Goal: Communication & Community: Answer question/provide support

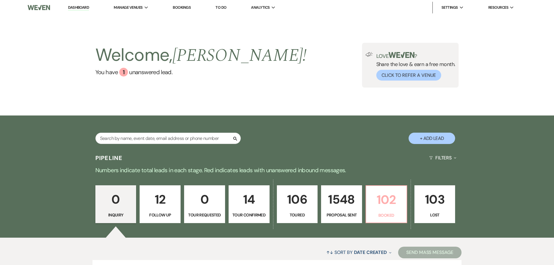
drag, startPoint x: 409, startPoint y: 214, endPoint x: 405, endPoint y: 214, distance: 3.8
click at [409, 214] on div "0 Inquiry 12 Follow Up 0 Tour Requested 14 Tour Confirmed 106 Toured 1548 Propo…" at bounding box center [277, 207] width 419 height 59
click at [399, 213] on p "Booked" at bounding box center [386, 215] width 33 height 6
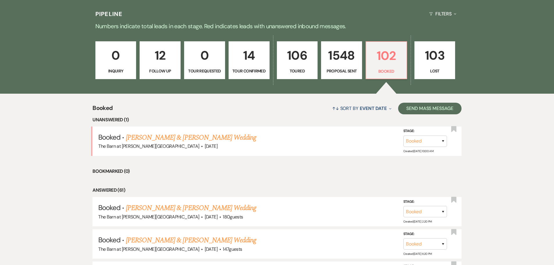
scroll to position [145, 0]
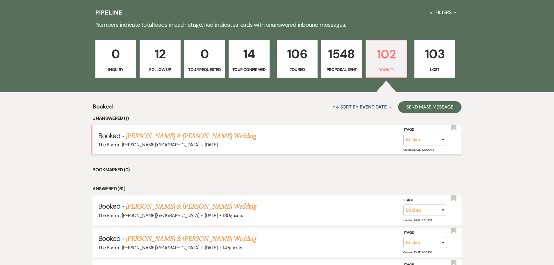
click at [185, 132] on link "[PERSON_NAME] & [PERSON_NAME] Wedding" at bounding box center [191, 136] width 130 height 10
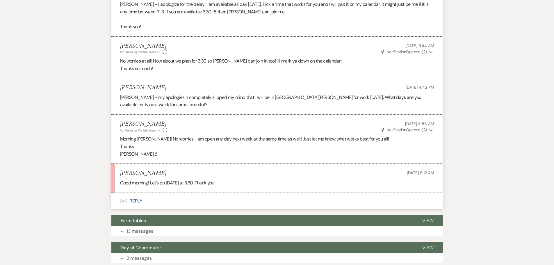
scroll to position [873, 0]
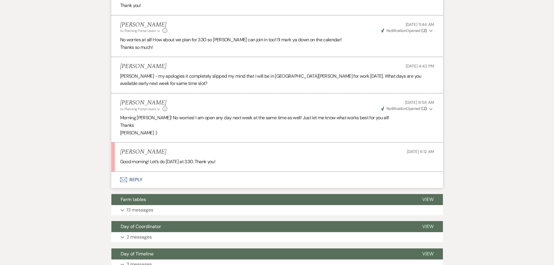
click at [139, 172] on button "Envelope Reply" at bounding box center [277, 180] width 332 height 16
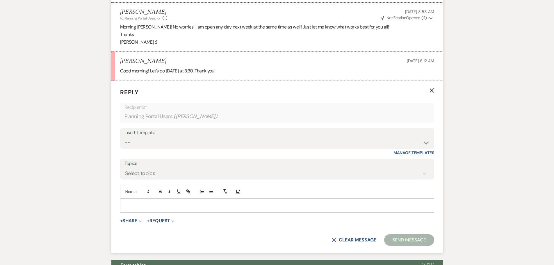
scroll to position [965, 0]
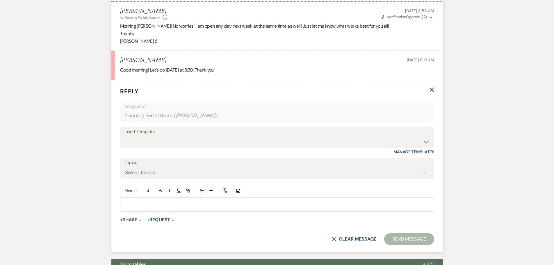
click at [138, 202] on p at bounding box center [277, 205] width 305 height 6
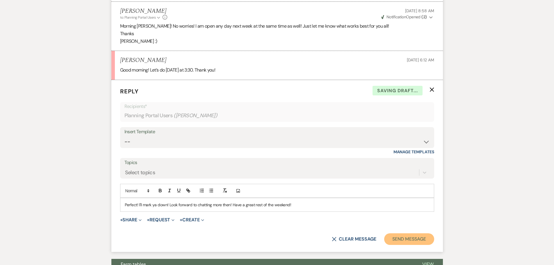
click at [409, 236] on button "Send Message" at bounding box center [409, 239] width 50 height 12
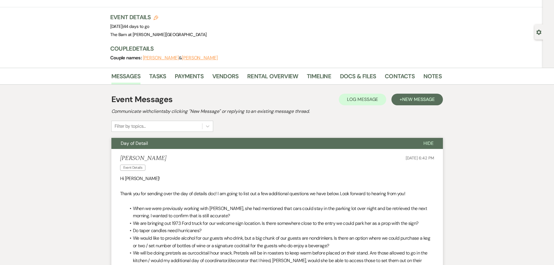
scroll to position [0, 0]
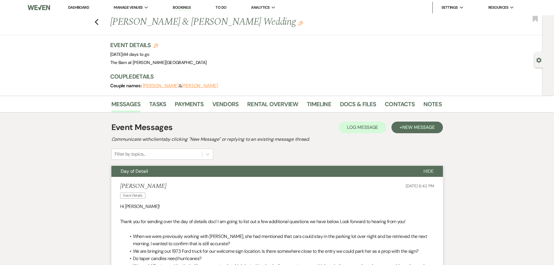
click at [88, 5] on li "Dashboard" at bounding box center [78, 8] width 27 height 12
click at [86, 5] on li "Dashboard" at bounding box center [78, 8] width 27 height 12
click at [85, 6] on link "Dashboard" at bounding box center [78, 7] width 21 height 5
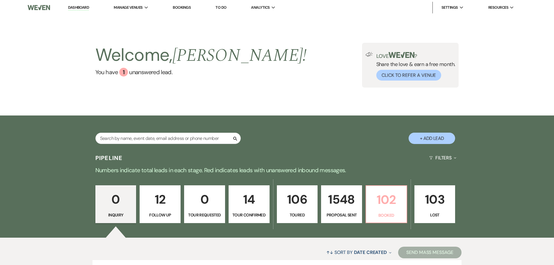
click at [390, 215] on p "Booked" at bounding box center [386, 215] width 33 height 6
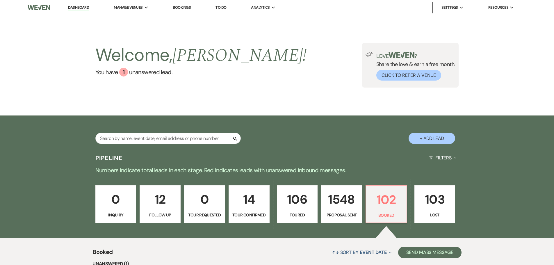
scroll to position [116, 0]
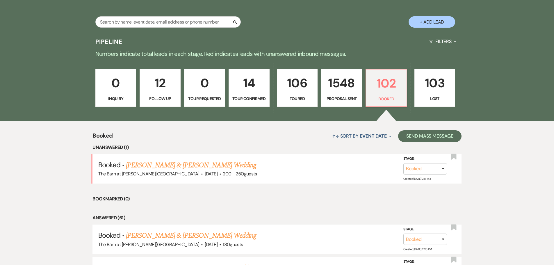
click at [203, 166] on link "[PERSON_NAME] & [PERSON_NAME] Wedding" at bounding box center [191, 165] width 130 height 10
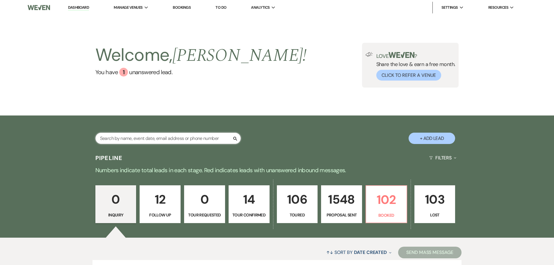
click at [138, 133] on input "text" at bounding box center [167, 138] width 145 height 11
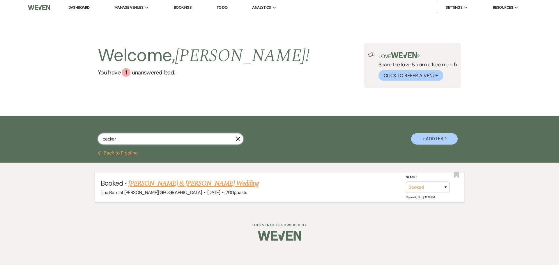
type input "packer"
click at [143, 186] on link "[PERSON_NAME] & [PERSON_NAME] Wedding" at bounding box center [193, 183] width 130 height 10
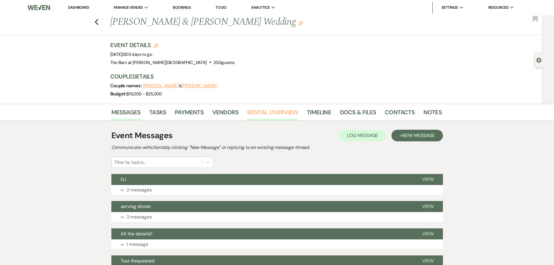
click at [275, 117] on link "Rental Overview" at bounding box center [272, 114] width 51 height 13
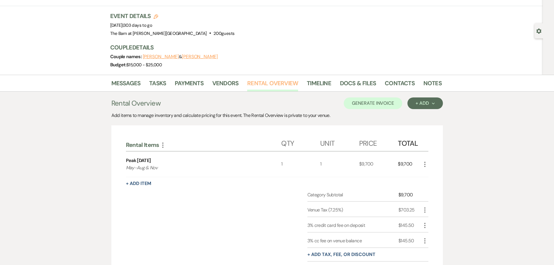
scroll to position [58, 0]
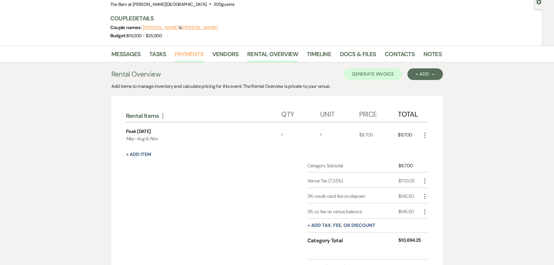
click at [187, 59] on link "Payments" at bounding box center [189, 55] width 29 height 13
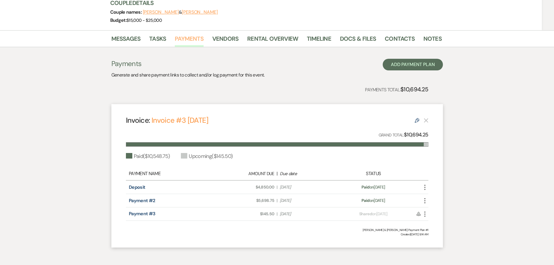
scroll to position [87, 0]
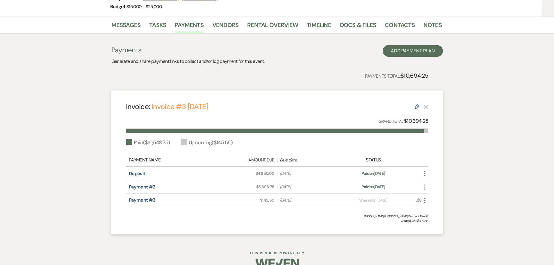
click at [148, 185] on link "Payment #2" at bounding box center [142, 187] width 26 height 6
click at [257, 32] on link "Rental Overview" at bounding box center [272, 26] width 51 height 13
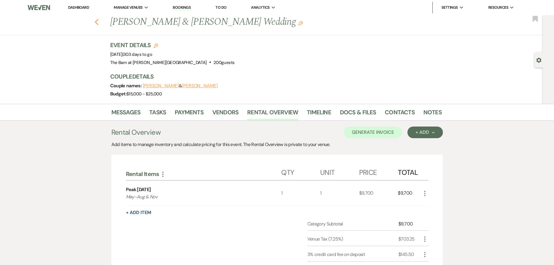
click at [98, 23] on use "button" at bounding box center [97, 22] width 4 height 6
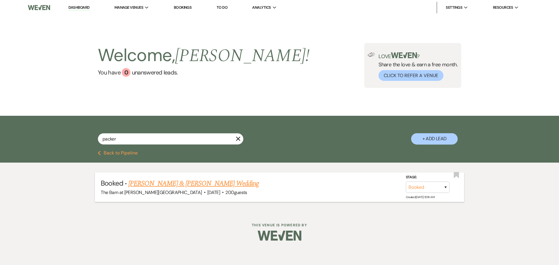
click at [159, 184] on link "[PERSON_NAME] & [PERSON_NAME] Wedding" at bounding box center [193, 183] width 130 height 10
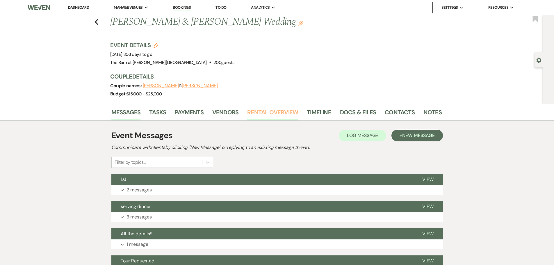
click at [254, 113] on link "Rental Overview" at bounding box center [272, 114] width 51 height 13
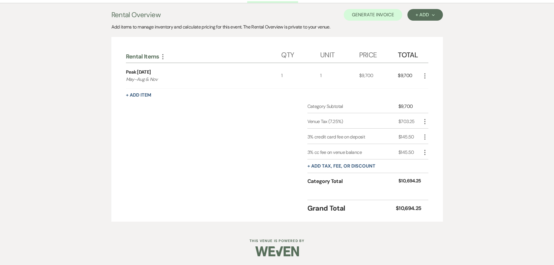
scroll to position [30, 0]
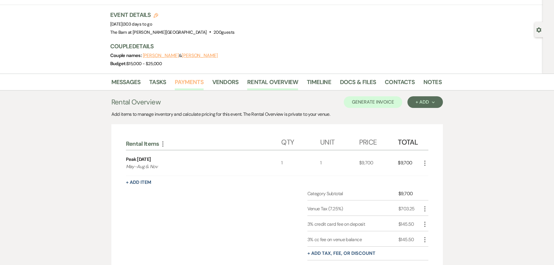
click at [198, 86] on link "Payments" at bounding box center [189, 83] width 29 height 13
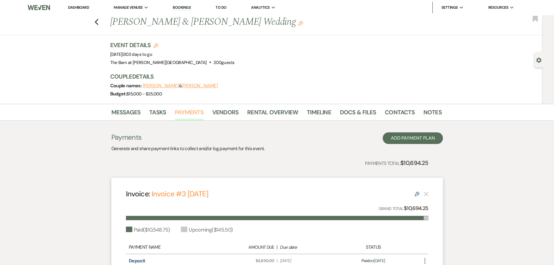
scroll to position [87, 0]
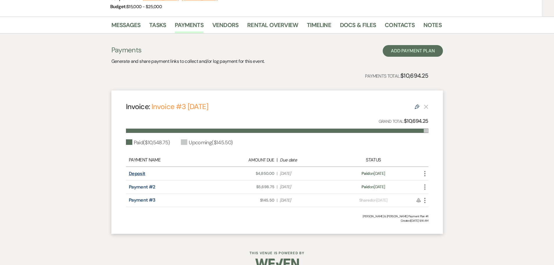
click at [137, 173] on link "Deposit" at bounding box center [137, 174] width 17 height 6
click at [257, 28] on link "Rental Overview" at bounding box center [272, 26] width 51 height 13
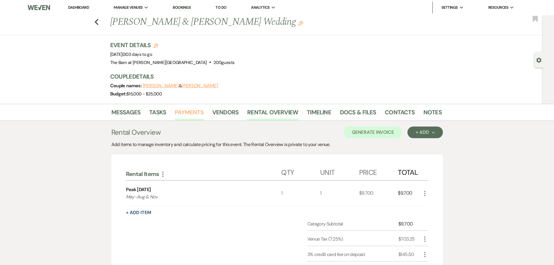
click at [187, 115] on link "Payments" at bounding box center [189, 114] width 29 height 13
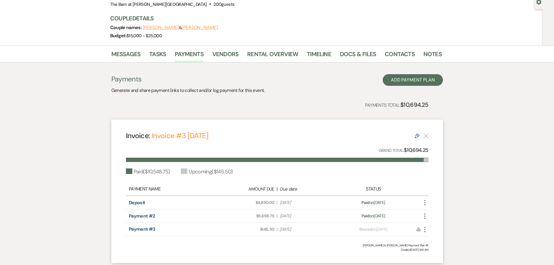
scroll to position [87, 0]
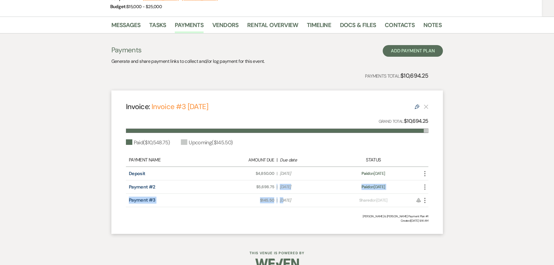
drag, startPoint x: 236, startPoint y: 191, endPoint x: 284, endPoint y: 198, distance: 48.6
click at [284, 198] on div "Payment Name Amount Due | Due date Status Deposit Amount Due: $4,850.00 | Due D…" at bounding box center [277, 181] width 303 height 54
click at [299, 214] on div "Riley Packer & Ben Lantz's Payment Plan #1" at bounding box center [277, 216] width 303 height 4
drag, startPoint x: 263, startPoint y: 204, endPoint x: 290, endPoint y: 209, distance: 27.6
click at [294, 209] on div "Invoice: Invoice #3 8-26-2025 Edit Grand Total: $10,694.25 Paid ( $10,548.75 ) …" at bounding box center [277, 161] width 332 height 143
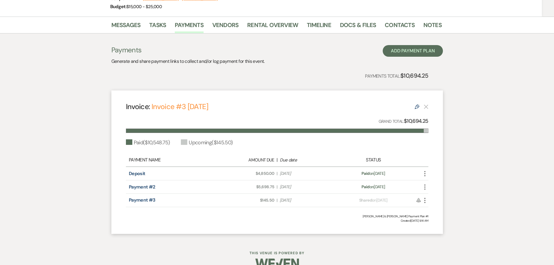
click at [251, 188] on span "Amount Due: $5,698.75" at bounding box center [248, 187] width 54 height 6
drag, startPoint x: 262, startPoint y: 205, endPoint x: 277, endPoint y: 205, distance: 14.5
click at [277, 205] on div "Payment #3 Amount Due: $145.50 | Due Date Jul 11, 2026 Payment status: Shared o…" at bounding box center [277, 200] width 303 height 13
click at [267, 205] on div "Payment #3 Amount Due: $145.50 | Due Date Jul 11, 2026 Payment status: Shared o…" at bounding box center [277, 200] width 303 height 13
drag, startPoint x: 254, startPoint y: 189, endPoint x: 276, endPoint y: 190, distance: 22.1
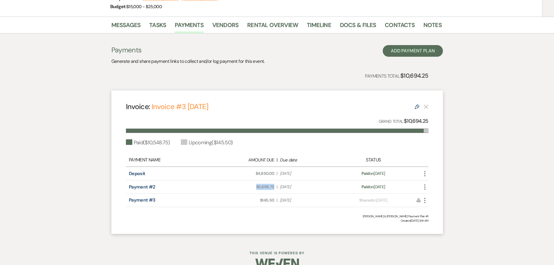
click at [276, 190] on div "Amount Due: $5,698.75 | Due Date Jul 10, 2026" at bounding box center [277, 187] width 119 height 6
copy span "$5,698.75"
click at [424, 200] on icon "More" at bounding box center [425, 200] width 7 height 7
click at [436, 244] on link "Pencil Edit" at bounding box center [451, 242] width 59 height 10
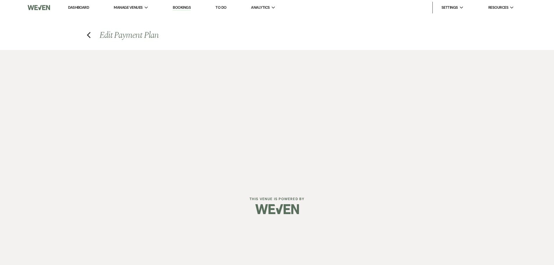
select select "27886"
select select "1"
select select "true"
select select "1"
select select "true"
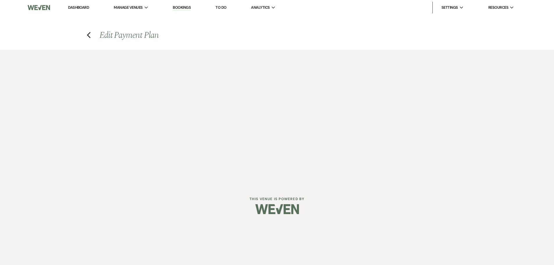
select select "2"
select select "flat"
select select "true"
select select "client"
select select "weeks"
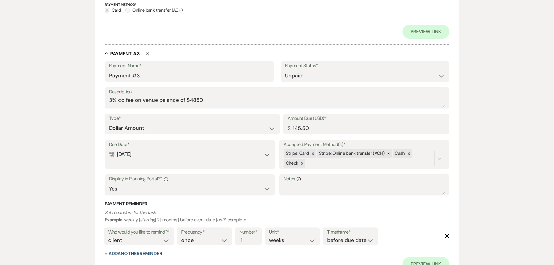
scroll to position [524, 0]
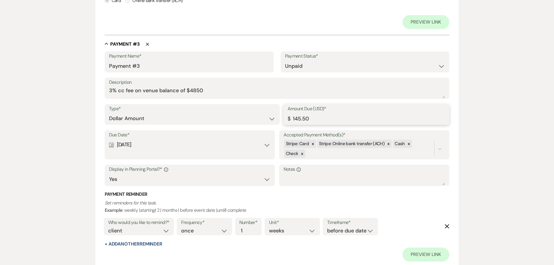
drag, startPoint x: 318, startPoint y: 117, endPoint x: 264, endPoint y: 124, distance: 54.6
click at [264, 124] on div "Type* Dollar Amount Percentage of Grand Total Amount Due (USD)* $ 145.50" at bounding box center [277, 117] width 345 height 26
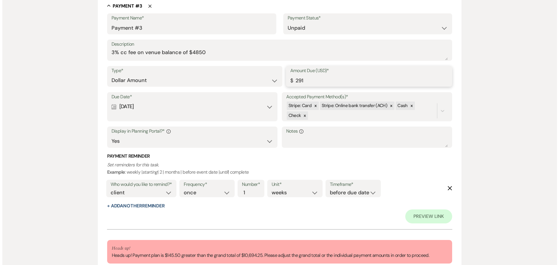
scroll to position [625, 0]
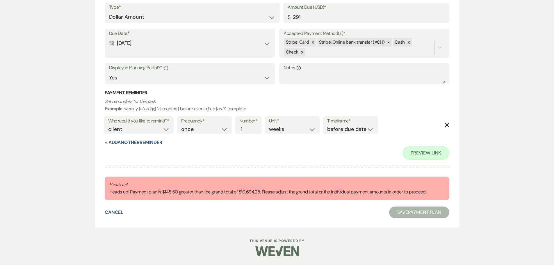
type input "291.00"
click at [118, 209] on div "Cancel" at bounding box center [114, 212] width 19 height 7
click at [118, 210] on button "Cancel" at bounding box center [114, 212] width 19 height 5
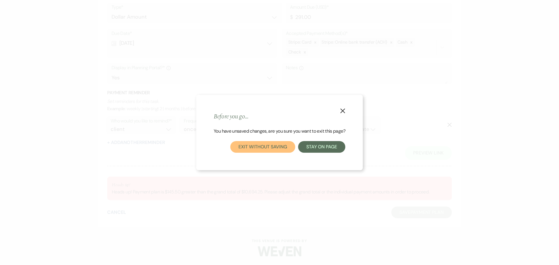
click at [278, 148] on button "Exit without saving" at bounding box center [262, 147] width 65 height 12
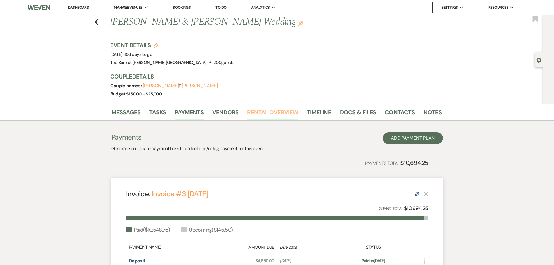
click at [280, 111] on link "Rental Overview" at bounding box center [272, 114] width 51 height 13
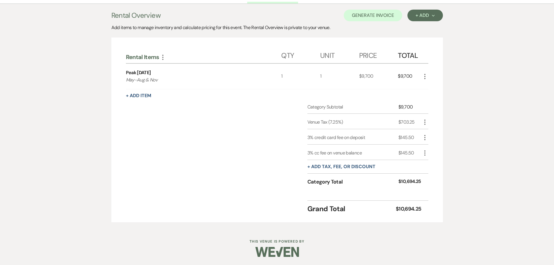
scroll to position [118, 0]
click at [369, 18] on button "Generate Invoice" at bounding box center [373, 15] width 58 height 12
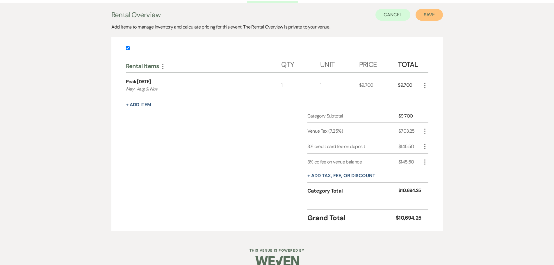
click at [427, 19] on button "Save" at bounding box center [429, 15] width 27 height 12
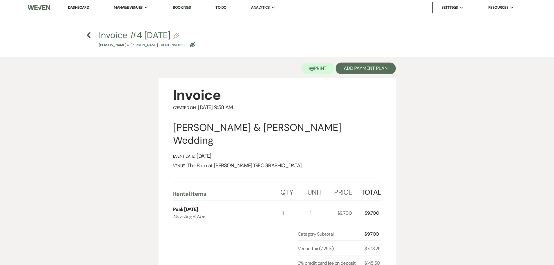
click at [190, 46] on use "button" at bounding box center [193, 45] width 6 height 6
select select "22"
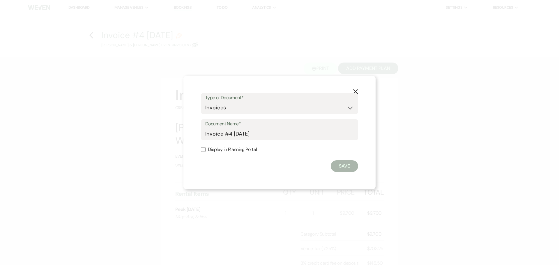
click at [202, 151] on input "Display in Planning Portal" at bounding box center [203, 149] width 5 height 5
checkbox input "true"
click at [350, 165] on button "Save" at bounding box center [344, 166] width 27 height 12
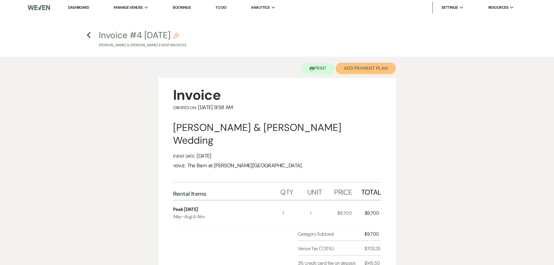
click at [377, 72] on button "Add Payment Plan" at bounding box center [366, 69] width 60 height 12
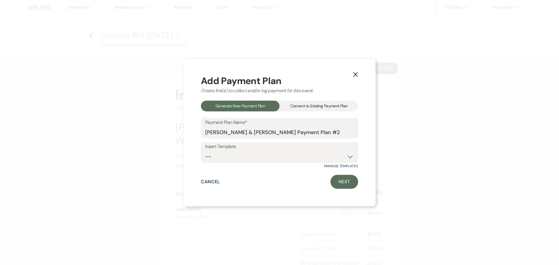
click at [300, 106] on div "Connect to Existing Payment Plan" at bounding box center [318, 106] width 79 height 11
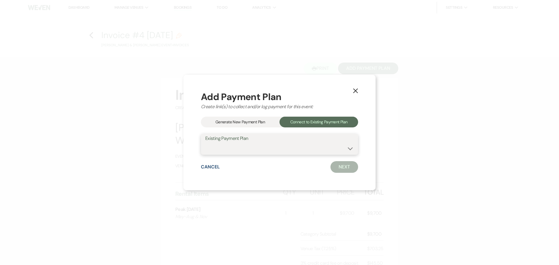
click at [281, 150] on select "Riley Packer & Ben Lantz's Payment Plan #1" at bounding box center [279, 148] width 148 height 11
select select "23653"
click at [205, 143] on select "Riley Packer & Ben Lantz's Payment Plan #1" at bounding box center [279, 148] width 148 height 11
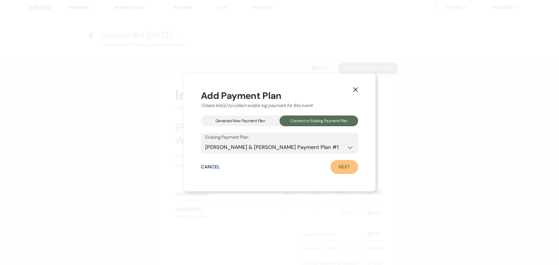
click at [347, 167] on link "Next" at bounding box center [344, 167] width 28 height 14
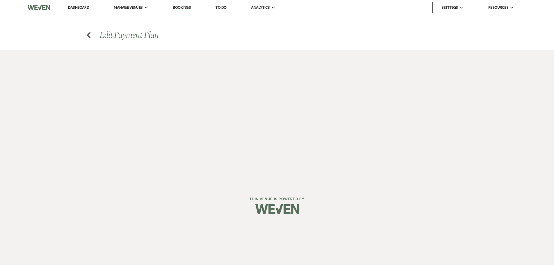
select select "28466"
select select "1"
select select "true"
select select "1"
select select "true"
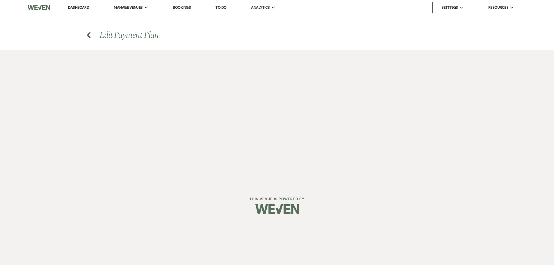
select select "2"
select select "flat"
select select "true"
select select "client"
select select "weeks"
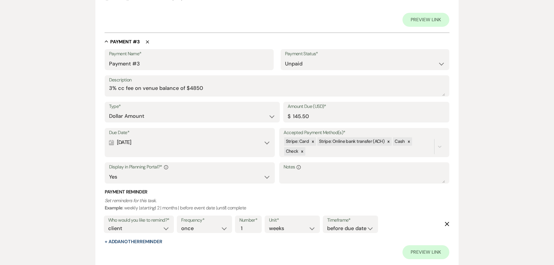
scroll to position [597, 0]
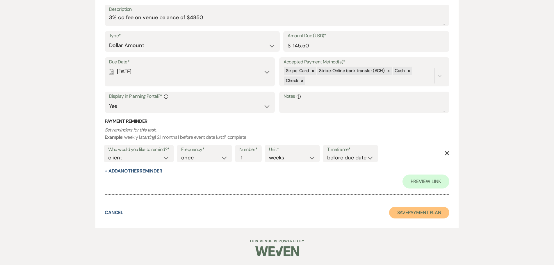
click at [423, 217] on button "Save Payment Plan" at bounding box center [419, 213] width 61 height 12
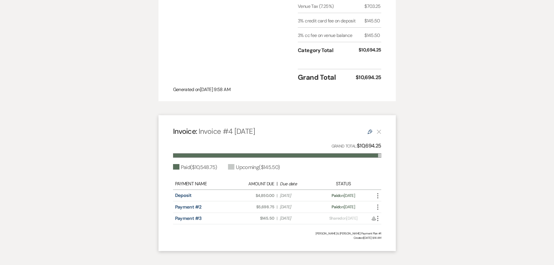
scroll to position [255, 0]
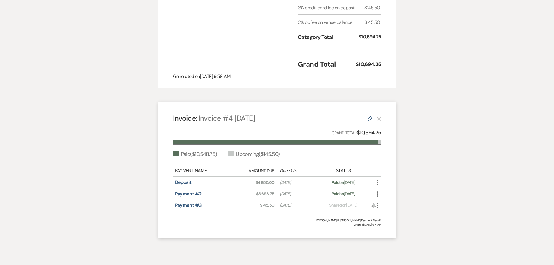
click at [177, 179] on link "Deposit" at bounding box center [183, 182] width 17 height 6
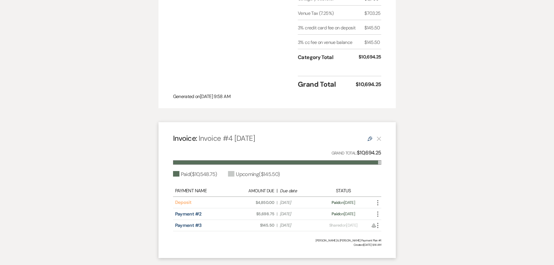
scroll to position [226, 0]
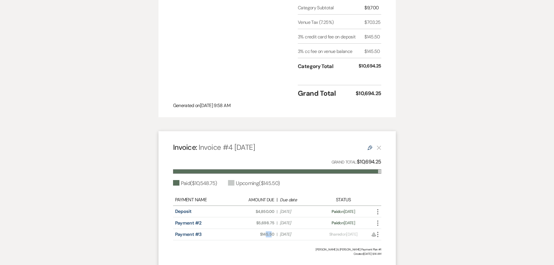
drag, startPoint x: 265, startPoint y: 225, endPoint x: 272, endPoint y: 225, distance: 7.3
click at [272, 231] on span "Amount Due: $145.50" at bounding box center [256, 234] width 35 height 6
click at [264, 229] on div "Payment #3 Amount Due: $145.50 | Due Date Jul 11, 2026 Payment status: Shared o…" at bounding box center [277, 234] width 208 height 11
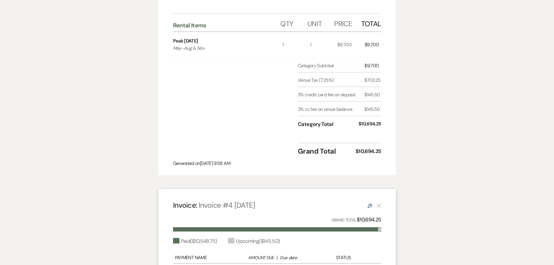
scroll to position [204, 0]
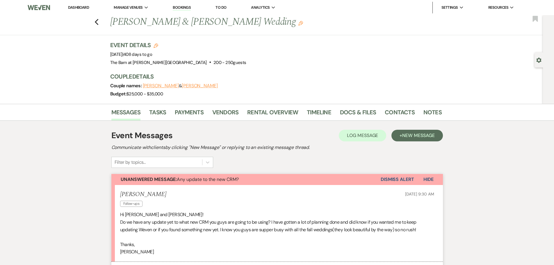
click at [80, 8] on link "Dashboard" at bounding box center [78, 7] width 21 height 5
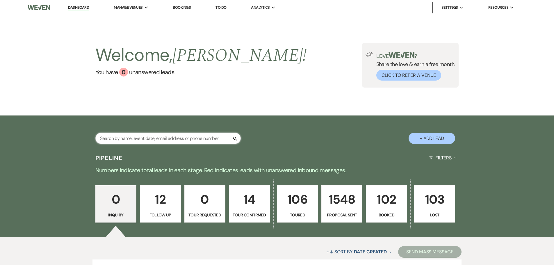
click at [141, 137] on input "text" at bounding box center [167, 138] width 145 height 11
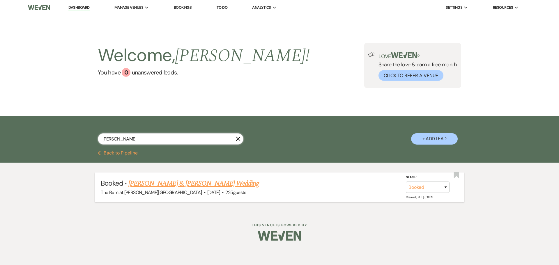
type input "carter"
click at [155, 185] on link "[PERSON_NAME] & [PERSON_NAME] Wedding" at bounding box center [193, 183] width 130 height 10
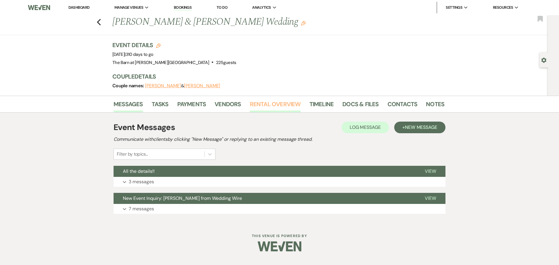
click at [269, 110] on link "Rental Overview" at bounding box center [275, 106] width 51 height 13
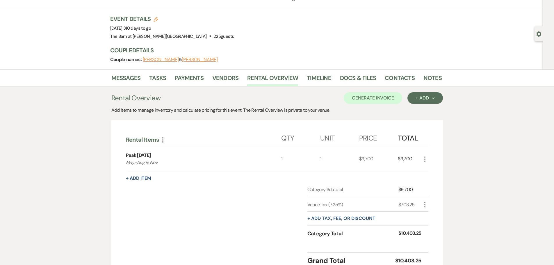
scroll to position [20, 0]
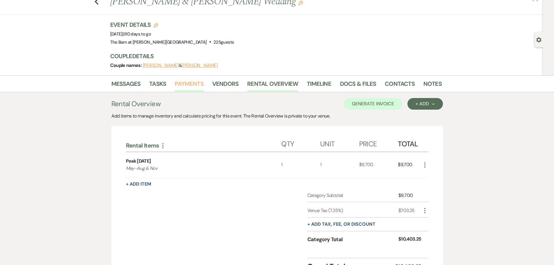
click at [185, 83] on link "Payments" at bounding box center [189, 85] width 29 height 13
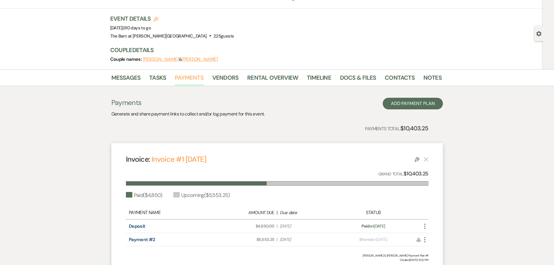
scroll to position [78, 0]
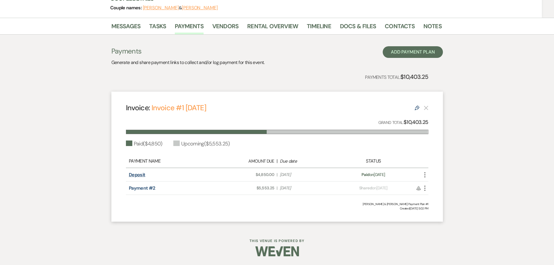
click at [142, 175] on link "Deposit" at bounding box center [137, 175] width 17 height 6
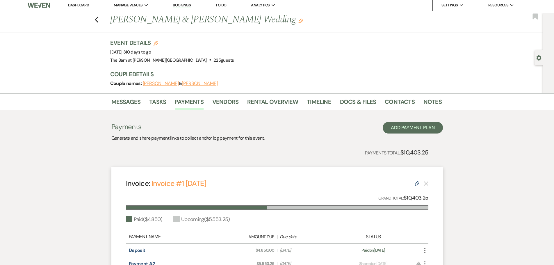
scroll to position [0, 0]
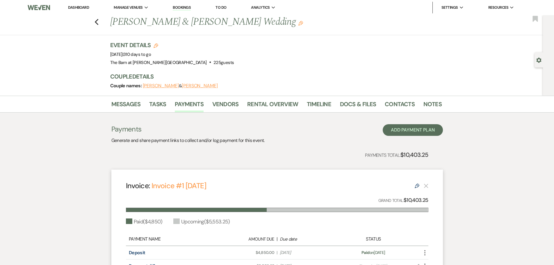
click at [84, 3] on li "Dashboard" at bounding box center [78, 8] width 27 height 12
click at [83, 7] on link "Dashboard" at bounding box center [78, 7] width 21 height 5
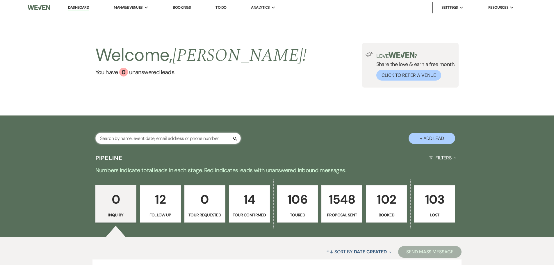
click at [140, 137] on input "text" at bounding box center [167, 138] width 145 height 11
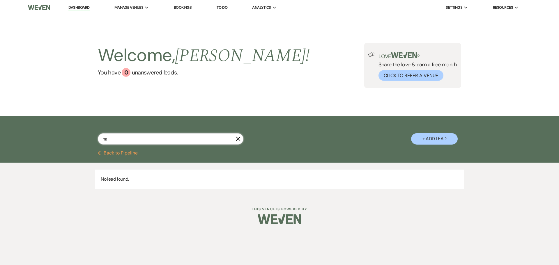
type input "h"
type input "a"
type input "carlso"
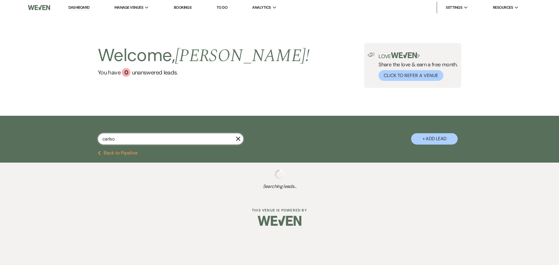
select select "6"
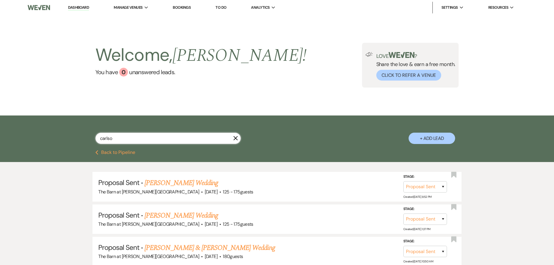
type input "carlson"
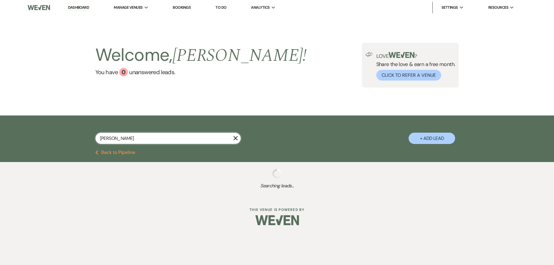
select select "6"
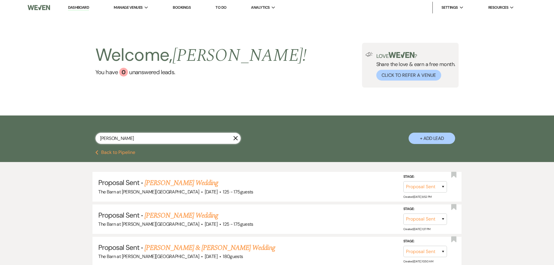
click at [153, 143] on input "carlson" at bounding box center [167, 138] width 145 height 11
type input "c"
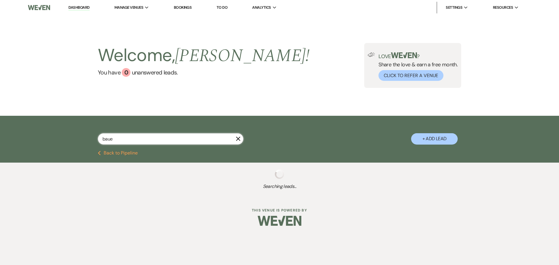
type input "bauer"
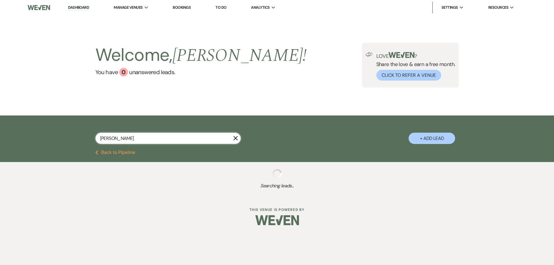
select select "5"
select select "6"
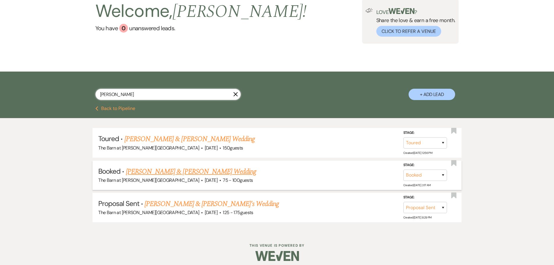
scroll to position [49, 0]
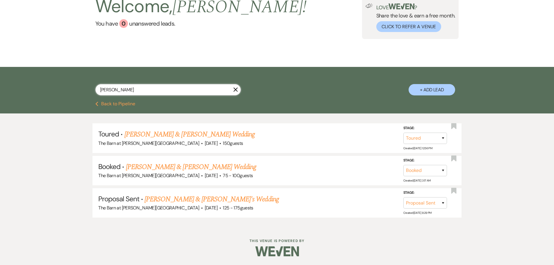
type input "bauer"
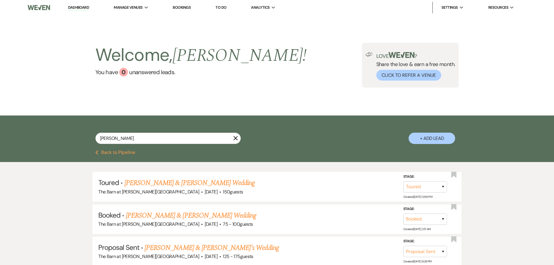
click at [186, 9] on link "Bookings" at bounding box center [182, 7] width 18 height 5
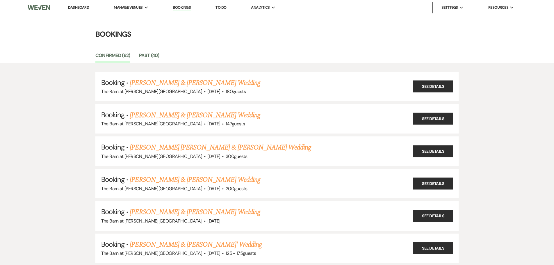
click at [82, 8] on link "Dashboard" at bounding box center [78, 7] width 21 height 5
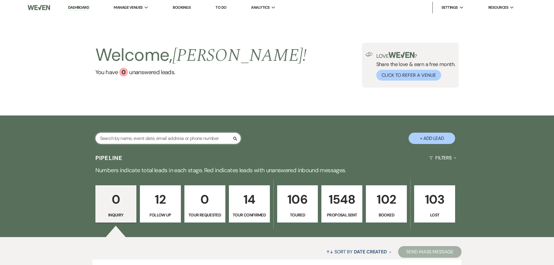
click at [120, 138] on input "text" at bounding box center [167, 138] width 145 height 11
type input "ba"
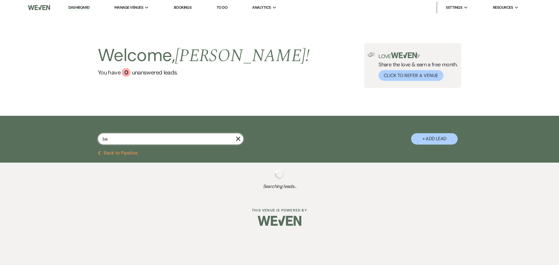
select select "8"
select select "4"
select select "8"
select select "10"
select select "6"
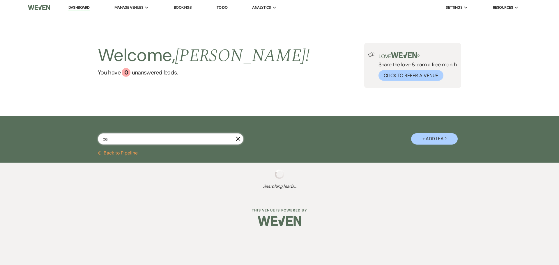
select select "6"
select select "8"
select select "4"
select select "8"
select select "4"
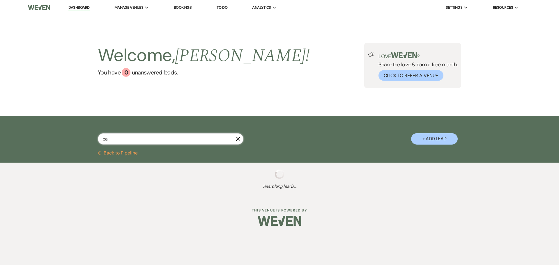
select select "4"
select select "6"
select select "8"
select select "4"
select select "6"
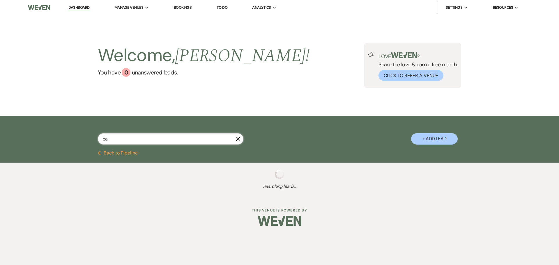
select select "8"
select select "3"
select select "6"
select select "5"
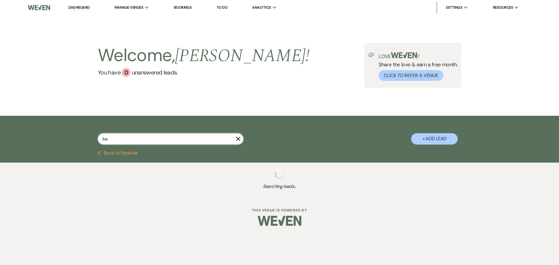
select select "6"
select select "5"
select select "6"
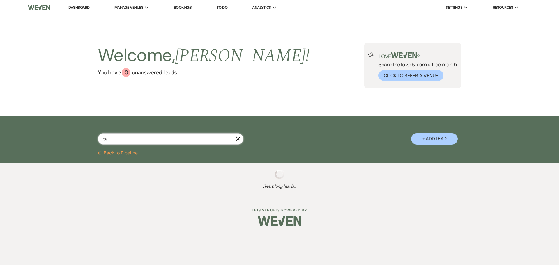
select select "6"
select select "8"
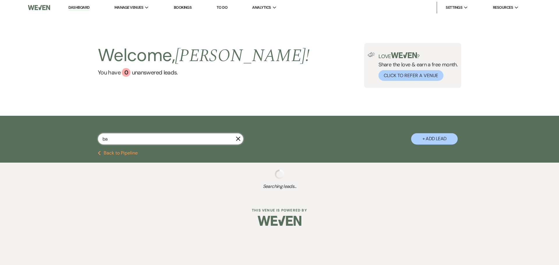
select select "7"
select select "6"
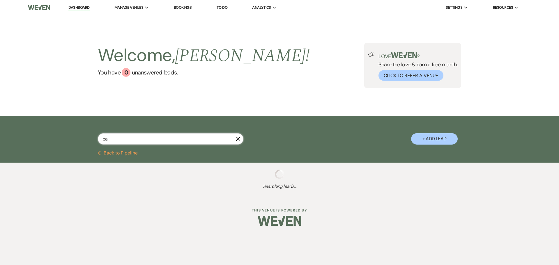
select select "6"
select select "8"
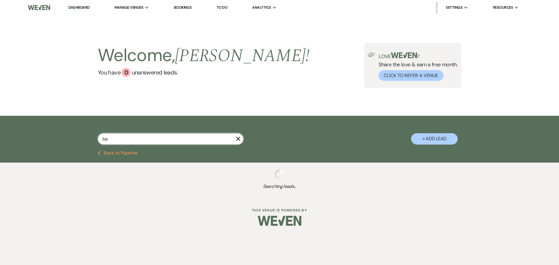
select select "3"
select select "6"
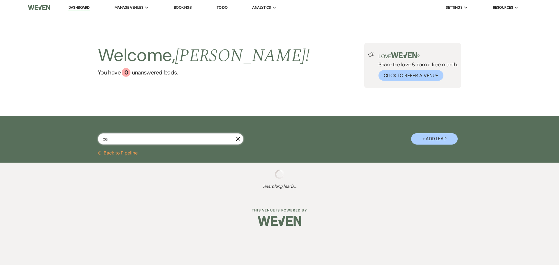
select select "6"
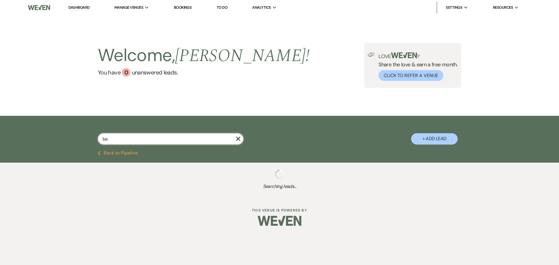
select select "6"
select select "8"
select select "1"
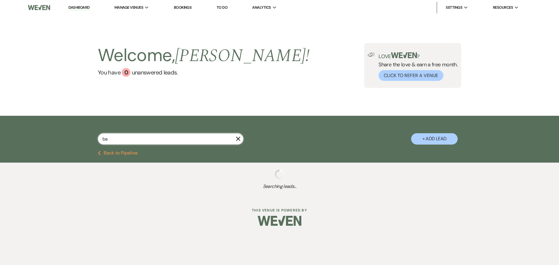
select select "6"
select select "5"
select select "6"
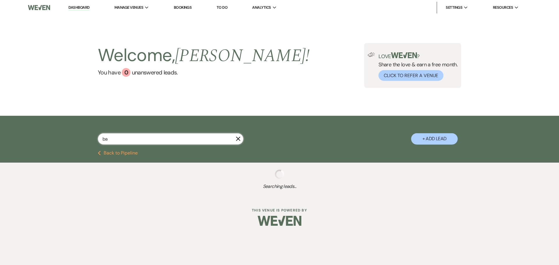
select select "5"
select select "6"
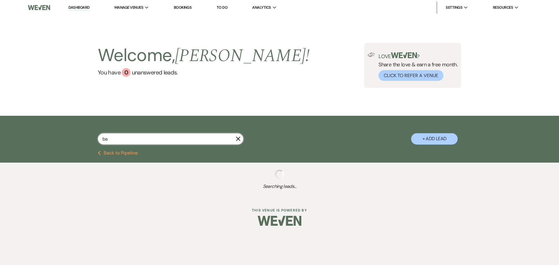
select select "6"
select select "8"
select select "11"
select select "6"
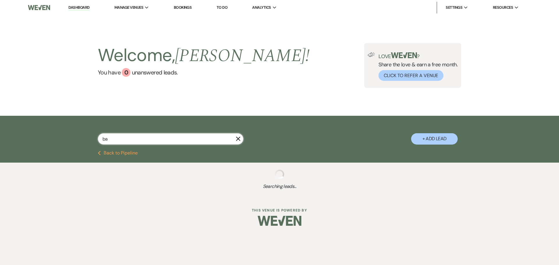
select select "6"
select select "8"
select select "6"
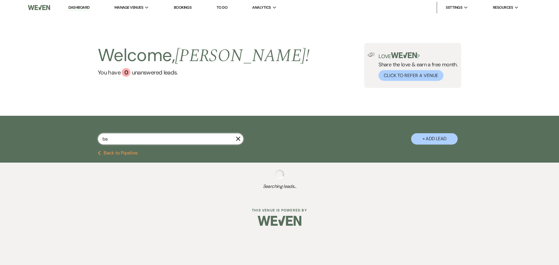
select select "6"
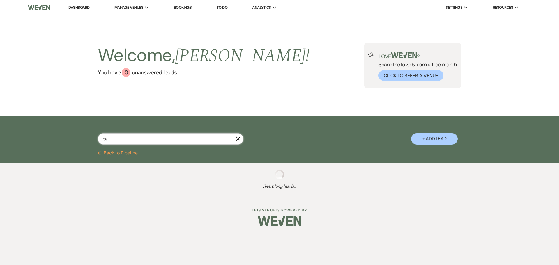
select select "6"
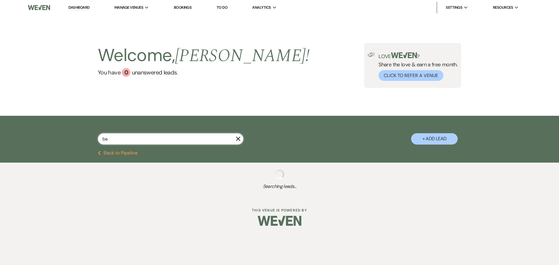
select select "5"
select select "8"
select select "6"
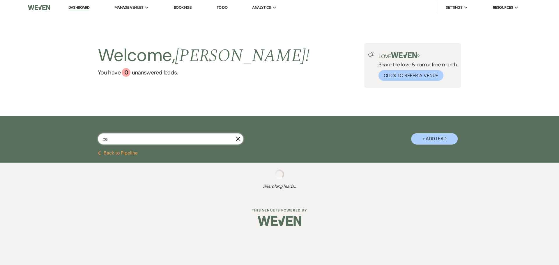
select select "6"
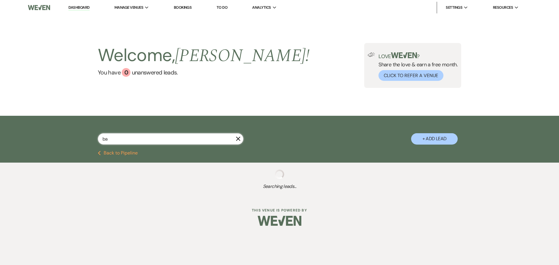
select select "6"
select select "5"
select select "6"
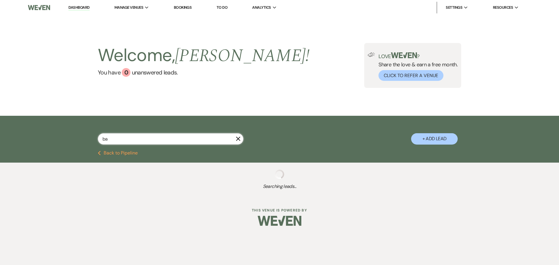
select select "6"
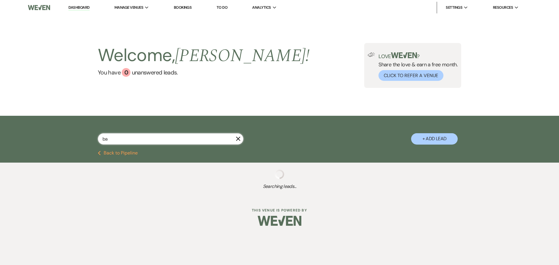
select select "6"
select select "8"
select select "5"
select select "6"
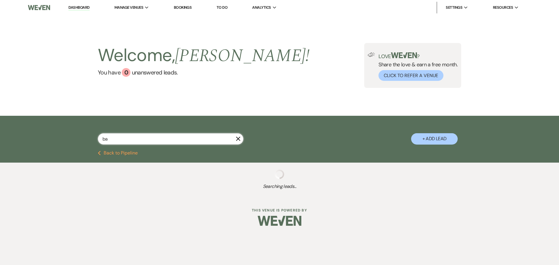
select select "6"
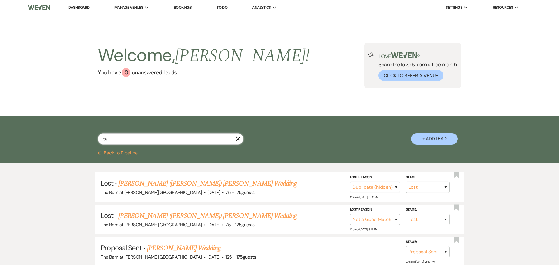
type input "bau"
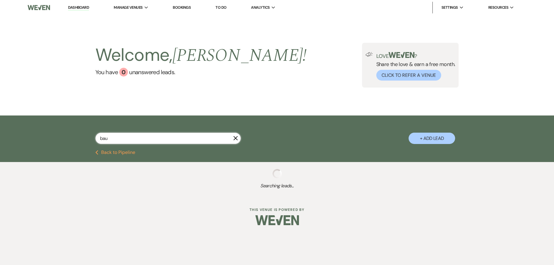
select select "6"
select select "5"
select select "8"
select select "7"
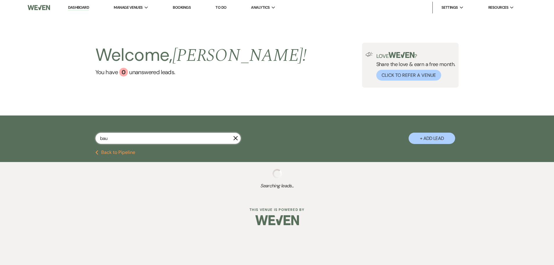
select select "6"
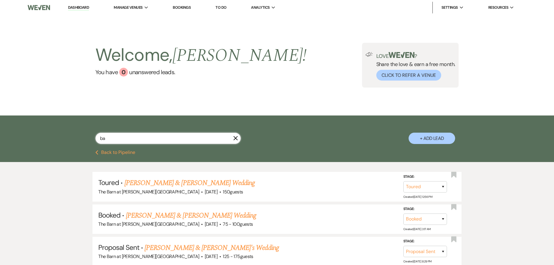
type input "b"
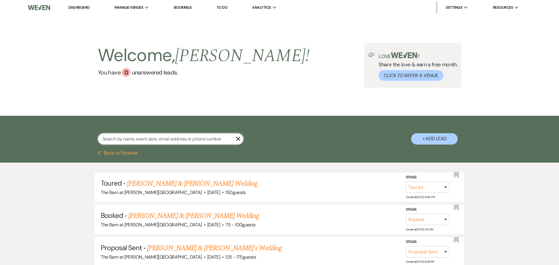
select select "5"
select select "6"
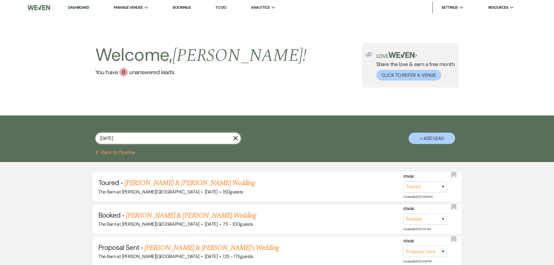
type input "juli"
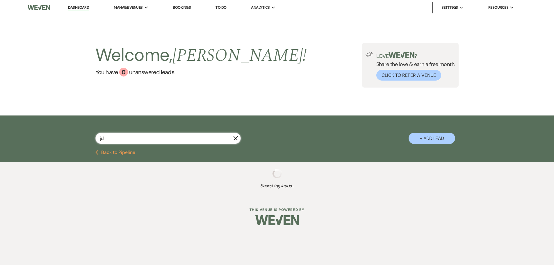
select select "6"
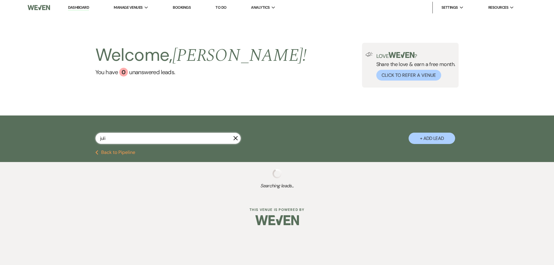
select select "6"
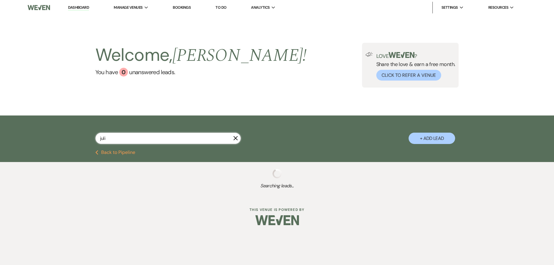
select select "6"
select select "8"
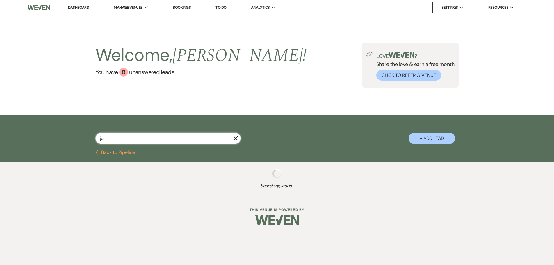
select select "5"
select select "6"
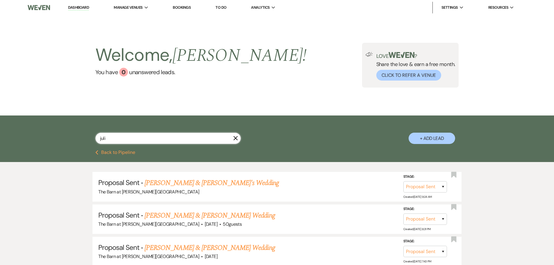
type input "julia"
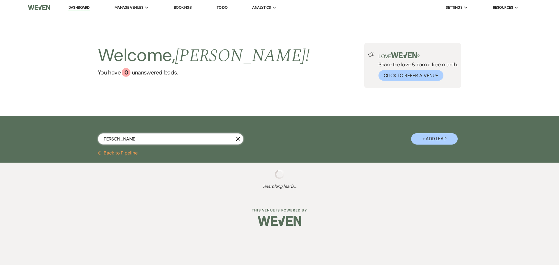
select select "6"
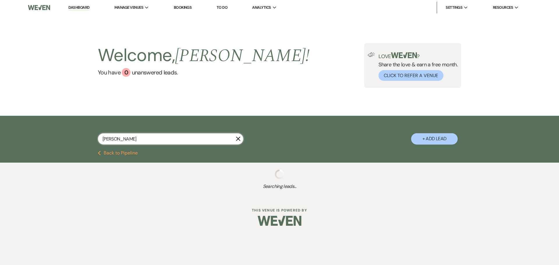
select select "6"
select select "8"
select select "5"
select select "6"
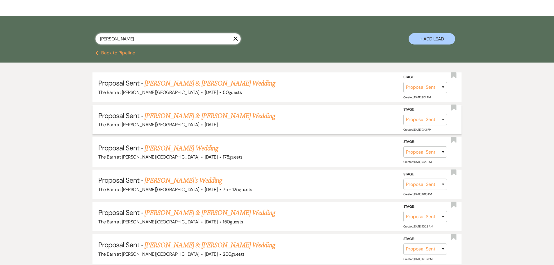
scroll to position [19, 0]
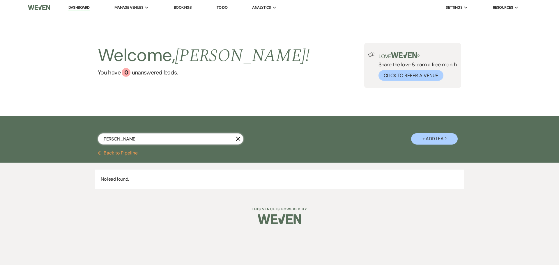
type input "julia ba"
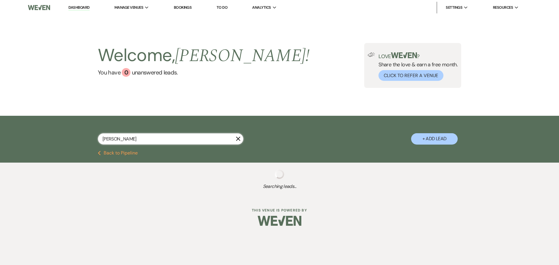
select select "8"
select select "4"
select select "8"
select select "10"
select select "6"
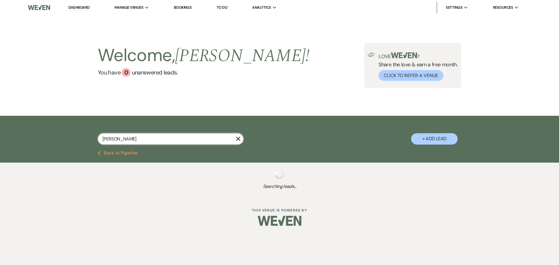
select select "8"
select select "4"
select select "8"
select select "4"
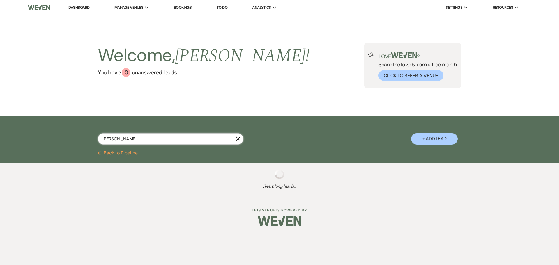
select select "6"
select select "8"
select select "4"
select select "6"
select select "8"
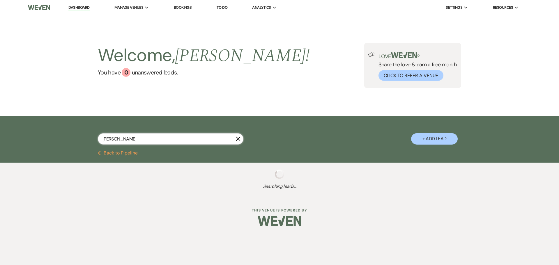
select select "3"
select select "6"
select select "5"
select select "6"
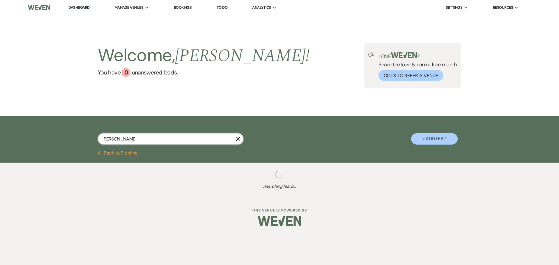
select select "5"
select select "6"
select select "8"
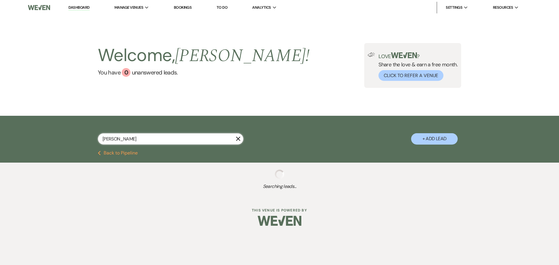
select select "7"
select select "6"
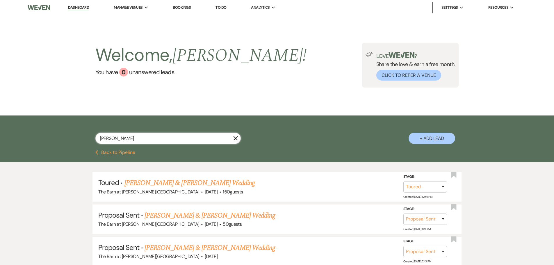
click at [119, 136] on input "julia bauer" at bounding box center [167, 138] width 145 height 11
drag, startPoint x: 133, startPoint y: 139, endPoint x: 61, endPoint y: 140, distance: 72.2
click at [61, 140] on div "julia bauer X + Add Lead" at bounding box center [277, 133] width 554 height 35
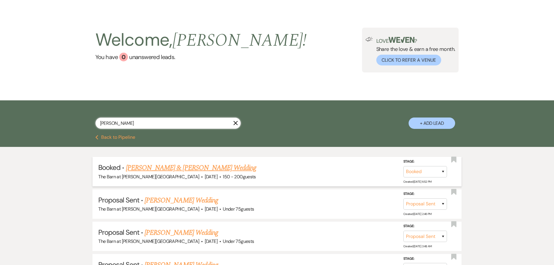
scroll to position [29, 0]
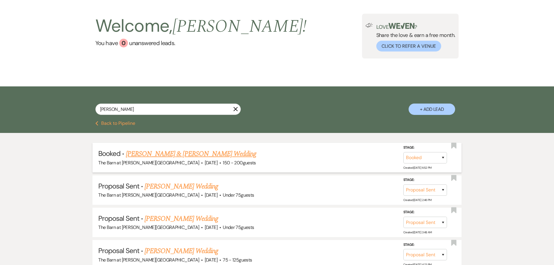
click at [169, 157] on link "[PERSON_NAME] & [PERSON_NAME] Wedding" at bounding box center [191, 154] width 130 height 10
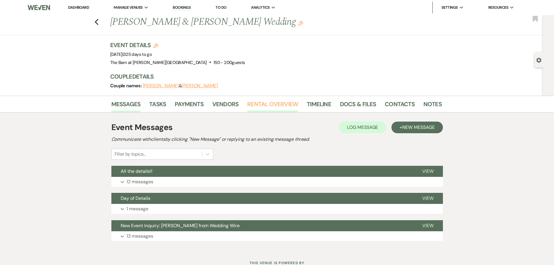
click at [257, 104] on link "Rental Overview" at bounding box center [272, 106] width 51 height 13
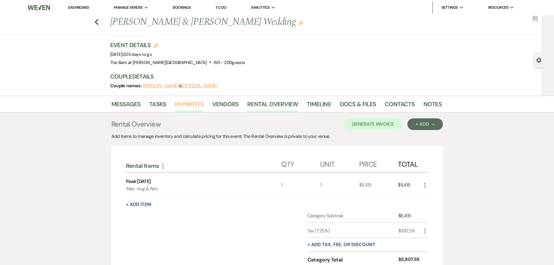
click at [187, 104] on link "Payments" at bounding box center [189, 106] width 29 height 13
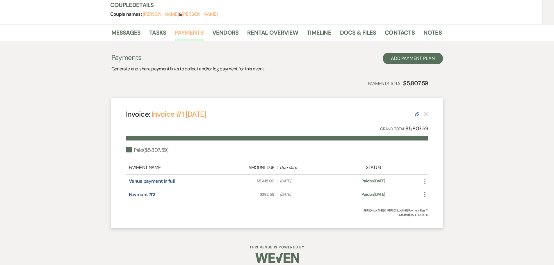
scroll to position [78, 0]
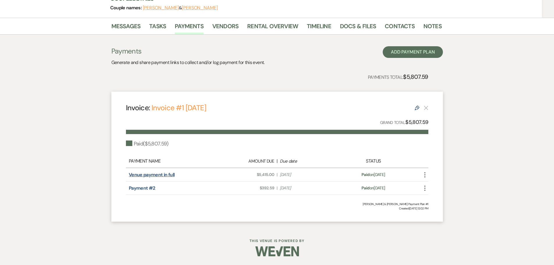
click at [160, 176] on link "Venue payment in full" at bounding box center [152, 175] width 46 height 6
click at [280, 31] on link "Rental Overview" at bounding box center [272, 28] width 51 height 13
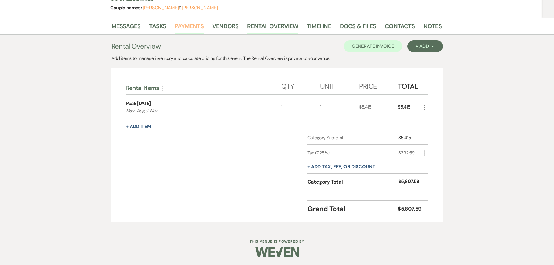
click at [185, 28] on link "Payments" at bounding box center [189, 28] width 29 height 13
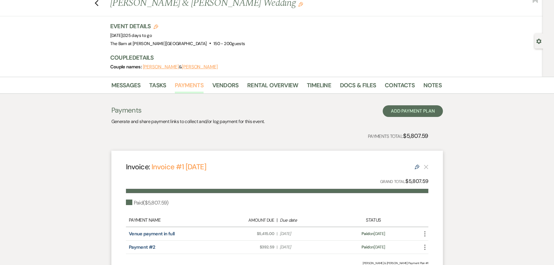
scroll to position [29, 0]
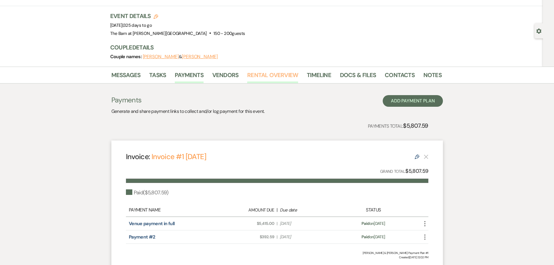
click at [268, 77] on link "Rental Overview" at bounding box center [272, 76] width 51 height 13
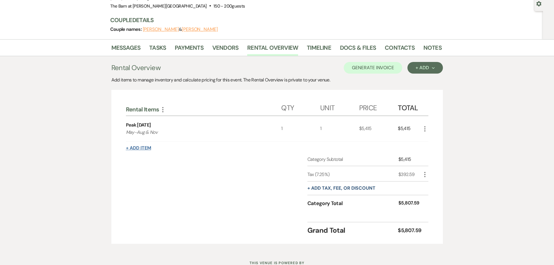
scroll to position [79, 0]
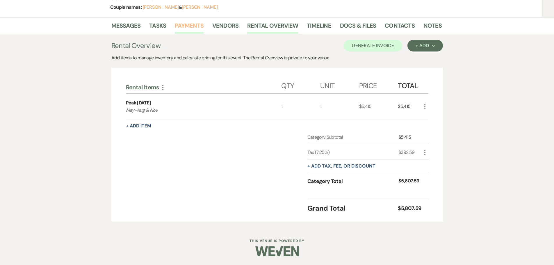
click at [193, 25] on link "Payments" at bounding box center [189, 27] width 29 height 13
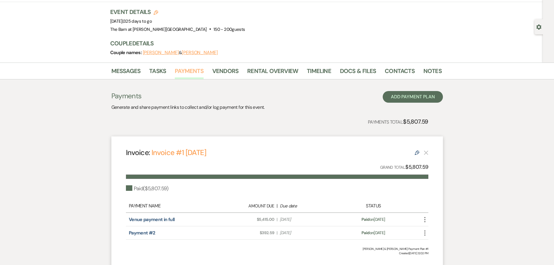
scroll to position [78, 0]
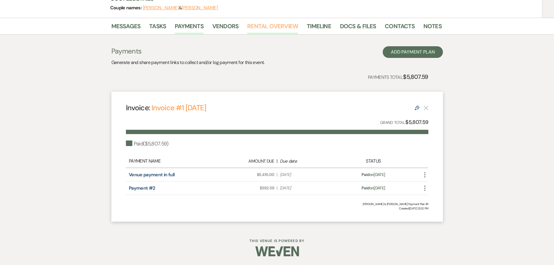
click at [270, 26] on link "Rental Overview" at bounding box center [272, 28] width 51 height 13
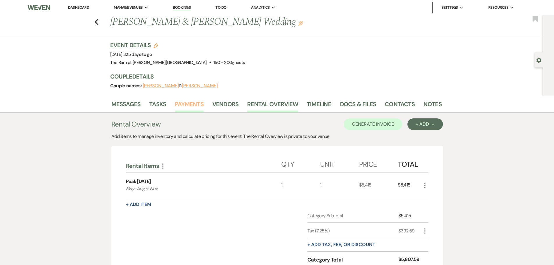
click at [182, 107] on link "Payments" at bounding box center [189, 106] width 29 height 13
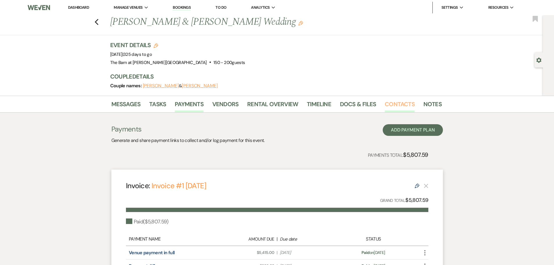
click at [388, 102] on link "Contacts" at bounding box center [400, 106] width 30 height 13
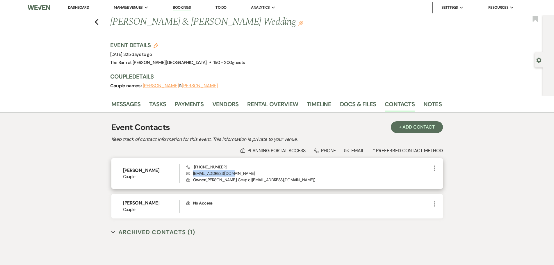
drag, startPoint x: 235, startPoint y: 174, endPoint x: 193, endPoint y: 175, distance: 41.0
click at [193, 175] on p "Envelope [EMAIL_ADDRESS][DOMAIN_NAME]" at bounding box center [309, 173] width 245 height 6
copy p "[EMAIL_ADDRESS][DOMAIN_NAME]"
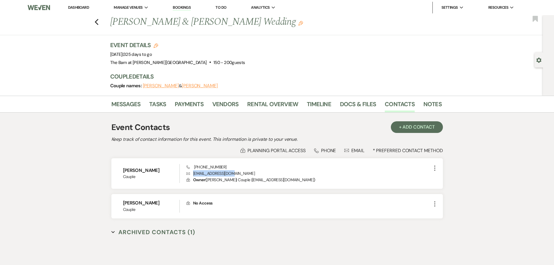
click at [84, 7] on link "Dashboard" at bounding box center [78, 7] width 21 height 5
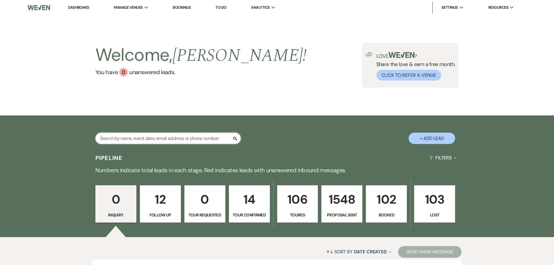
click at [159, 136] on input "text" at bounding box center [167, 138] width 145 height 11
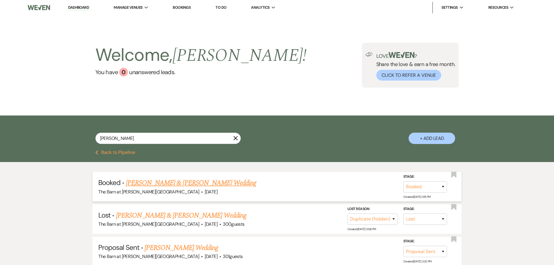
click at [158, 182] on link "[PERSON_NAME] & [PERSON_NAME] Wedding" at bounding box center [191, 183] width 130 height 10
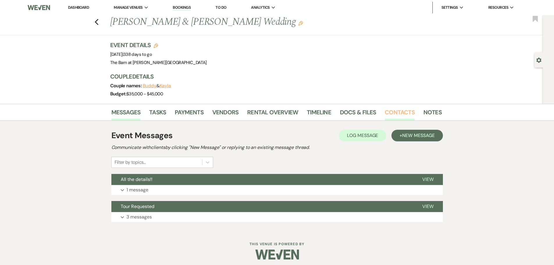
click at [400, 113] on link "Contacts" at bounding box center [400, 114] width 30 height 13
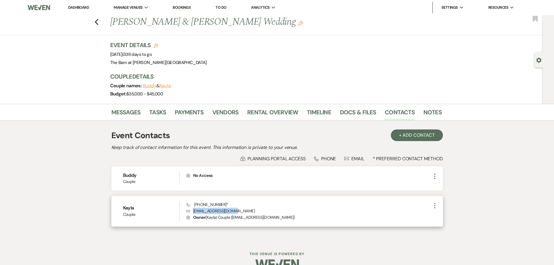
drag, startPoint x: 241, startPoint y: 212, endPoint x: 194, endPoint y: 213, distance: 47.5
click at [194, 213] on p "Envelope [EMAIL_ADDRESS][DOMAIN_NAME]" at bounding box center [309, 211] width 245 height 6
copy p "[EMAIL_ADDRESS][DOMAIN_NAME]"
drag, startPoint x: 214, startPoint y: 202, endPoint x: 217, endPoint y: 202, distance: 3.5
click at [214, 202] on span "Phone (815) 973-1693 *" at bounding box center [208, 204] width 42 height 5
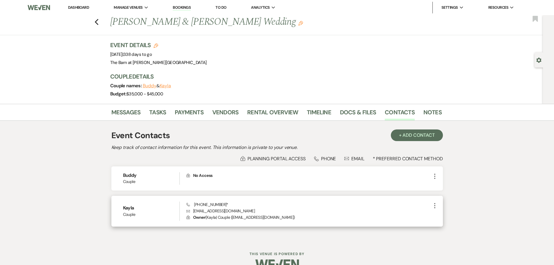
click at [218, 203] on span "Phone (815) 973-1693 *" at bounding box center [208, 204] width 42 height 5
drag, startPoint x: 219, startPoint y: 204, endPoint x: 199, endPoint y: 206, distance: 20.2
click at [195, 206] on span "Phone (815) 973-1693 *" at bounding box center [208, 204] width 42 height 5
click at [201, 206] on span "Phone (815) 973-1693 *" at bounding box center [208, 204] width 42 height 5
drag, startPoint x: 219, startPoint y: 203, endPoint x: 189, endPoint y: 203, distance: 29.4
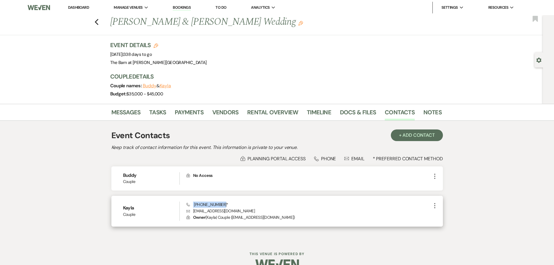
click at [189, 203] on span "Phone (815) 973-1693 *" at bounding box center [208, 204] width 42 height 5
copy span "[PHONE_NUMBER]"
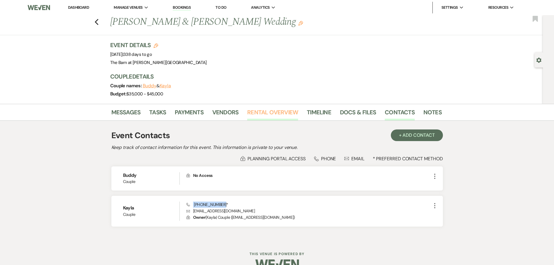
click at [269, 117] on link "Rental Overview" at bounding box center [272, 114] width 51 height 13
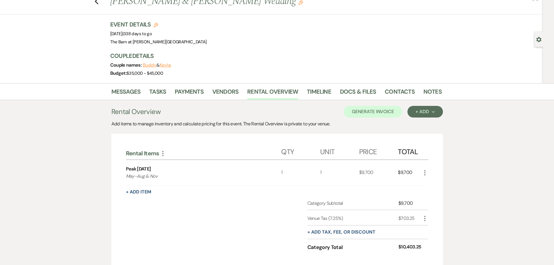
scroll to position [29, 0]
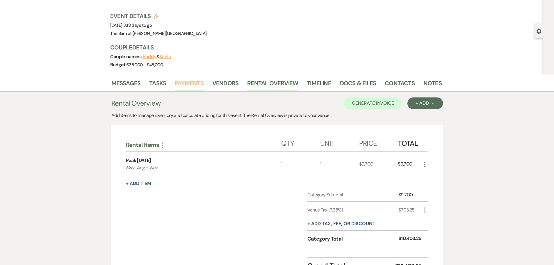
click at [195, 84] on link "Payments" at bounding box center [189, 85] width 29 height 13
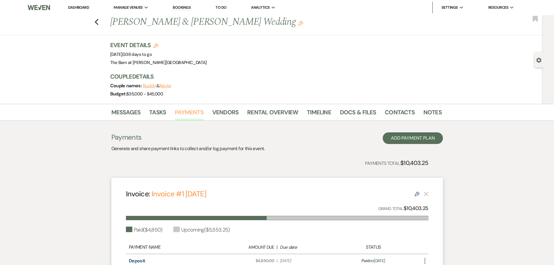
scroll to position [86, 0]
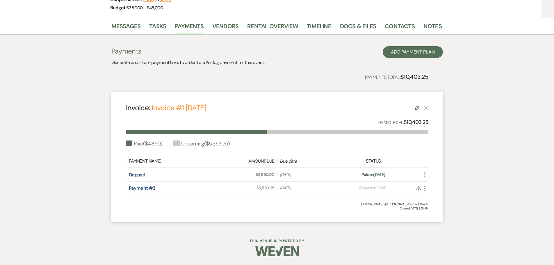
click at [136, 177] on link "Deposit" at bounding box center [137, 175] width 17 height 6
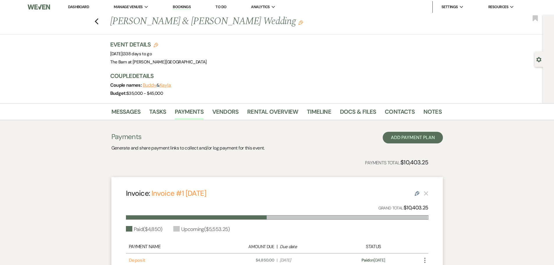
scroll to position [0, 0]
click at [80, 7] on link "Dashboard" at bounding box center [78, 7] width 21 height 5
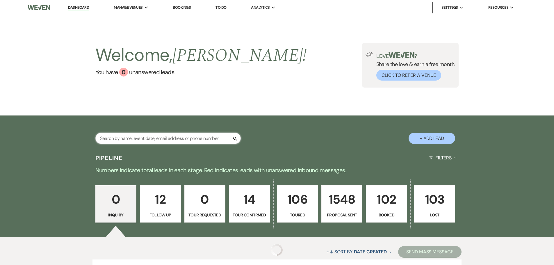
click at [127, 135] on input "text" at bounding box center [167, 138] width 145 height 11
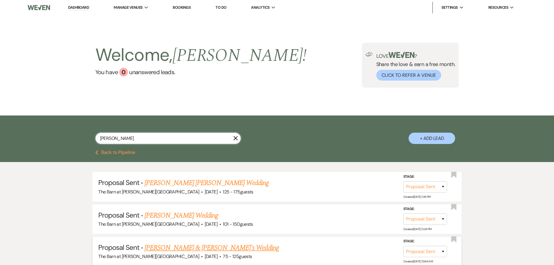
scroll to position [29, 0]
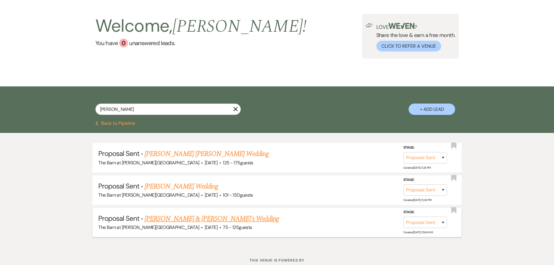
click at [173, 221] on link "Emily Reese & Fiance's Wedding" at bounding box center [212, 219] width 134 height 10
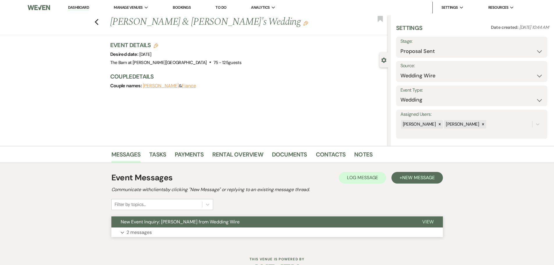
click at [159, 227] on button "New Event Inquiry: Emily Reese from Wedding Wire" at bounding box center [262, 221] width 302 height 11
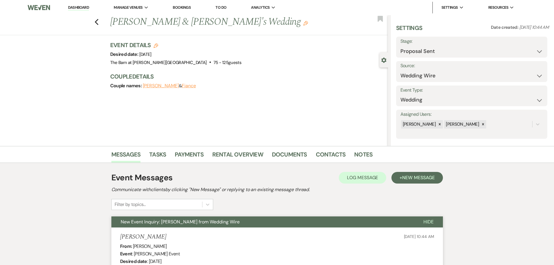
click at [78, 8] on link "Dashboard" at bounding box center [78, 8] width 21 height 6
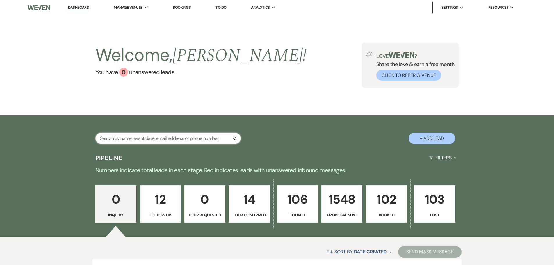
click at [123, 141] on input "text" at bounding box center [167, 138] width 145 height 11
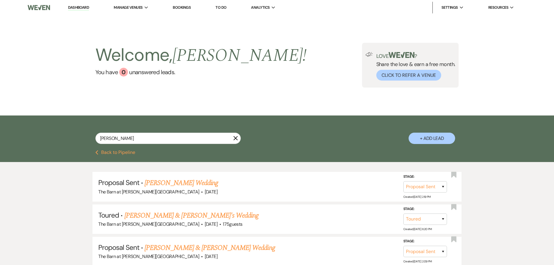
click at [235, 140] on icon "X" at bounding box center [235, 138] width 5 height 5
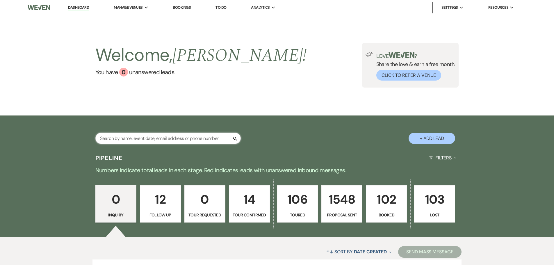
click at [164, 141] on input "text" at bounding box center [167, 138] width 145 height 11
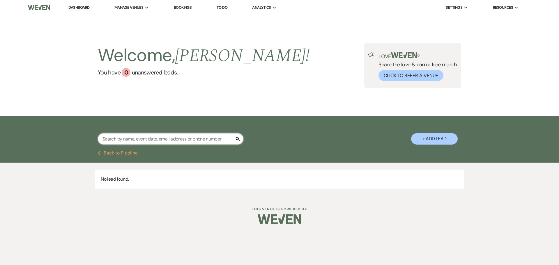
click at [134, 140] on input "text" at bounding box center [170, 138] width 145 height 11
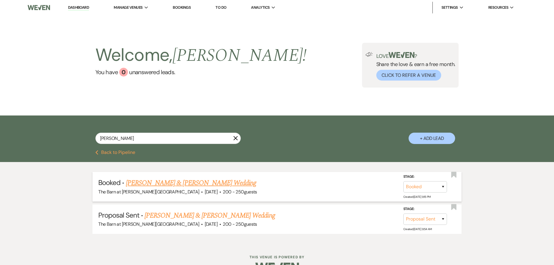
click at [158, 183] on link "[PERSON_NAME] & [PERSON_NAME] Wedding" at bounding box center [191, 183] width 130 height 10
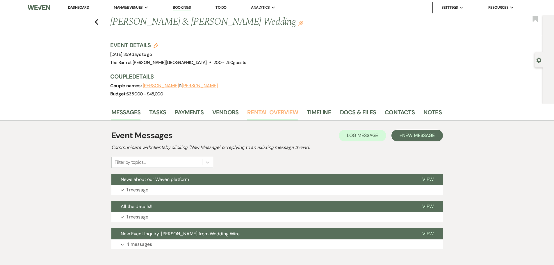
click at [258, 111] on link "Rental Overview" at bounding box center [272, 114] width 51 height 13
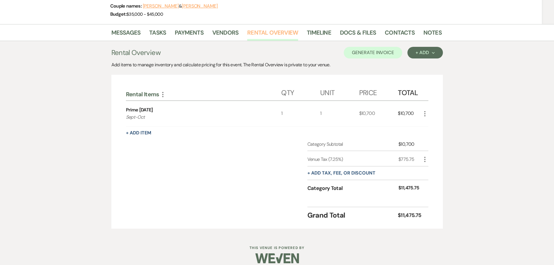
scroll to position [87, 0]
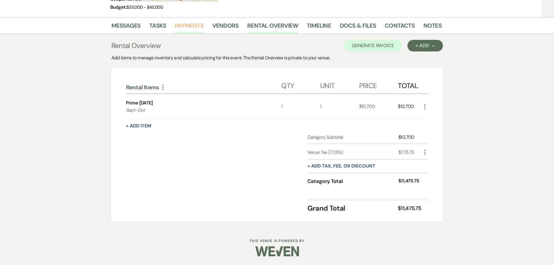
click at [194, 31] on link "Payments" at bounding box center [189, 27] width 29 height 13
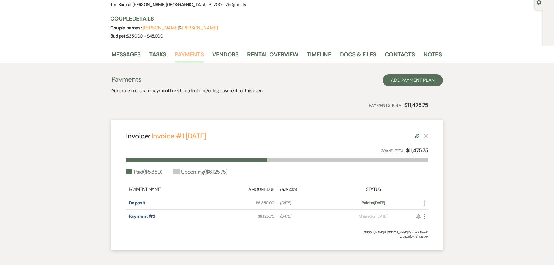
scroll to position [58, 0]
click at [139, 205] on link "Deposit" at bounding box center [137, 203] width 17 height 6
click at [262, 59] on link "Rental Overview" at bounding box center [272, 55] width 51 height 13
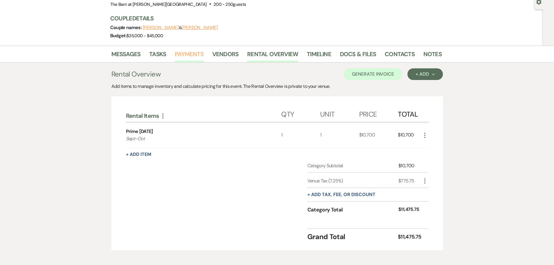
click at [189, 57] on link "Payments" at bounding box center [189, 55] width 29 height 13
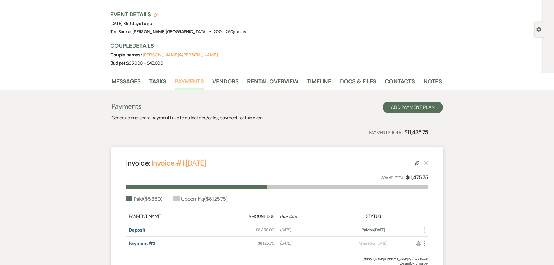
scroll to position [86, 0]
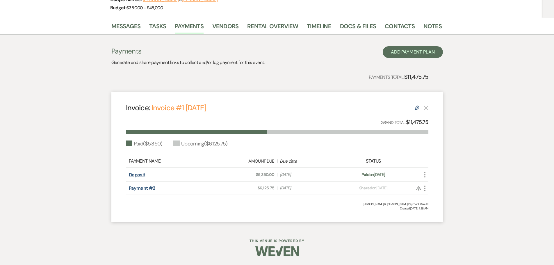
click at [132, 177] on link "Deposit" at bounding box center [137, 175] width 17 height 6
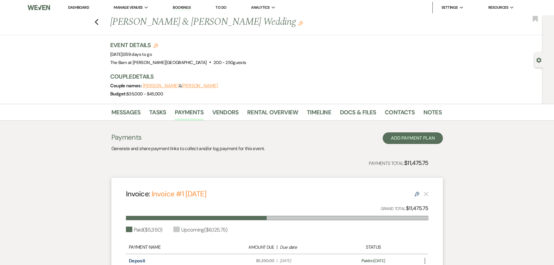
click at [84, 7] on link "Dashboard" at bounding box center [78, 7] width 21 height 5
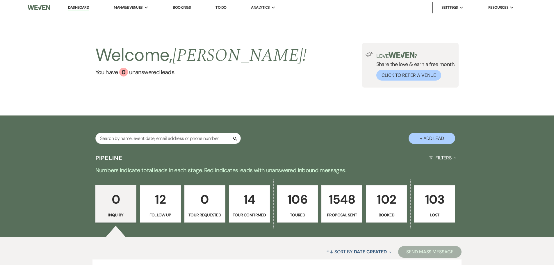
click at [384, 203] on p "102" at bounding box center [386, 199] width 33 height 19
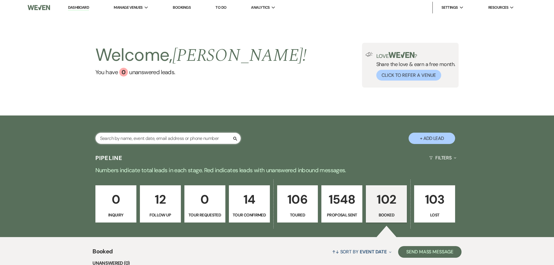
click at [132, 135] on input "text" at bounding box center [167, 138] width 145 height 11
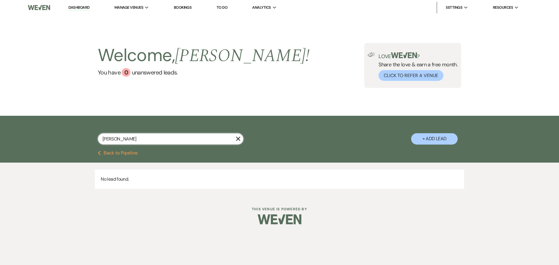
type input "[PERSON_NAME]"
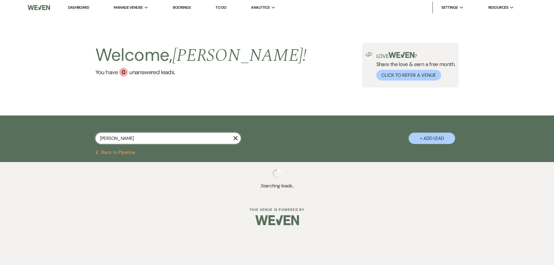
select select "8"
select select "11"
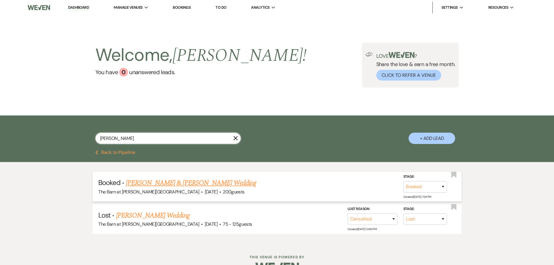
type input "[PERSON_NAME]"
click at [176, 183] on link "[PERSON_NAME] & [PERSON_NAME] Wedding" at bounding box center [191, 183] width 130 height 10
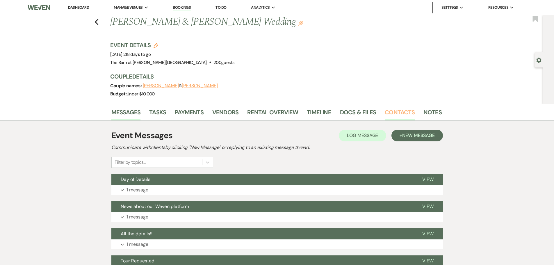
click at [391, 113] on link "Contacts" at bounding box center [400, 114] width 30 height 13
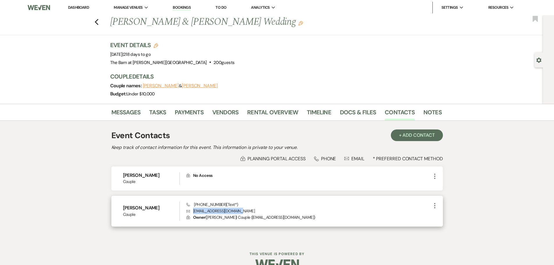
drag, startPoint x: 241, startPoint y: 212, endPoint x: 194, endPoint y: 214, distance: 46.9
click at [194, 214] on p "Envelope [EMAIL_ADDRESS][DOMAIN_NAME]" at bounding box center [309, 211] width 245 height 6
copy p "[EMAIL_ADDRESS][DOMAIN_NAME]"
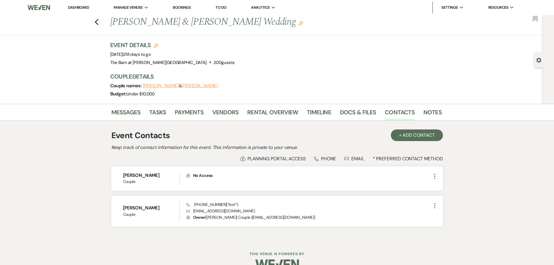
click at [82, 3] on li "Dashboard" at bounding box center [78, 8] width 27 height 12
click at [81, 8] on link "Dashboard" at bounding box center [78, 7] width 21 height 5
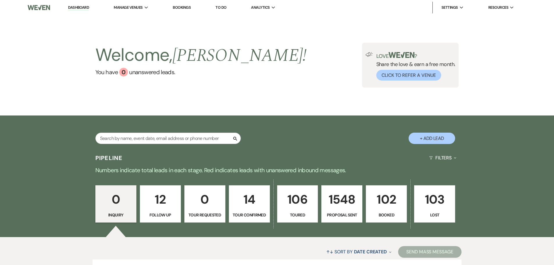
click at [116, 144] on div "Search" at bounding box center [167, 141] width 145 height 16
click at [117, 142] on input "text" at bounding box center [167, 138] width 145 height 11
type input "ben"
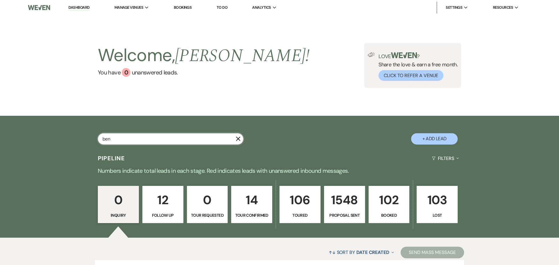
select select "6"
select select "8"
select select "6"
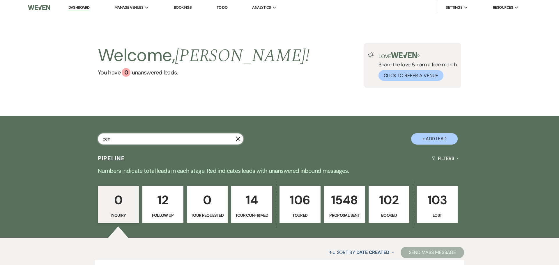
select select "6"
select select "5"
select select "6"
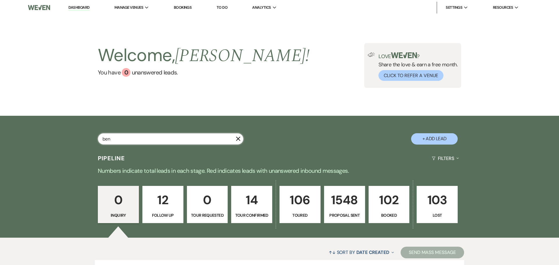
select select "6"
select select "5"
select select "6"
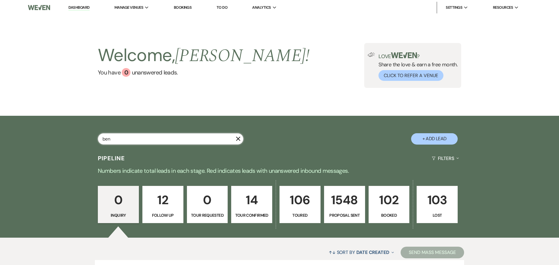
select select "6"
select select "8"
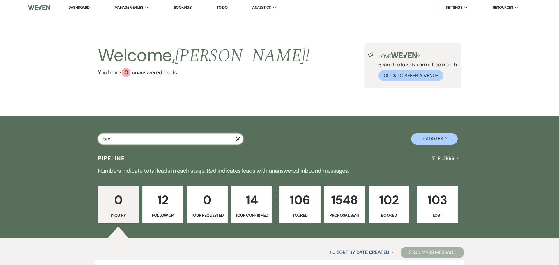
select select "3"
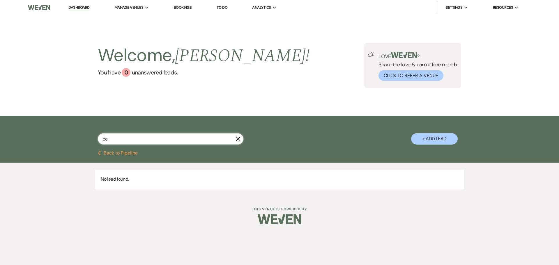
type input "b"
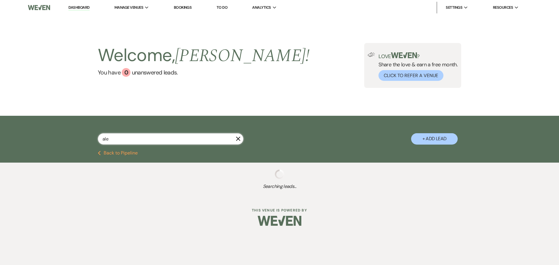
type input "[PERSON_NAME]"
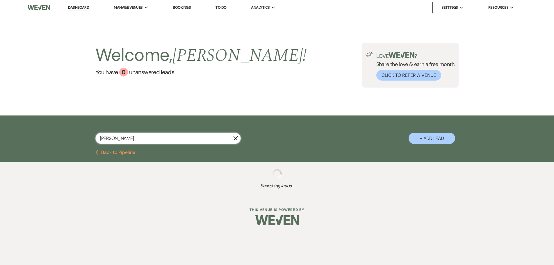
select select "6"
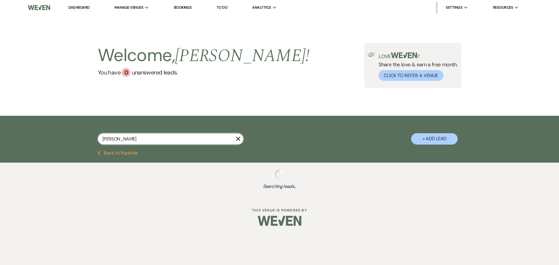
select select "5"
select select "6"
select select "5"
select select "6"
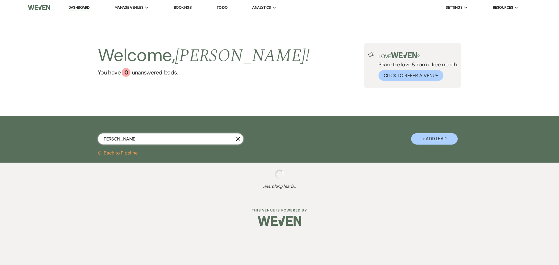
select select "6"
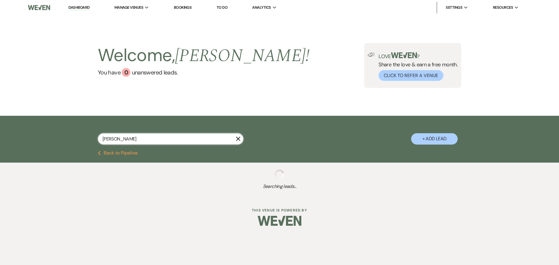
select select "6"
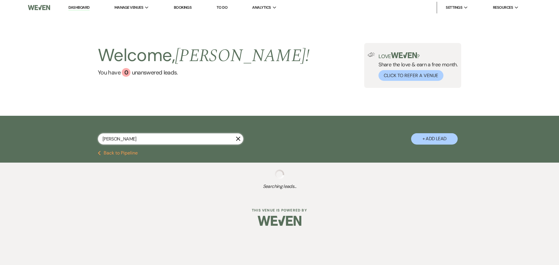
select select "6"
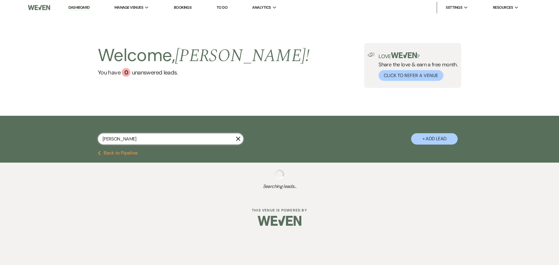
select select "6"
select select "8"
select select "6"
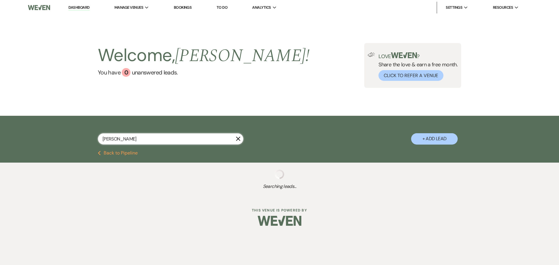
select select "6"
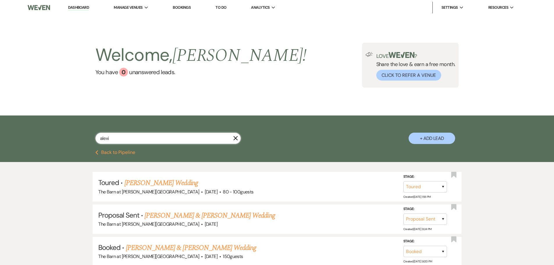
type input "[PERSON_NAME]"
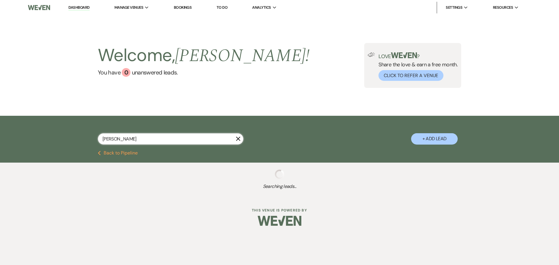
select select "5"
select select "6"
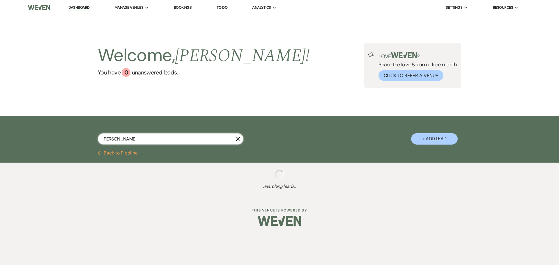
select select "6"
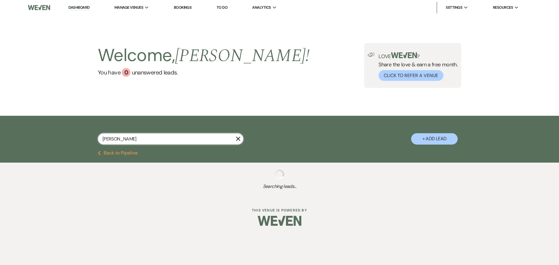
select select "6"
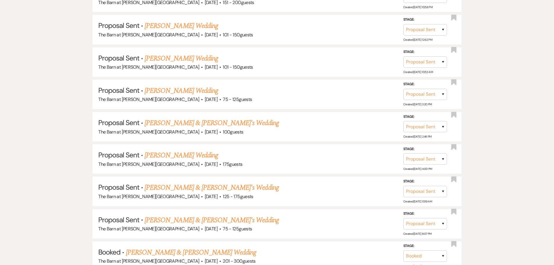
scroll to position [349, 0]
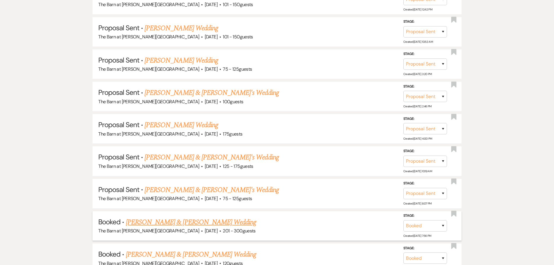
type input "[PERSON_NAME]"
click at [150, 224] on link "[PERSON_NAME] & [PERSON_NAME] Wedding" at bounding box center [191, 222] width 130 height 10
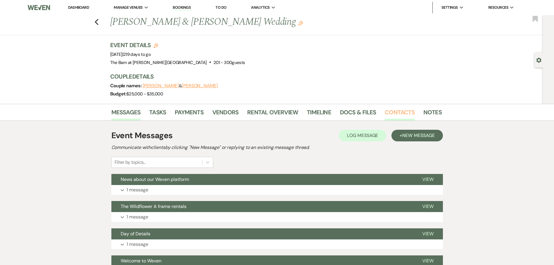
click at [388, 117] on link "Contacts" at bounding box center [400, 114] width 30 height 13
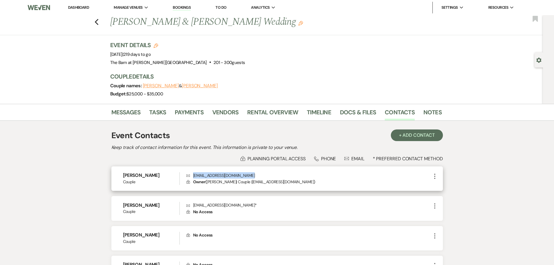
drag, startPoint x: 250, startPoint y: 175, endPoint x: 191, endPoint y: 176, distance: 58.8
click at [191, 176] on p "Envelope [EMAIL_ADDRESS][DOMAIN_NAME]" at bounding box center [309, 175] width 245 height 6
copy p "[EMAIL_ADDRESS][DOMAIN_NAME]"
click at [85, 7] on link "Dashboard" at bounding box center [78, 7] width 21 height 5
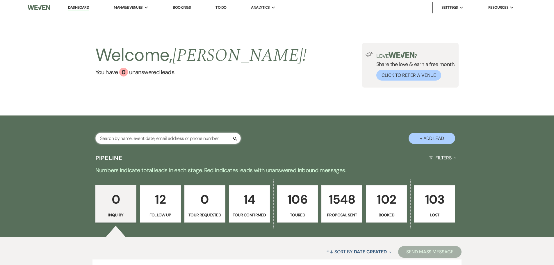
click at [137, 140] on input "text" at bounding box center [167, 138] width 145 height 11
type input "[PERSON_NAME]"
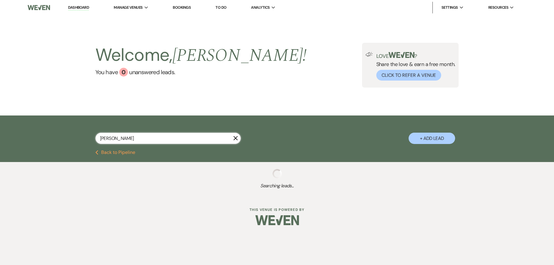
select select "6"
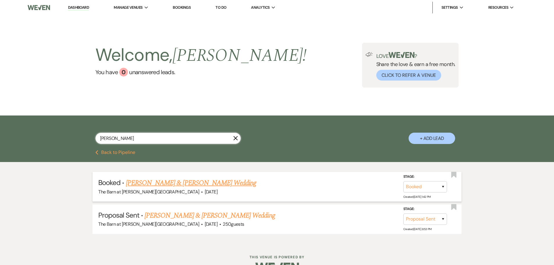
type input "[PERSON_NAME]"
click at [169, 180] on link "[PERSON_NAME] & [PERSON_NAME] Wedding" at bounding box center [191, 183] width 130 height 10
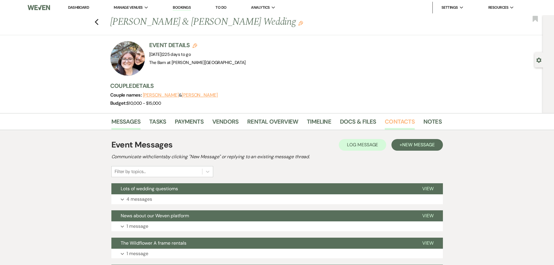
click at [385, 120] on link "Contacts" at bounding box center [400, 123] width 30 height 13
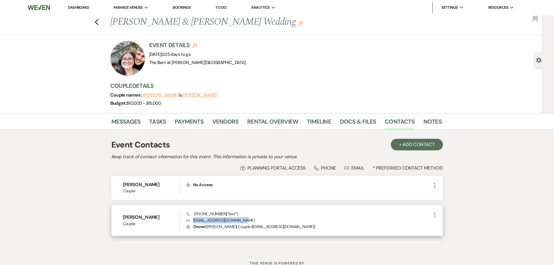
drag, startPoint x: 241, startPoint y: 220, endPoint x: 192, endPoint y: 222, distance: 49.2
click at [192, 222] on p "Envelope [EMAIL_ADDRESS][DOMAIN_NAME]" at bounding box center [309, 220] width 245 height 6
copy p "[EMAIL_ADDRESS][DOMAIN_NAME]"
click at [76, 5] on link "Dashboard" at bounding box center [78, 7] width 21 height 5
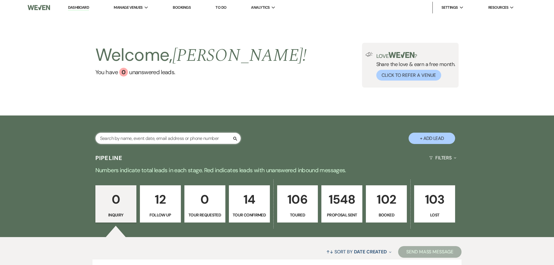
click at [136, 140] on input "text" at bounding box center [167, 138] width 145 height 11
type input "DeB"
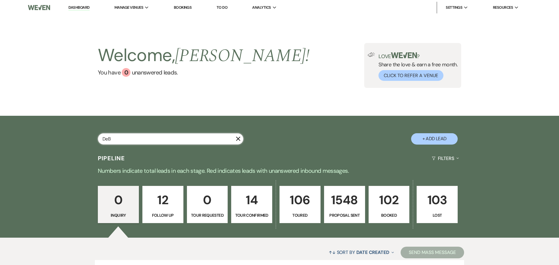
select select "6"
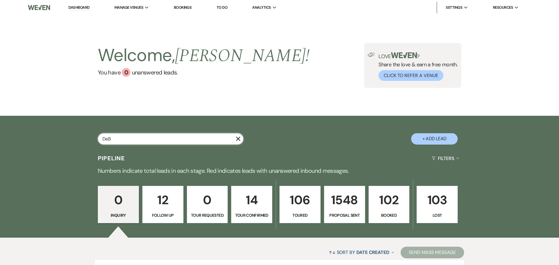
select select "6"
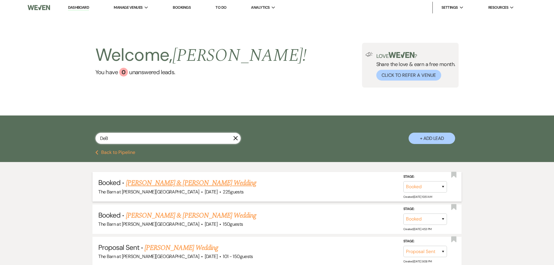
type input "DeB"
click at [146, 183] on link "[PERSON_NAME] & [PERSON_NAME] Wedding" at bounding box center [191, 183] width 130 height 10
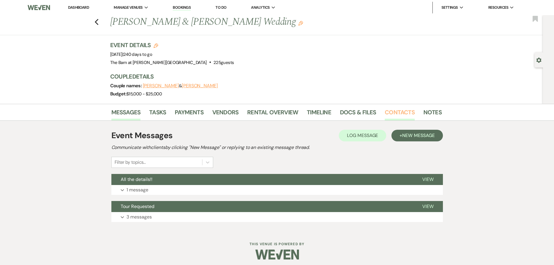
click at [401, 113] on link "Contacts" at bounding box center [400, 114] width 30 height 13
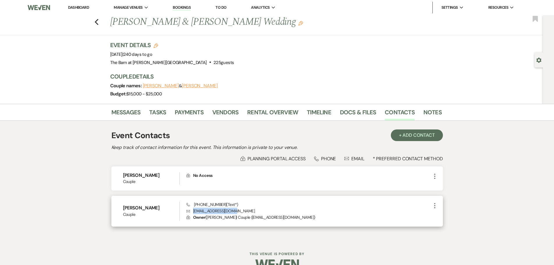
drag, startPoint x: 237, startPoint y: 211, endPoint x: 194, endPoint y: 212, distance: 43.7
click at [194, 212] on p "Envelope [EMAIL_ADDRESS][DOMAIN_NAME]" at bounding box center [309, 211] width 245 height 6
copy p "[EMAIL_ADDRESS][DOMAIN_NAME]"
click at [73, 5] on link "Dashboard" at bounding box center [78, 7] width 21 height 5
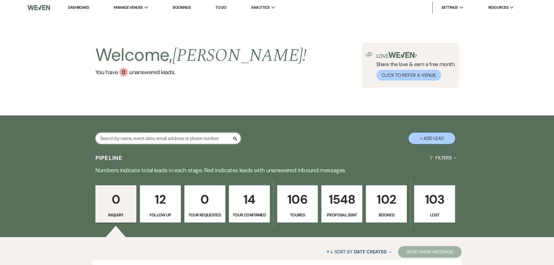
click at [128, 141] on input "text" at bounding box center [167, 138] width 145 height 11
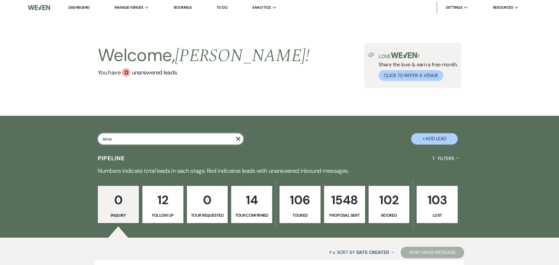
type input "sevor"
select select "6"
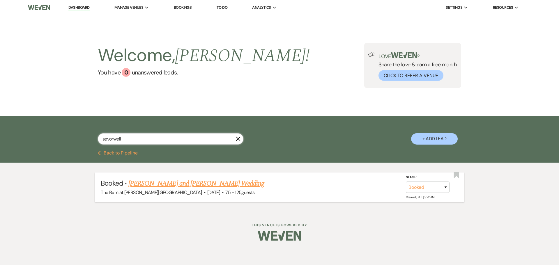
type input "sevorwell"
click at [155, 188] on link "[PERSON_NAME] and [PERSON_NAME] Wedding" at bounding box center [196, 183] width 136 height 10
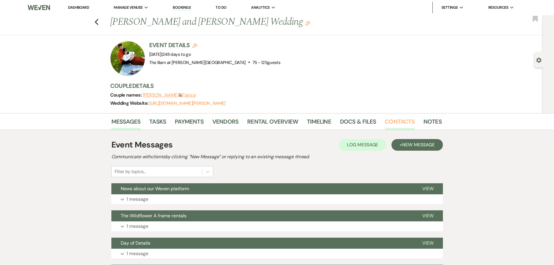
click at [392, 122] on link "Contacts" at bounding box center [400, 123] width 30 height 13
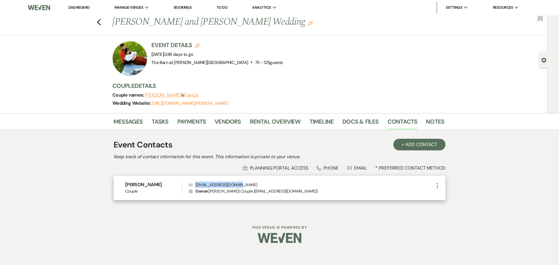
drag, startPoint x: 237, startPoint y: 185, endPoint x: 195, endPoint y: 186, distance: 42.2
click at [195, 186] on p "Envelope [EMAIL_ADDRESS][DOMAIN_NAME]" at bounding box center [311, 185] width 245 height 6
copy p "[EMAIL_ADDRESS][DOMAIN_NAME]"
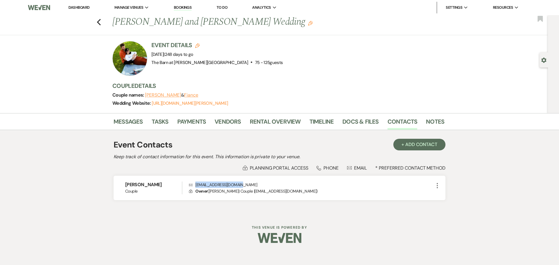
click at [83, 8] on link "Dashboard" at bounding box center [78, 7] width 21 height 5
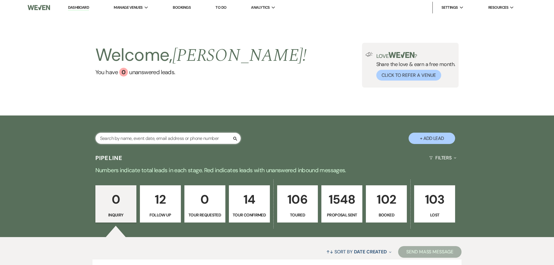
click at [136, 140] on input "text" at bounding box center [167, 138] width 145 height 11
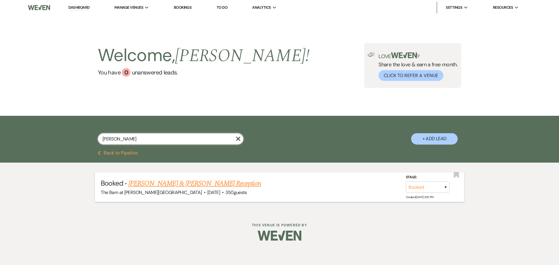
type input "[PERSON_NAME]"
click at [200, 184] on link "[PERSON_NAME] & [PERSON_NAME] Reception" at bounding box center [194, 183] width 132 height 10
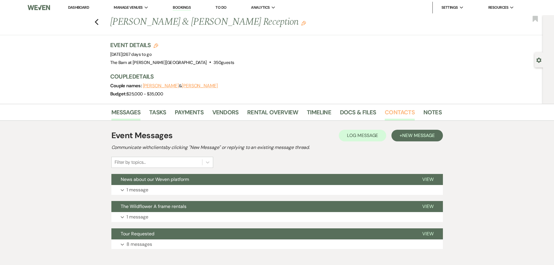
click at [401, 113] on link "Contacts" at bounding box center [400, 114] width 30 height 13
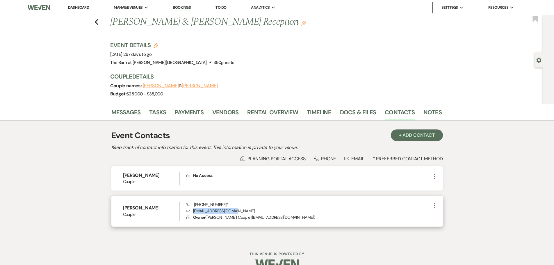
drag, startPoint x: 241, startPoint y: 210, endPoint x: 193, endPoint y: 212, distance: 47.7
click at [193, 212] on p "Envelope [EMAIL_ADDRESS][DOMAIN_NAME]" at bounding box center [309, 211] width 245 height 6
copy p "[EMAIL_ADDRESS][DOMAIN_NAME]"
click at [77, 7] on link "Dashboard" at bounding box center [78, 7] width 21 height 5
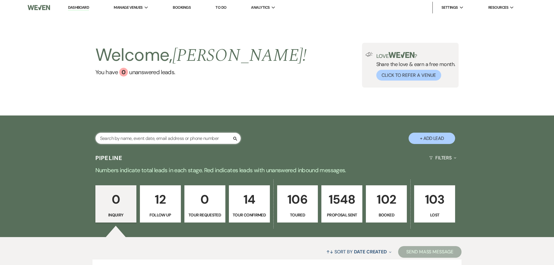
click at [131, 137] on input "text" at bounding box center [167, 138] width 145 height 11
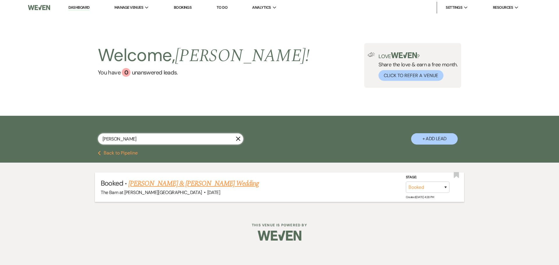
type input "[PERSON_NAME]"
click at [178, 184] on link "[PERSON_NAME] & [PERSON_NAME] Wedding" at bounding box center [193, 183] width 130 height 10
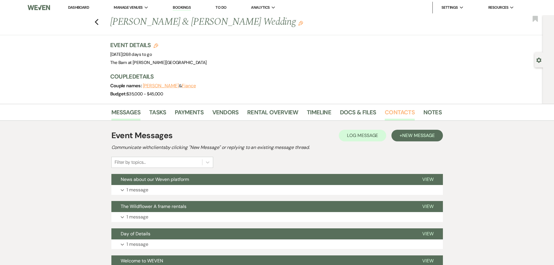
click at [393, 114] on link "Contacts" at bounding box center [400, 114] width 30 height 13
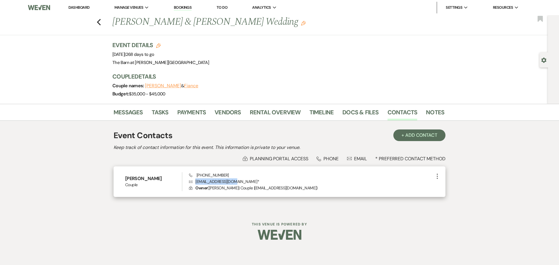
drag, startPoint x: 235, startPoint y: 182, endPoint x: 196, endPoint y: 184, distance: 38.7
click at [196, 184] on p "Envelope [EMAIL_ADDRESS][DOMAIN_NAME] *" at bounding box center [311, 181] width 245 height 6
copy p "[EMAIL_ADDRESS][DOMAIN_NAME]"
click at [83, 5] on link "Dashboard" at bounding box center [78, 7] width 21 height 5
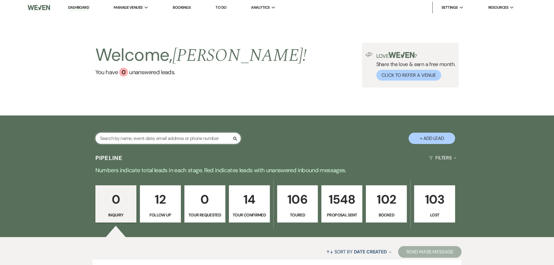
click at [147, 136] on input "text" at bounding box center [167, 138] width 145 height 11
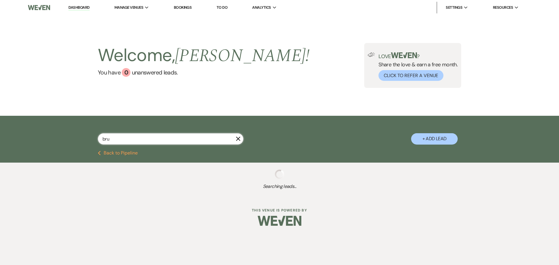
type input "bruy"
select select "9"
select select "6"
select select "4"
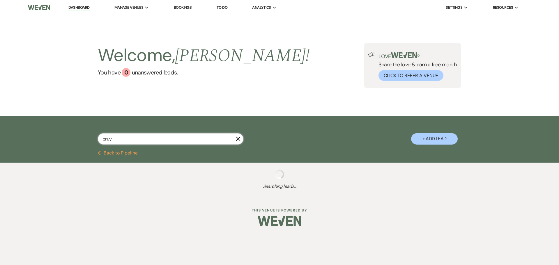
select select "6"
select select "8"
select select "4"
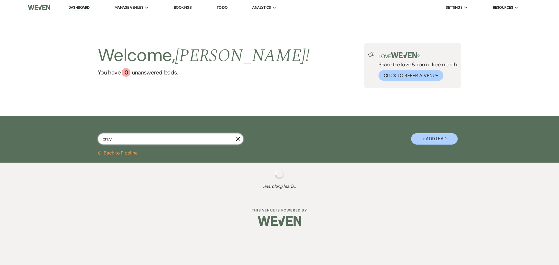
select select "6"
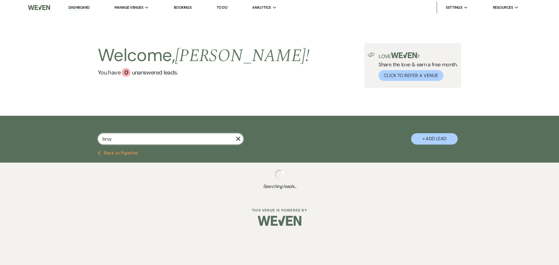
select select "6"
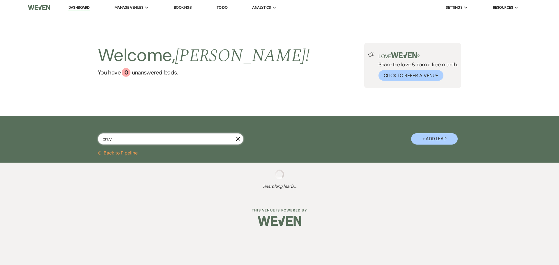
select select "6"
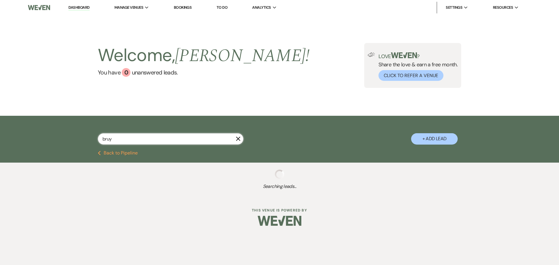
select select "6"
select select "5"
select select "8"
select select "3"
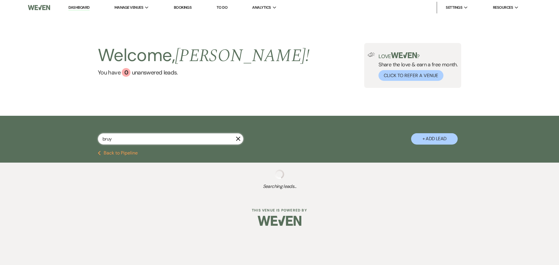
select select "8"
select select "3"
select select "6"
select select "8"
select select "6"
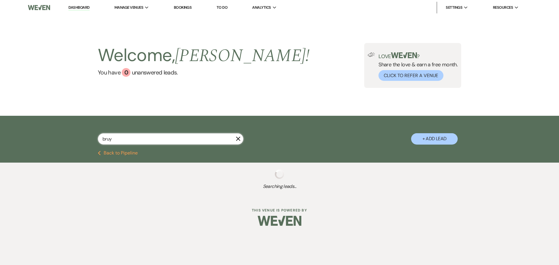
select select "6"
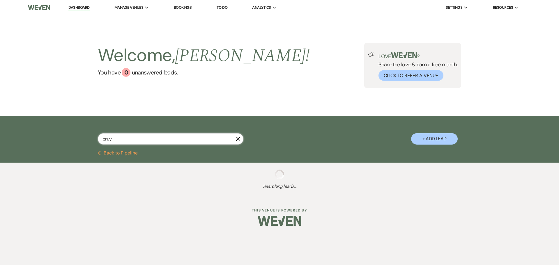
select select "6"
select select "5"
select select "6"
select select "5"
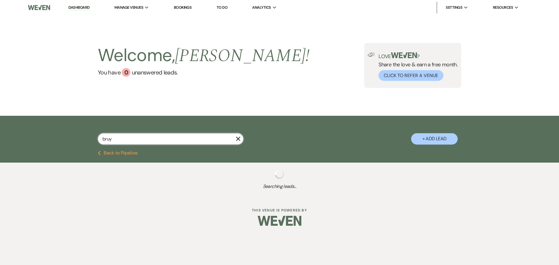
select select "6"
select select "5"
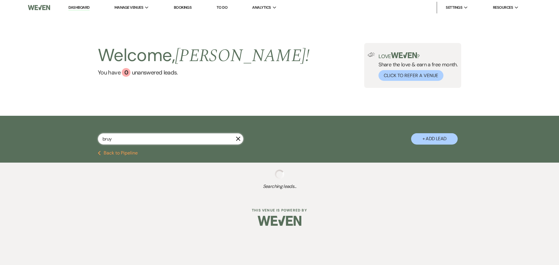
select select "8"
select select "3"
select select "6"
select select "5"
select select "6"
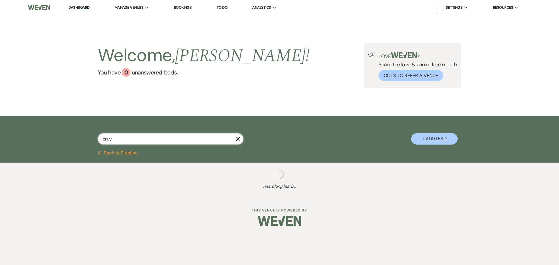
select select "6"
select select "8"
select select "3"
select select "6"
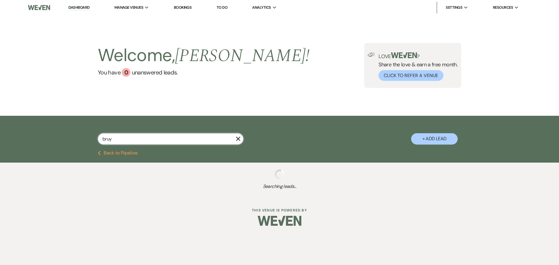
select select "6"
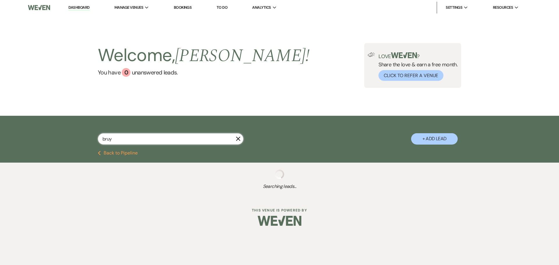
select select "6"
select select "8"
select select "3"
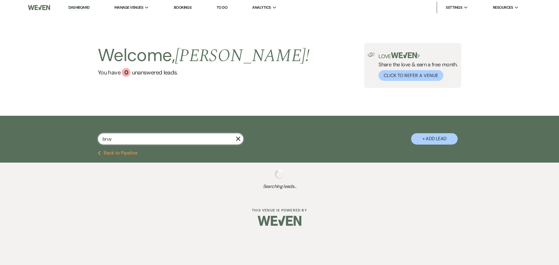
select select "6"
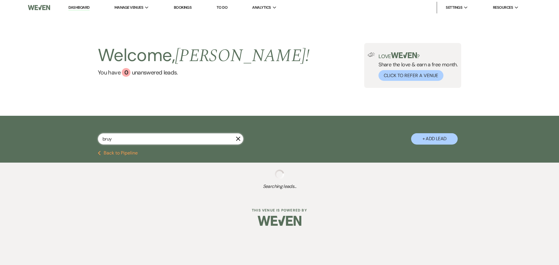
select select "5"
select select "6"
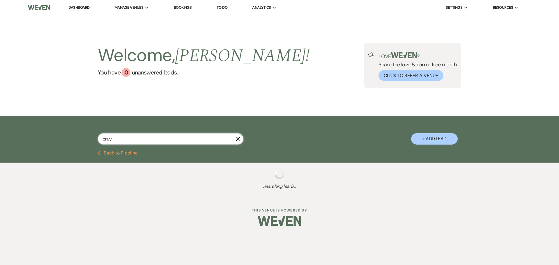
select select "6"
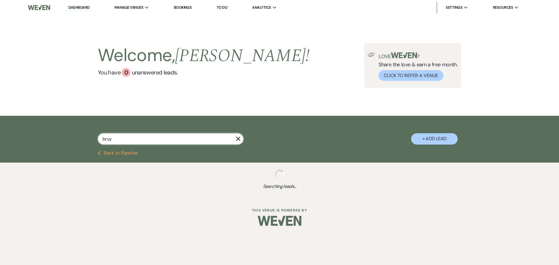
select select "6"
select select "8"
select select "1"
select select "6"
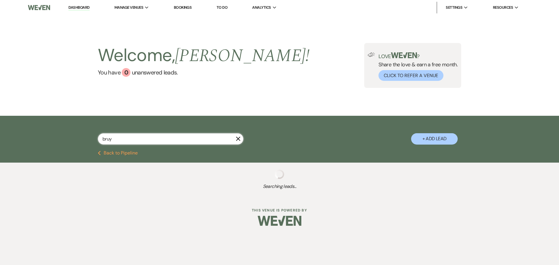
select select "6"
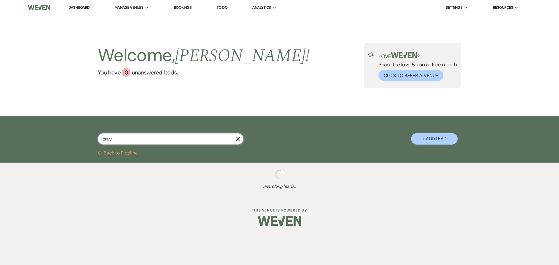
select select "6"
select select "8"
select select "11"
select select "6"
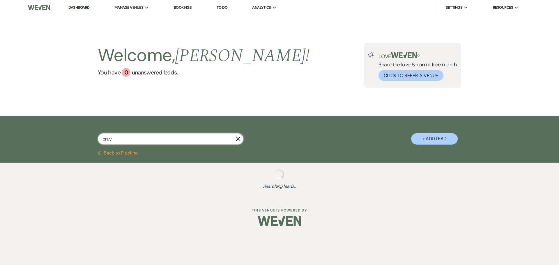
select select "6"
select select "5"
select select "6"
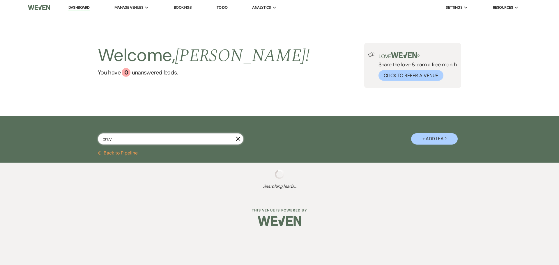
select select "6"
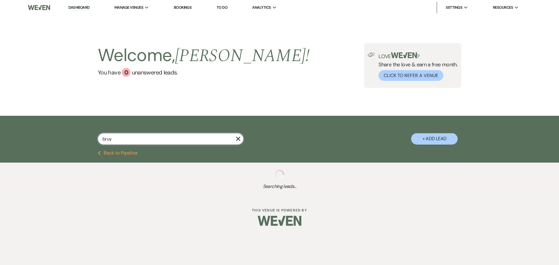
select select "6"
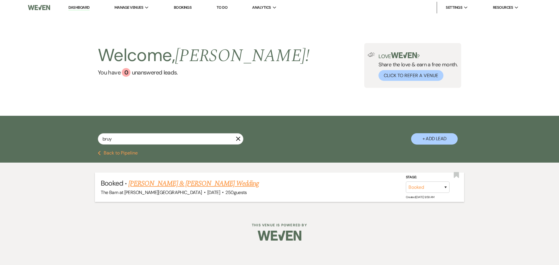
click at [174, 185] on link "[PERSON_NAME] & [PERSON_NAME] Wedding" at bounding box center [193, 183] width 130 height 10
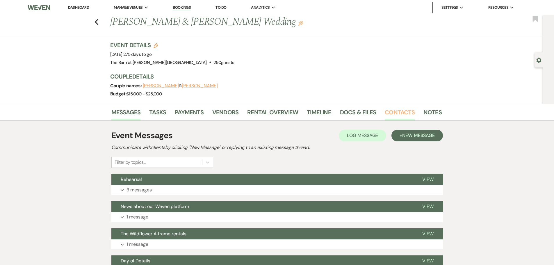
click at [390, 109] on link "Contacts" at bounding box center [400, 114] width 30 height 13
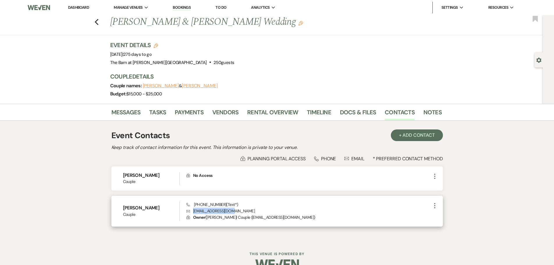
drag, startPoint x: 237, startPoint y: 211, endPoint x: 193, endPoint y: 213, distance: 43.4
click at [193, 213] on p "Envelope [EMAIL_ADDRESS][DOMAIN_NAME]" at bounding box center [309, 211] width 245 height 6
copy p "[EMAIL_ADDRESS][DOMAIN_NAME]"
click at [80, 7] on link "Dashboard" at bounding box center [78, 7] width 21 height 5
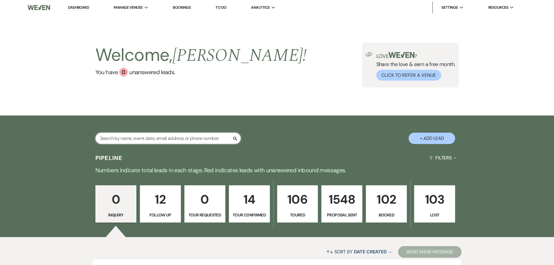
drag, startPoint x: 136, startPoint y: 135, endPoint x: 135, endPoint y: 139, distance: 4.6
click at [135, 139] on input "text" at bounding box center [167, 138] width 145 height 11
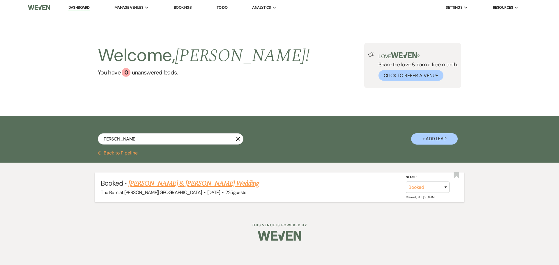
click at [177, 184] on link "[PERSON_NAME] & [PERSON_NAME] Wedding" at bounding box center [193, 183] width 130 height 10
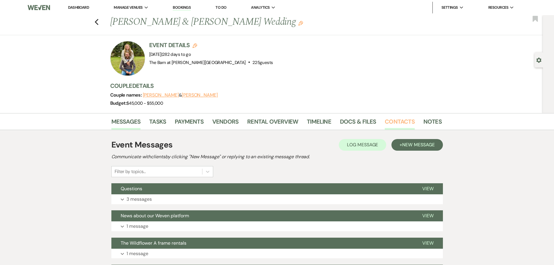
click at [390, 122] on link "Contacts" at bounding box center [400, 123] width 30 height 13
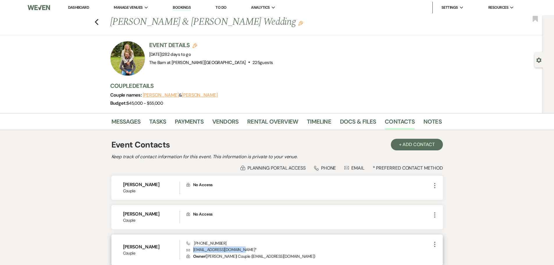
drag, startPoint x: 246, startPoint y: 249, endPoint x: 194, endPoint y: 249, distance: 52.1
click at [194, 249] on p "Envelope [EMAIL_ADDRESS][DOMAIN_NAME] *" at bounding box center [309, 249] width 245 height 6
copy p "[EMAIL_ADDRESS][DOMAIN_NAME]"
click at [79, 9] on link "Dashboard" at bounding box center [78, 7] width 21 height 5
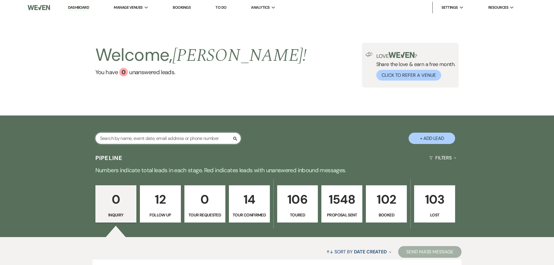
click at [132, 141] on input "text" at bounding box center [167, 138] width 145 height 11
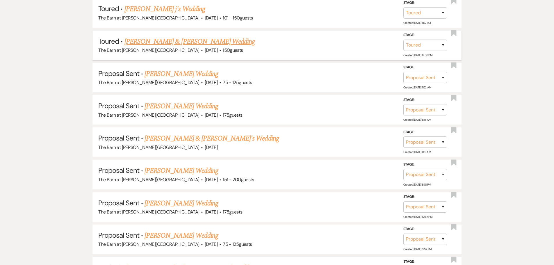
scroll to position [204, 0]
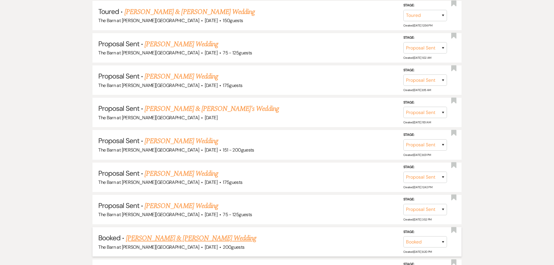
click at [162, 240] on link "[PERSON_NAME] & [PERSON_NAME] Wedding" at bounding box center [191, 238] width 130 height 10
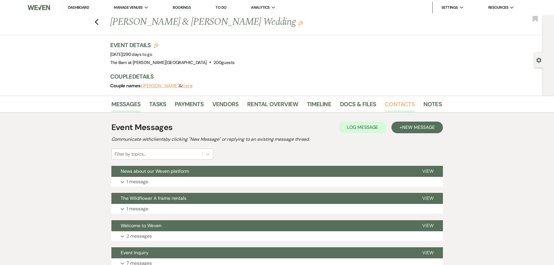
click at [390, 104] on link "Contacts" at bounding box center [400, 106] width 30 height 13
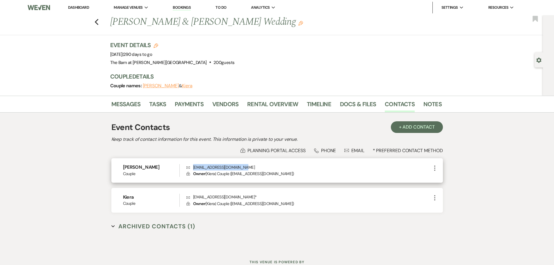
drag, startPoint x: 243, startPoint y: 166, endPoint x: 192, endPoint y: 169, distance: 51.0
click at [192, 169] on p "Envelope [EMAIL_ADDRESS][DOMAIN_NAME]" at bounding box center [309, 167] width 245 height 6
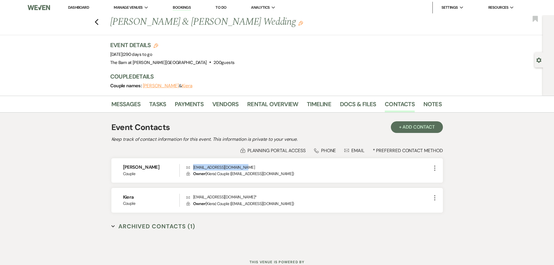
click at [86, 7] on link "Dashboard" at bounding box center [78, 7] width 21 height 5
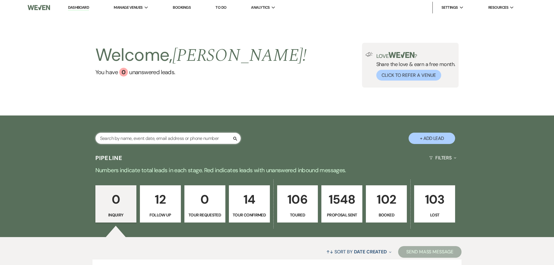
click at [142, 141] on input "text" at bounding box center [167, 138] width 145 height 11
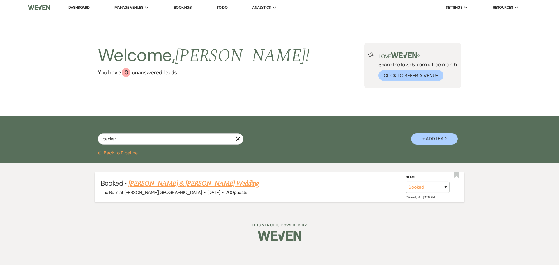
click at [143, 185] on link "[PERSON_NAME] & [PERSON_NAME] Wedding" at bounding box center [193, 183] width 130 height 10
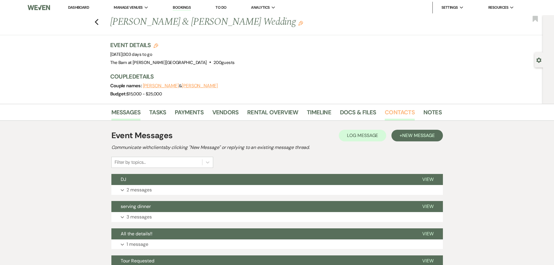
click at [389, 116] on link "Contacts" at bounding box center [400, 114] width 30 height 13
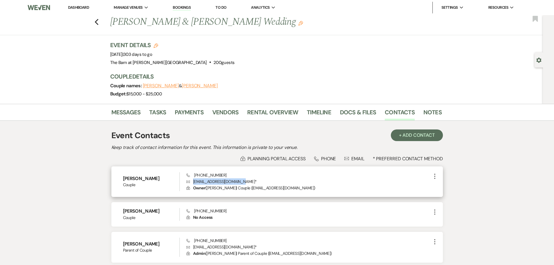
drag, startPoint x: 241, startPoint y: 183, endPoint x: 192, endPoint y: 182, distance: 48.9
click at [192, 182] on p "Envelope [EMAIL_ADDRESS][DOMAIN_NAME] *" at bounding box center [309, 181] width 245 height 6
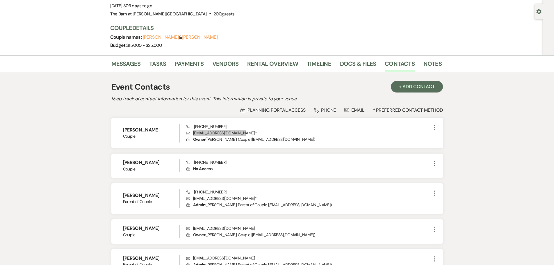
scroll to position [58, 0]
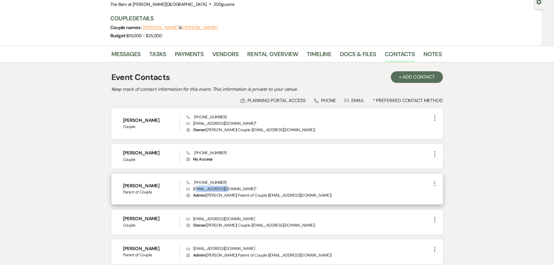
drag, startPoint x: 229, startPoint y: 189, endPoint x: 196, endPoint y: 189, distance: 33.5
click at [196, 189] on p "Envelope [EMAIL_ADDRESS][DOMAIN_NAME] *" at bounding box center [309, 189] width 245 height 6
click at [231, 190] on p "Envelope [EMAIL_ADDRESS][DOMAIN_NAME] *" at bounding box center [309, 189] width 245 height 6
drag, startPoint x: 231, startPoint y: 190, endPoint x: 212, endPoint y: 189, distance: 18.6
click at [212, 189] on p "Envelope [EMAIL_ADDRESS][DOMAIN_NAME] *" at bounding box center [309, 189] width 245 height 6
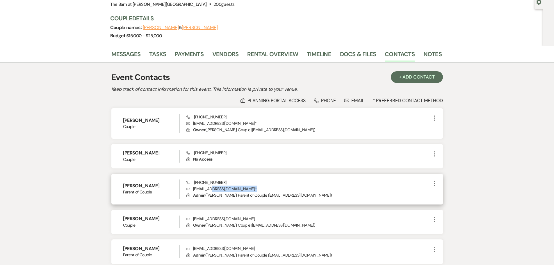
click at [247, 190] on p "Envelope [EMAIL_ADDRESS][DOMAIN_NAME] *" at bounding box center [309, 189] width 245 height 6
drag, startPoint x: 230, startPoint y: 189, endPoint x: 192, endPoint y: 188, distance: 38.1
click at [192, 188] on p "Envelope [EMAIL_ADDRESS][DOMAIN_NAME] *" at bounding box center [309, 189] width 245 height 6
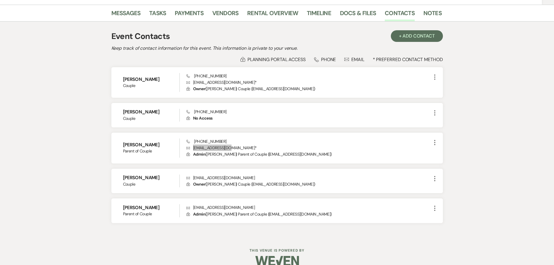
scroll to position [109, 0]
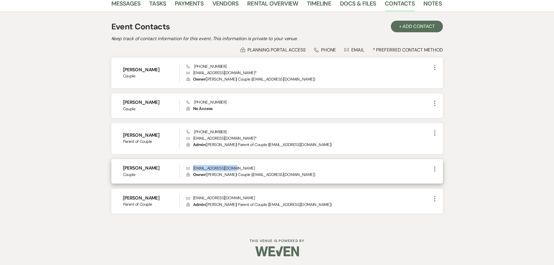
drag, startPoint x: 234, startPoint y: 168, endPoint x: 194, endPoint y: 168, distance: 39.9
click at [194, 168] on p "Envelope [EMAIL_ADDRESS][DOMAIN_NAME]" at bounding box center [309, 168] width 245 height 6
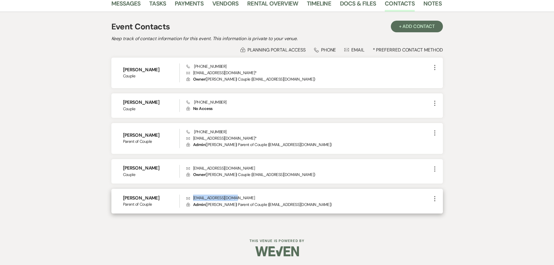
drag, startPoint x: 234, startPoint y: 198, endPoint x: 193, endPoint y: 198, distance: 41.3
click at [193, 198] on p "Envelope [EMAIL_ADDRESS][DOMAIN_NAME]" at bounding box center [309, 198] width 245 height 6
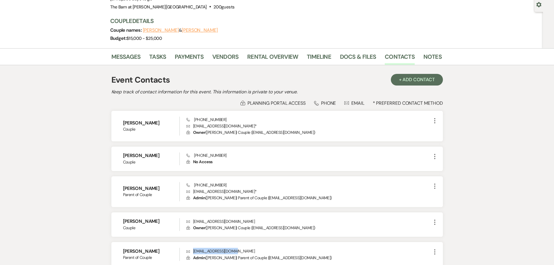
scroll to position [0, 0]
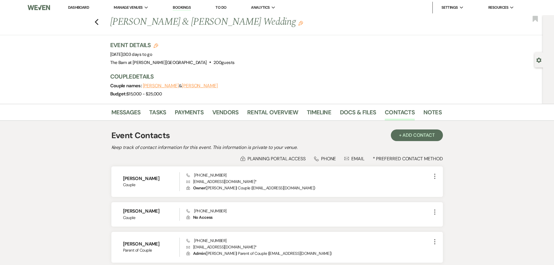
click at [72, 5] on li "Dashboard" at bounding box center [78, 8] width 27 height 12
click at [74, 8] on link "Dashboard" at bounding box center [78, 7] width 21 height 5
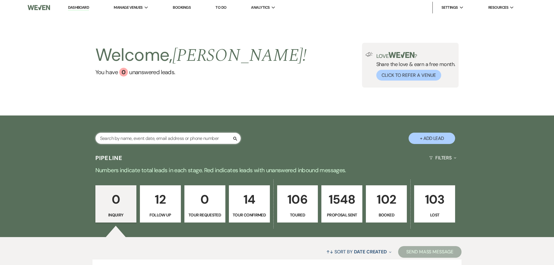
click at [118, 144] on input "text" at bounding box center [167, 138] width 145 height 11
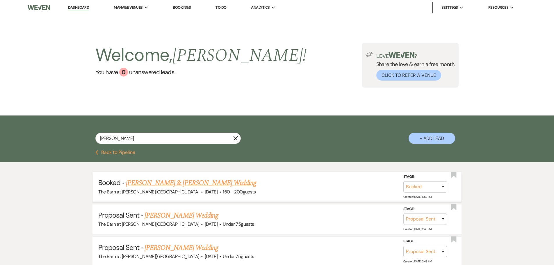
click at [168, 184] on link "[PERSON_NAME] & [PERSON_NAME] Wedding" at bounding box center [191, 183] width 130 height 10
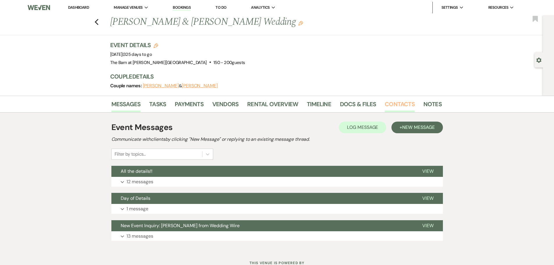
click at [386, 104] on link "Contacts" at bounding box center [400, 106] width 30 height 13
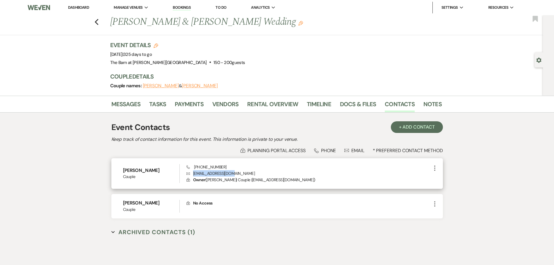
drag, startPoint x: 237, startPoint y: 173, endPoint x: 193, endPoint y: 174, distance: 43.4
click at [193, 174] on p "Envelope [EMAIL_ADDRESS][DOMAIN_NAME]" at bounding box center [309, 173] width 245 height 6
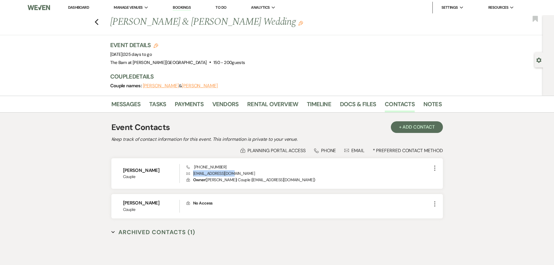
click at [84, 9] on link "Dashboard" at bounding box center [78, 7] width 21 height 5
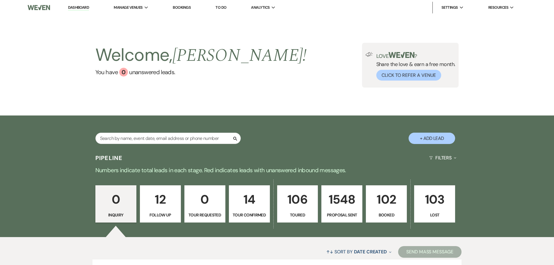
click at [146, 144] on div "Search" at bounding box center [167, 141] width 145 height 16
click at [144, 141] on input "text" at bounding box center [167, 138] width 145 height 11
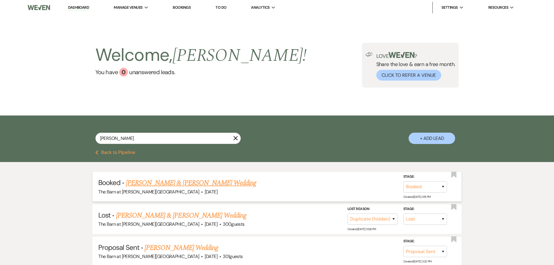
click at [144, 186] on link "[PERSON_NAME] & [PERSON_NAME] Wedding" at bounding box center [191, 183] width 130 height 10
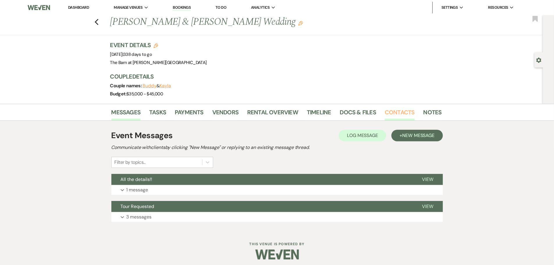
click at [394, 111] on link "Contacts" at bounding box center [400, 114] width 30 height 13
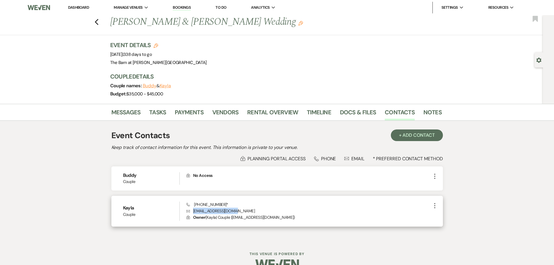
drag, startPoint x: 240, startPoint y: 210, endPoint x: 193, endPoint y: 213, distance: 47.2
click at [193, 213] on p "Envelope [EMAIL_ADDRESS][DOMAIN_NAME]" at bounding box center [309, 211] width 245 height 6
click at [80, 7] on link "Dashboard" at bounding box center [78, 7] width 21 height 5
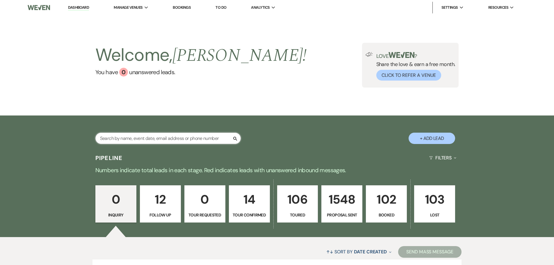
click at [157, 141] on input "text" at bounding box center [167, 138] width 145 height 11
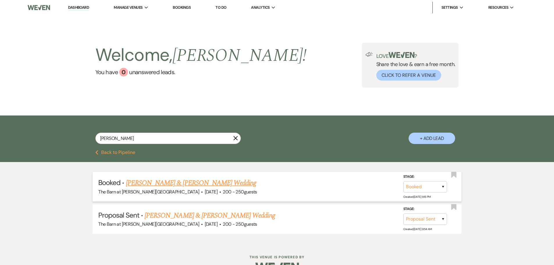
click at [164, 184] on link "[PERSON_NAME] & [PERSON_NAME] Wedding" at bounding box center [191, 183] width 130 height 10
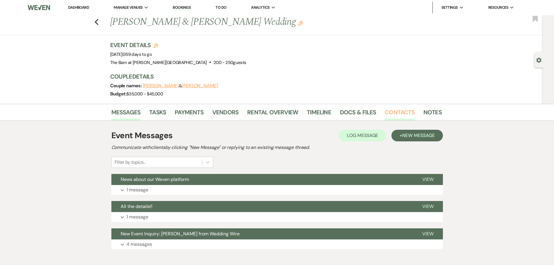
click at [403, 116] on link "Contacts" at bounding box center [400, 114] width 30 height 13
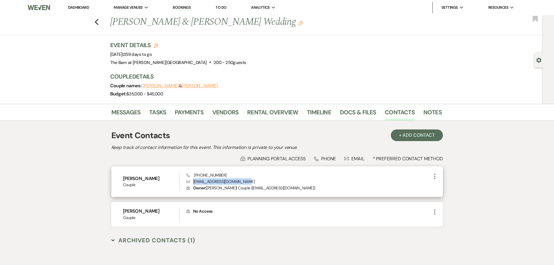
drag, startPoint x: 244, startPoint y: 182, endPoint x: 192, endPoint y: 183, distance: 52.1
click at [192, 183] on p "Envelope [EMAIL_ADDRESS][DOMAIN_NAME]" at bounding box center [309, 181] width 245 height 6
click at [81, 10] on link "Dashboard" at bounding box center [78, 7] width 21 height 5
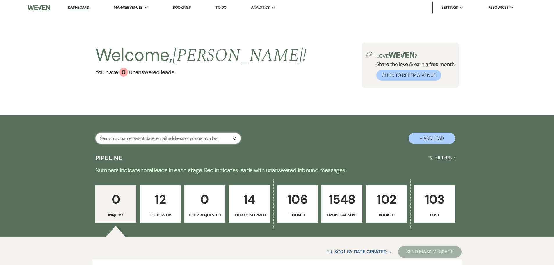
click at [162, 140] on input "text" at bounding box center [167, 138] width 145 height 11
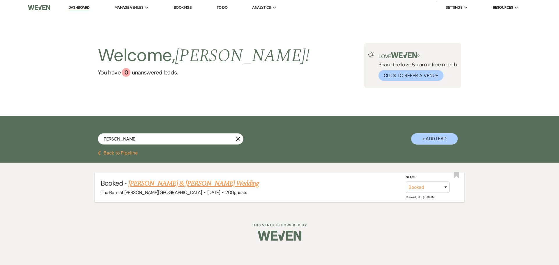
click at [154, 187] on link "[PERSON_NAME] & [PERSON_NAME] Wedding" at bounding box center [193, 183] width 130 height 10
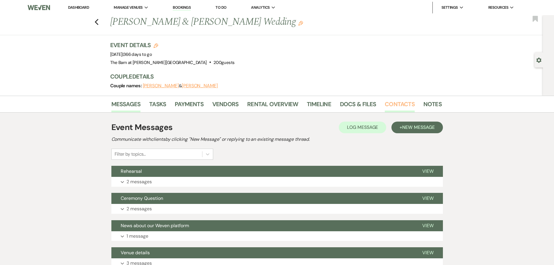
click at [393, 106] on link "Contacts" at bounding box center [400, 106] width 30 height 13
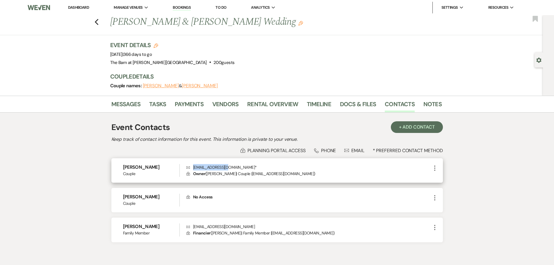
drag, startPoint x: 231, startPoint y: 167, endPoint x: 194, endPoint y: 168, distance: 37.0
click at [194, 168] on p "Envelope [EMAIL_ADDRESS][DOMAIN_NAME] *" at bounding box center [309, 167] width 245 height 6
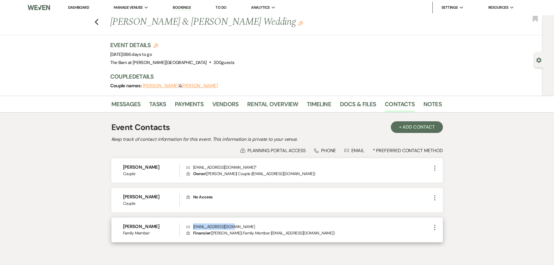
drag, startPoint x: 236, startPoint y: 226, endPoint x: 193, endPoint y: 225, distance: 42.5
click at [193, 225] on p "Envelope [EMAIL_ADDRESS][DOMAIN_NAME]" at bounding box center [309, 226] width 245 height 6
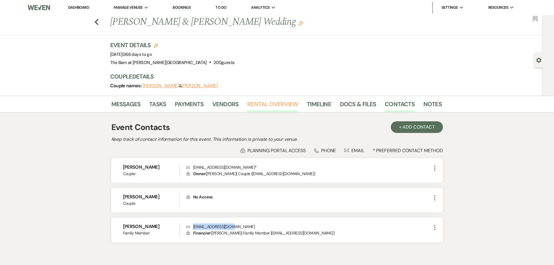
click at [272, 107] on link "Rental Overview" at bounding box center [272, 106] width 51 height 13
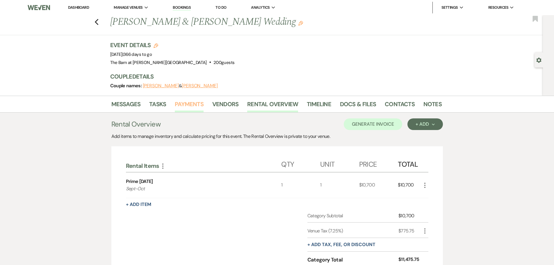
click at [190, 103] on link "Payments" at bounding box center [189, 106] width 29 height 13
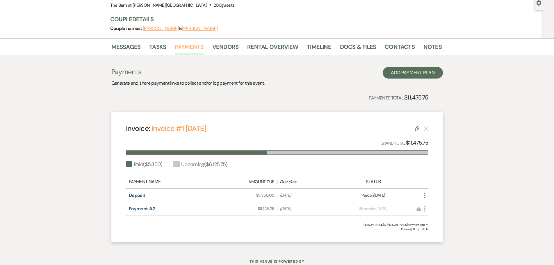
scroll to position [78, 0]
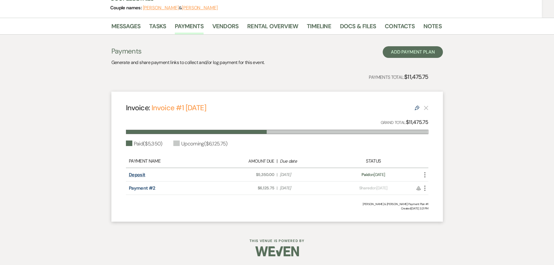
click at [137, 176] on link "Deposit" at bounding box center [137, 175] width 17 height 6
click at [262, 29] on link "Rental Overview" at bounding box center [272, 28] width 51 height 13
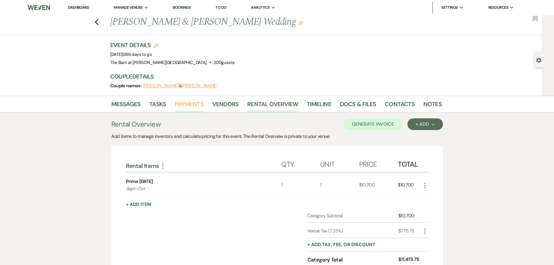
click at [191, 100] on link "Payments" at bounding box center [189, 106] width 29 height 13
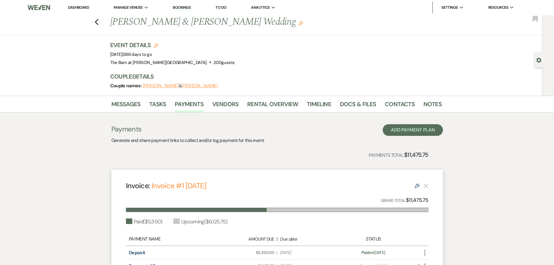
click at [72, 8] on link "Dashboard" at bounding box center [78, 7] width 21 height 5
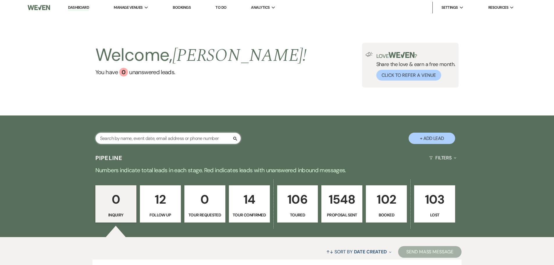
click at [135, 139] on input "text" at bounding box center [167, 138] width 145 height 11
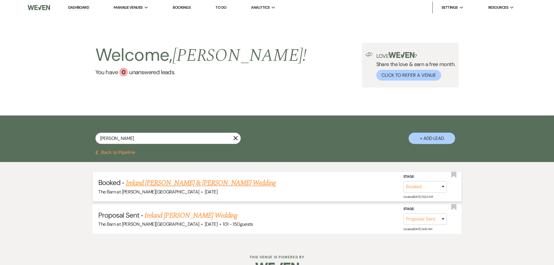
click at [152, 187] on link "Ireland [PERSON_NAME] & [PERSON_NAME] Wedding" at bounding box center [201, 183] width 150 height 10
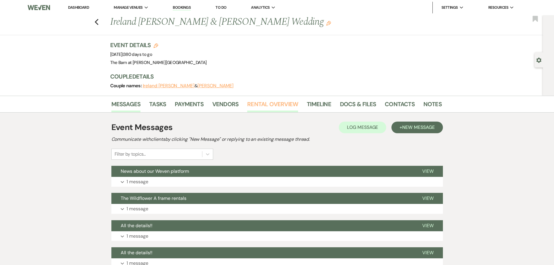
click at [264, 102] on link "Rental Overview" at bounding box center [272, 106] width 51 height 13
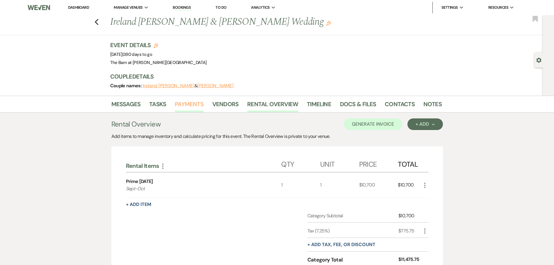
click at [193, 108] on link "Payments" at bounding box center [189, 106] width 29 height 13
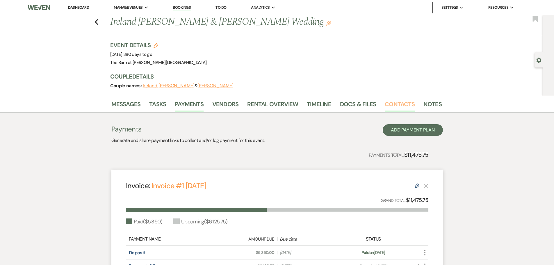
click at [393, 104] on link "Contacts" at bounding box center [400, 106] width 30 height 13
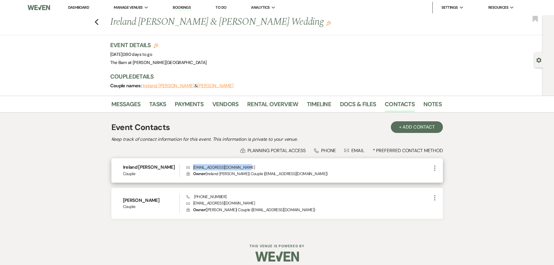
drag, startPoint x: 248, startPoint y: 166, endPoint x: 193, endPoint y: 169, distance: 55.6
click at [193, 169] on p "Envelope [EMAIL_ADDRESS][DOMAIN_NAME]" at bounding box center [309, 167] width 245 height 6
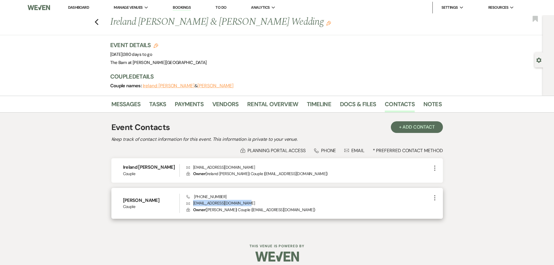
drag, startPoint x: 243, startPoint y: 202, endPoint x: 193, endPoint y: 205, distance: 49.8
click at [193, 205] on p "Envelope [EMAIL_ADDRESS][DOMAIN_NAME]" at bounding box center [309, 203] width 245 height 6
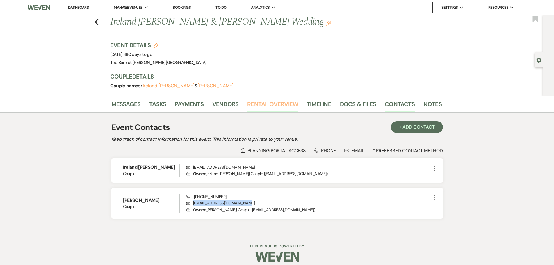
drag, startPoint x: 264, startPoint y: 108, endPoint x: 258, endPoint y: 109, distance: 5.6
click at [264, 108] on link "Rental Overview" at bounding box center [272, 106] width 51 height 13
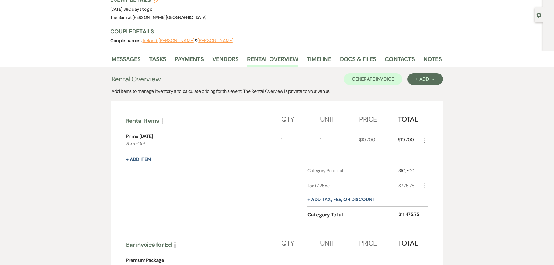
scroll to position [29, 0]
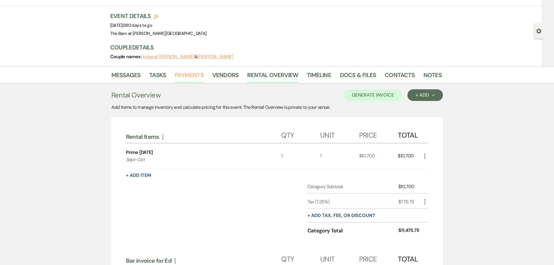
click at [191, 77] on link "Payments" at bounding box center [189, 76] width 29 height 13
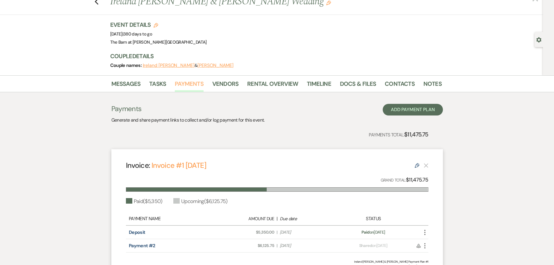
scroll to position [29, 0]
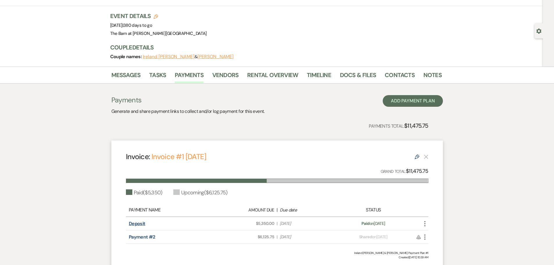
click at [134, 225] on link "Deposit" at bounding box center [137, 224] width 17 height 6
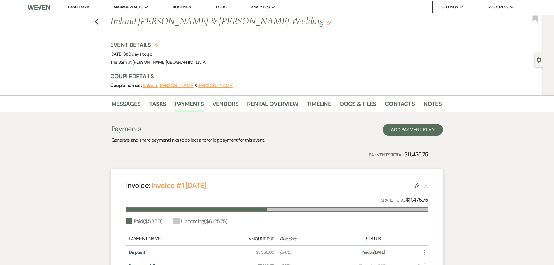
scroll to position [0, 0]
click at [253, 106] on link "Rental Overview" at bounding box center [272, 106] width 51 height 13
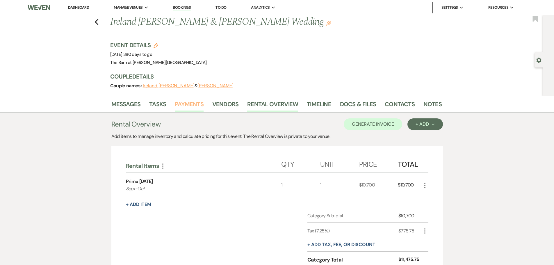
click at [189, 106] on link "Payments" at bounding box center [189, 106] width 29 height 13
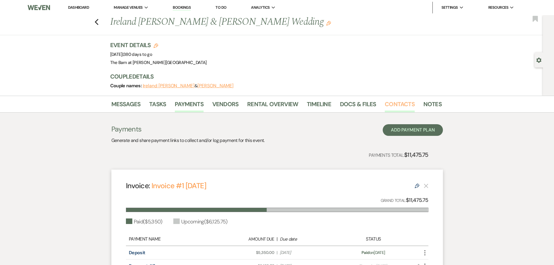
click at [406, 103] on link "Contacts" at bounding box center [400, 106] width 30 height 13
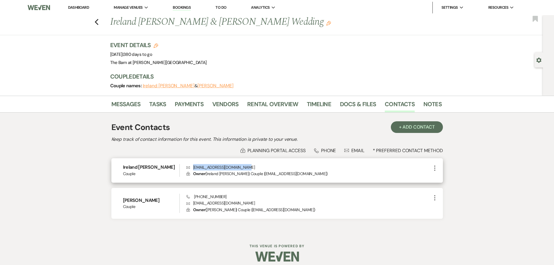
drag, startPoint x: 239, startPoint y: 166, endPoint x: 192, endPoint y: 168, distance: 46.6
click at [192, 168] on p "Envelope [EMAIL_ADDRESS][DOMAIN_NAME]" at bounding box center [309, 167] width 245 height 6
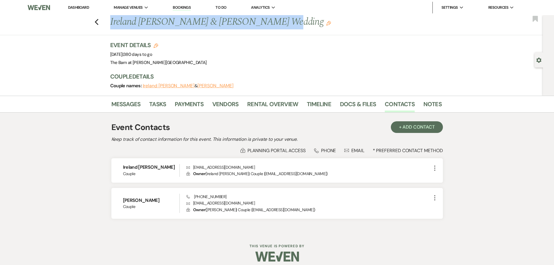
drag, startPoint x: 260, startPoint y: 22, endPoint x: 113, endPoint y: 21, distance: 147.5
click at [113, 21] on h1 "Ireland [PERSON_NAME] & [PERSON_NAME] Wedding Edit" at bounding box center [240, 22] width 261 height 14
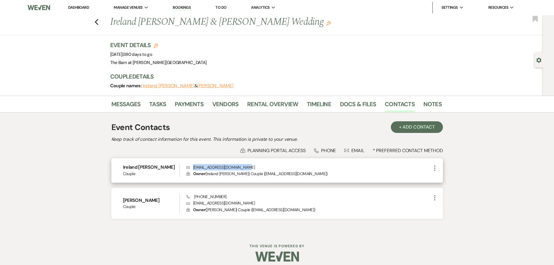
drag, startPoint x: 244, startPoint y: 166, endPoint x: 191, endPoint y: 167, distance: 53.3
click at [191, 167] on p "Envelope [EMAIL_ADDRESS][DOMAIN_NAME]" at bounding box center [309, 167] width 245 height 6
click at [249, 165] on p "Envelope [EMAIL_ADDRESS][DOMAIN_NAME]" at bounding box center [309, 167] width 245 height 6
drag, startPoint x: 248, startPoint y: 167, endPoint x: 192, endPoint y: 167, distance: 56.7
click at [192, 167] on p "Envelope [EMAIL_ADDRESS][DOMAIN_NAME]" at bounding box center [309, 167] width 245 height 6
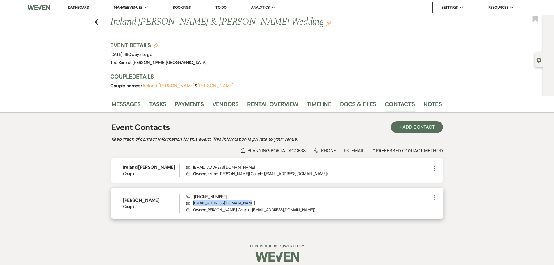
drag, startPoint x: 244, startPoint y: 204, endPoint x: 192, endPoint y: 206, distance: 51.8
click at [192, 206] on p "Envelope [EMAIL_ADDRESS][DOMAIN_NAME]" at bounding box center [309, 203] width 245 height 6
click at [81, 7] on link "Dashboard" at bounding box center [78, 7] width 21 height 5
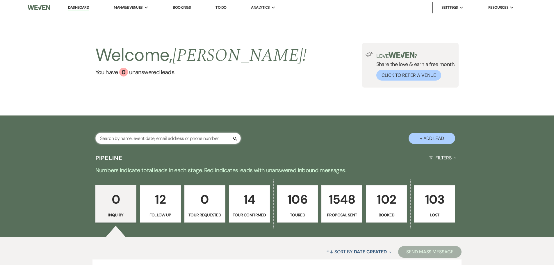
click at [124, 139] on input "text" at bounding box center [167, 138] width 145 height 11
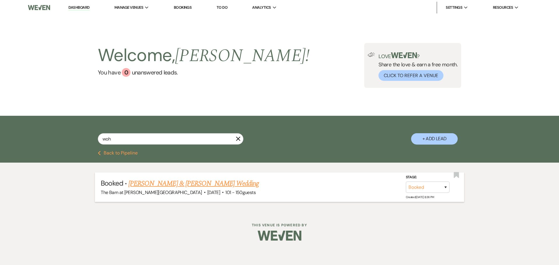
click at [171, 189] on div "The Barn at [PERSON_NAME][GEOGRAPHIC_DATA] · [DATE] · 101 - 150 guests" at bounding box center [279, 193] width 357 height 8
click at [173, 182] on link "[PERSON_NAME] & [PERSON_NAME] Wedding" at bounding box center [193, 183] width 130 height 10
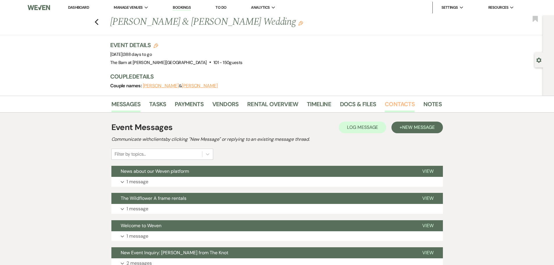
click at [397, 109] on link "Contacts" at bounding box center [400, 106] width 30 height 13
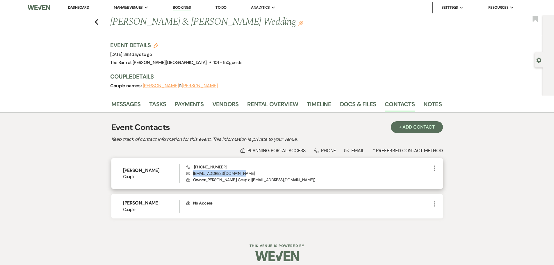
drag, startPoint x: 243, startPoint y: 173, endPoint x: 194, endPoint y: 173, distance: 48.9
click at [194, 173] on p "Envelope [EMAIL_ADDRESS][DOMAIN_NAME]" at bounding box center [309, 173] width 245 height 6
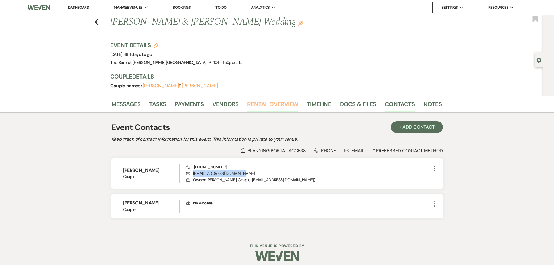
click at [261, 109] on link "Rental Overview" at bounding box center [272, 106] width 51 height 13
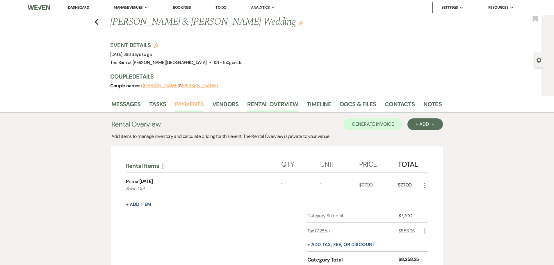
click at [189, 108] on link "Payments" at bounding box center [189, 106] width 29 height 13
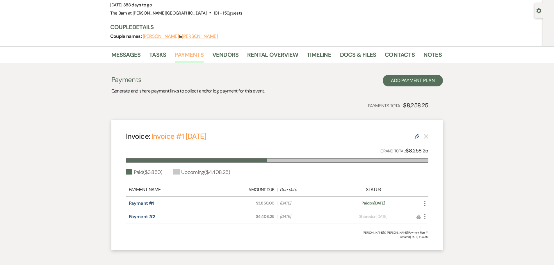
scroll to position [78, 0]
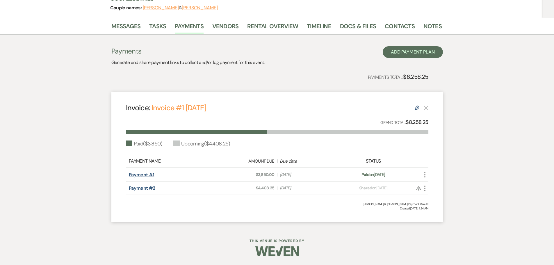
click at [146, 175] on link "Payment #1" at bounding box center [142, 175] width 26 height 6
click at [260, 23] on link "Rental Overview" at bounding box center [272, 28] width 51 height 13
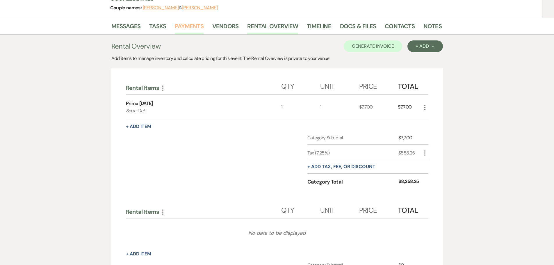
click at [196, 31] on link "Payments" at bounding box center [189, 28] width 29 height 13
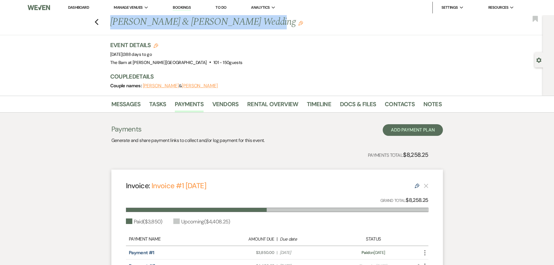
drag, startPoint x: 115, startPoint y: 22, endPoint x: 256, endPoint y: 24, distance: 141.1
click at [256, 24] on h1 "[PERSON_NAME] & [PERSON_NAME] Wedding Edit" at bounding box center [240, 22] width 261 height 14
click at [393, 104] on link "Contacts" at bounding box center [400, 106] width 30 height 13
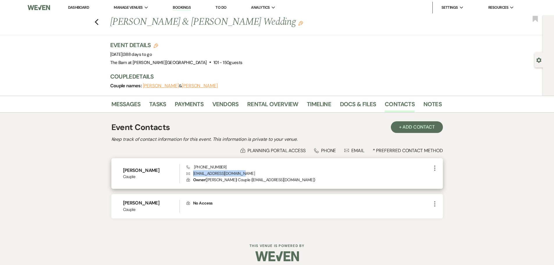
drag, startPoint x: 242, startPoint y: 173, endPoint x: 193, endPoint y: 175, distance: 49.8
click at [193, 175] on p "Envelope [EMAIL_ADDRESS][DOMAIN_NAME]" at bounding box center [309, 173] width 245 height 6
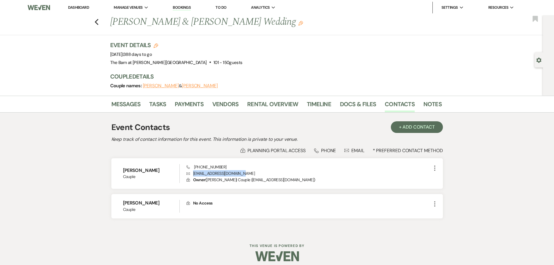
click at [81, 8] on link "Dashboard" at bounding box center [78, 7] width 21 height 5
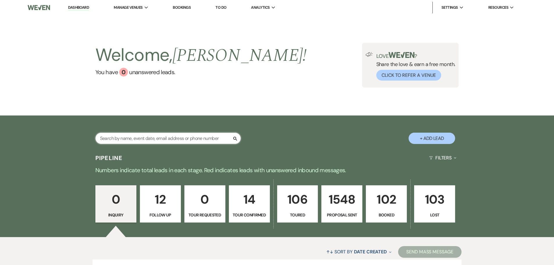
click at [130, 142] on input "text" at bounding box center [167, 138] width 145 height 11
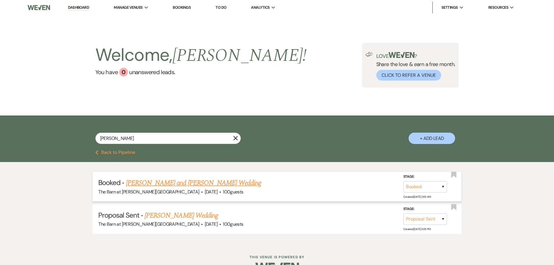
click at [146, 184] on link "[PERSON_NAME] and [PERSON_NAME] Wedding" at bounding box center [194, 183] width 136 height 10
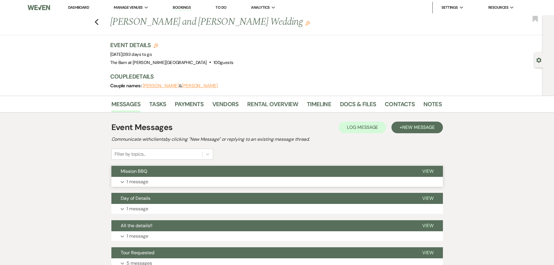
click at [175, 183] on button "Expand 1 message" at bounding box center [277, 182] width 332 height 10
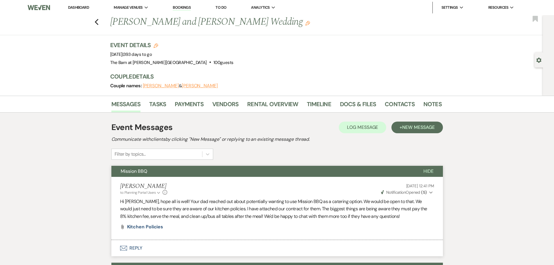
click at [158, 173] on button "Mission BBQ" at bounding box center [262, 171] width 303 height 11
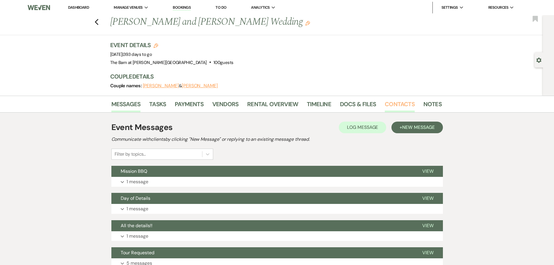
click at [388, 106] on link "Contacts" at bounding box center [400, 106] width 30 height 13
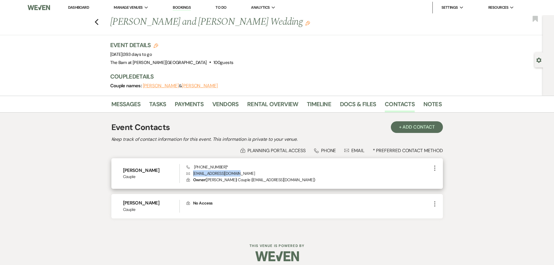
drag, startPoint x: 241, startPoint y: 174, endPoint x: 192, endPoint y: 175, distance: 48.9
click at [192, 175] on p "Envelope [EMAIL_ADDRESS][DOMAIN_NAME]" at bounding box center [309, 173] width 245 height 6
drag, startPoint x: 222, startPoint y: 167, endPoint x: 194, endPoint y: 167, distance: 27.9
click at [194, 167] on span "Phone [PHONE_NUMBER] *" at bounding box center [208, 166] width 42 height 5
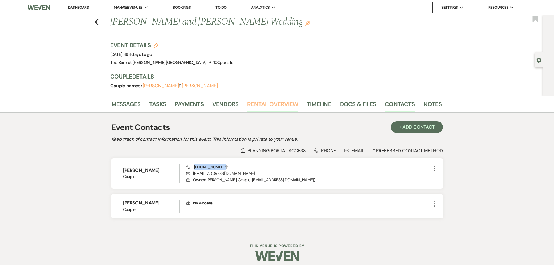
click at [264, 107] on link "Rental Overview" at bounding box center [272, 106] width 51 height 13
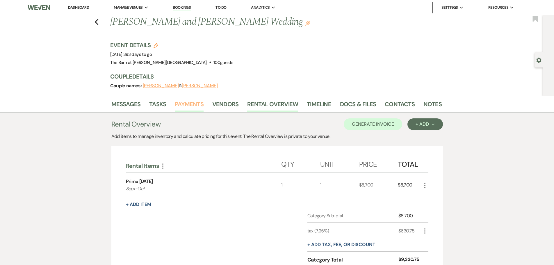
click at [192, 105] on link "Payments" at bounding box center [189, 106] width 29 height 13
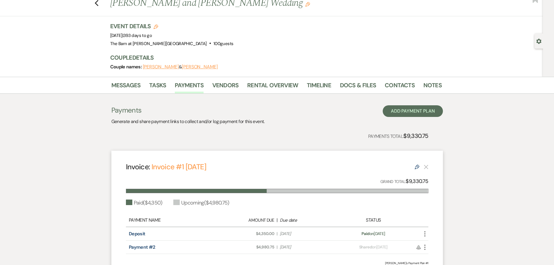
scroll to position [29, 0]
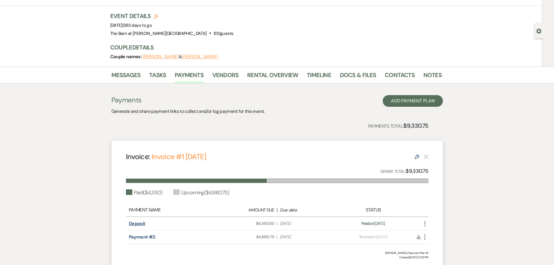
click at [133, 222] on link "Deposit" at bounding box center [137, 224] width 17 height 6
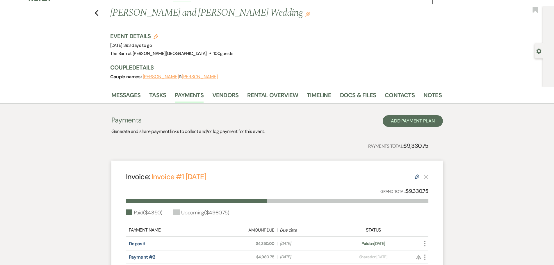
scroll to position [0, 0]
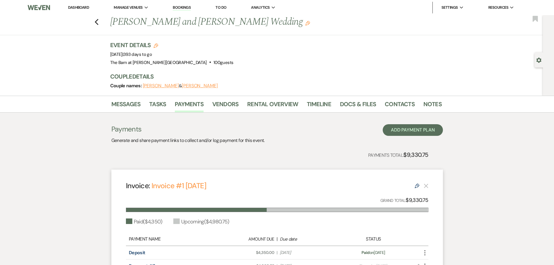
click at [75, 8] on link "Dashboard" at bounding box center [78, 7] width 21 height 5
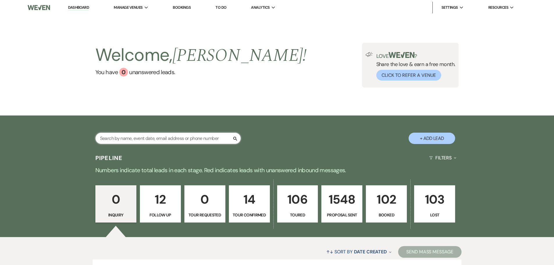
click at [117, 139] on input "text" at bounding box center [167, 138] width 145 height 11
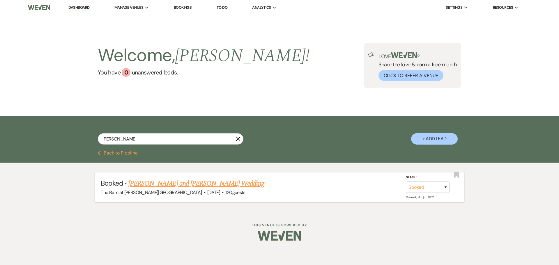
click at [151, 181] on link "[PERSON_NAME] and [PERSON_NAME] Wedding" at bounding box center [196, 183] width 136 height 10
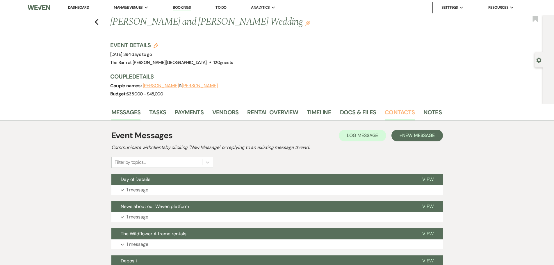
click at [396, 113] on link "Contacts" at bounding box center [400, 114] width 30 height 13
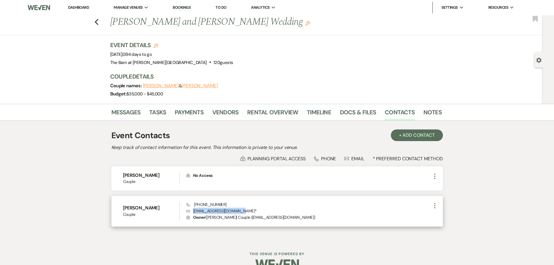
drag, startPoint x: 241, startPoint y: 210, endPoint x: 189, endPoint y: 209, distance: 52.4
click at [189, 209] on p "Envelope [EMAIL_ADDRESS][DOMAIN_NAME] *" at bounding box center [309, 211] width 245 height 6
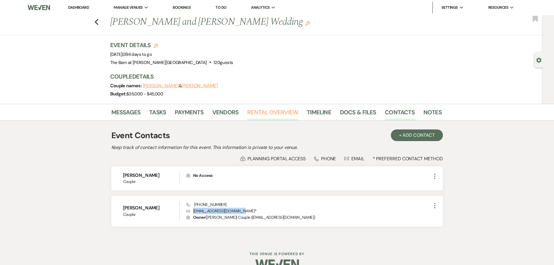
click at [263, 113] on link "Rental Overview" at bounding box center [272, 114] width 51 height 13
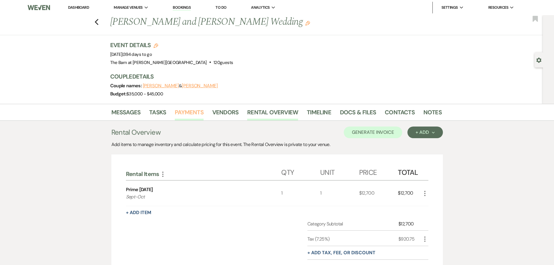
click at [195, 116] on link "Payments" at bounding box center [189, 114] width 29 height 13
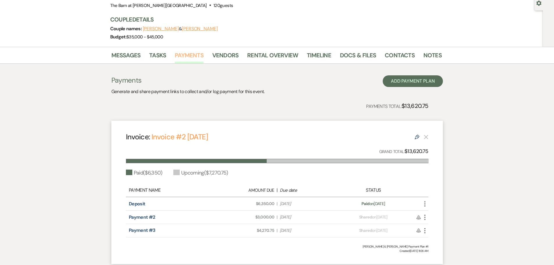
scroll to position [58, 0]
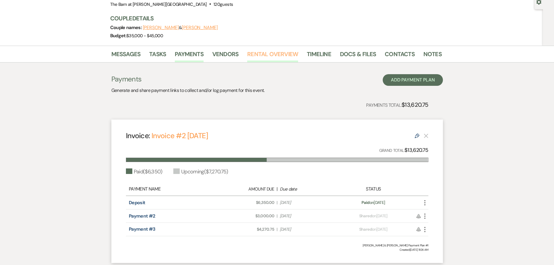
click at [281, 52] on link "Rental Overview" at bounding box center [272, 55] width 51 height 13
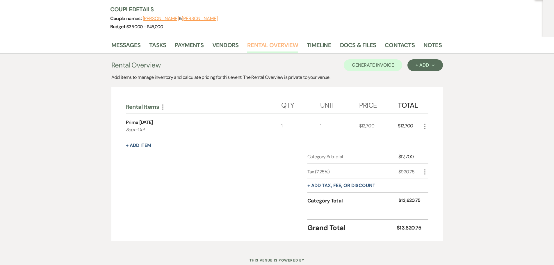
scroll to position [58, 0]
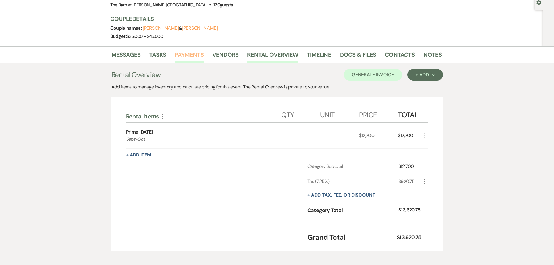
click at [187, 55] on link "Payments" at bounding box center [189, 56] width 29 height 13
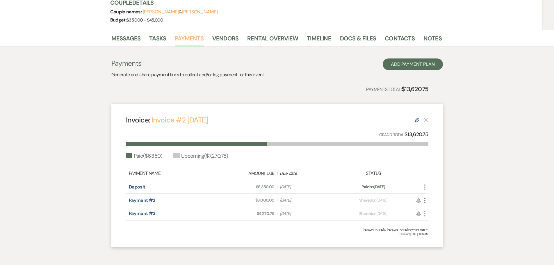
scroll to position [87, 0]
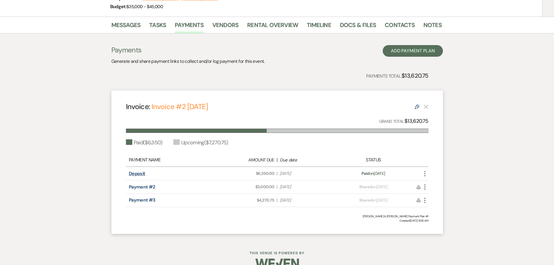
click at [140, 174] on link "Deposit" at bounding box center [137, 174] width 17 height 6
click at [385, 28] on link "Contacts" at bounding box center [400, 26] width 30 height 13
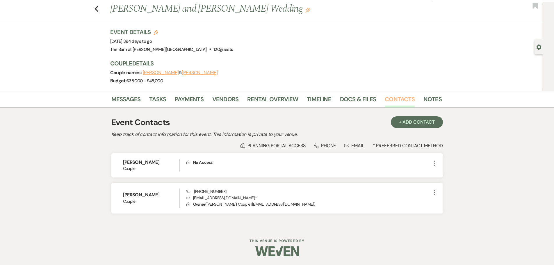
scroll to position [13, 0]
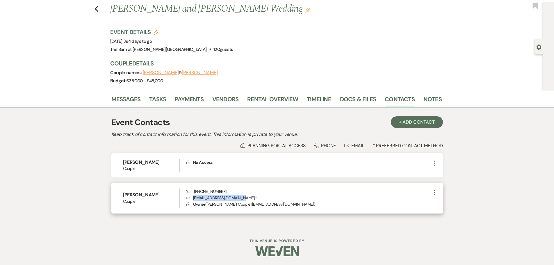
drag, startPoint x: 242, startPoint y: 199, endPoint x: 193, endPoint y: 198, distance: 49.2
click at [193, 198] on p "Envelope [EMAIL_ADDRESS][DOMAIN_NAME] *" at bounding box center [309, 198] width 245 height 6
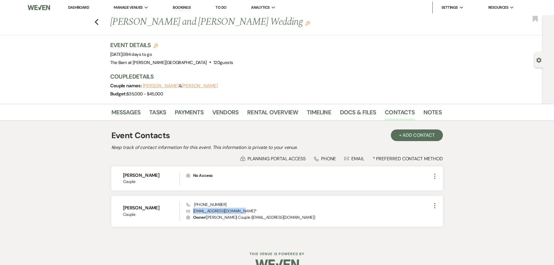
click at [82, 5] on link "Dashboard" at bounding box center [78, 7] width 21 height 5
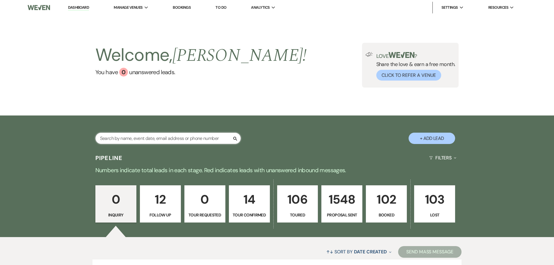
click at [145, 142] on input "text" at bounding box center [167, 138] width 145 height 11
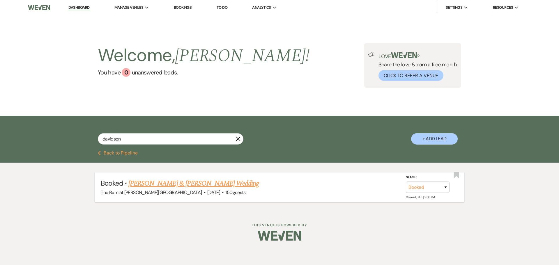
click at [150, 178] on link "[PERSON_NAME] & [PERSON_NAME] Wedding" at bounding box center [193, 183] width 130 height 10
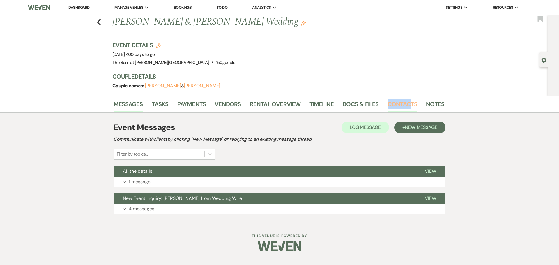
click at [408, 100] on li "Contacts" at bounding box center [406, 105] width 39 height 14
click at [408, 100] on link "Contacts" at bounding box center [402, 106] width 30 height 13
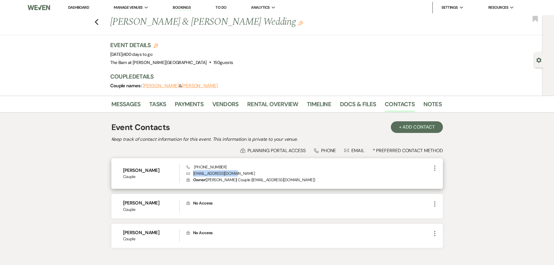
drag, startPoint x: 241, startPoint y: 173, endPoint x: 193, endPoint y: 175, distance: 47.8
click at [193, 175] on p "Envelope [EMAIL_ADDRESS][DOMAIN_NAME]" at bounding box center [309, 173] width 245 height 6
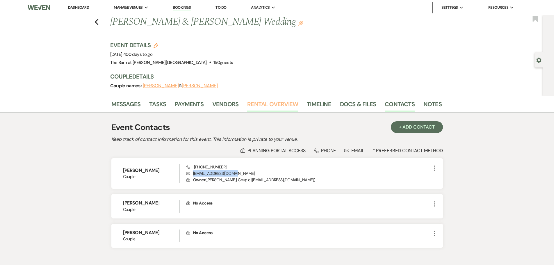
click at [266, 101] on link "Rental Overview" at bounding box center [272, 106] width 51 height 13
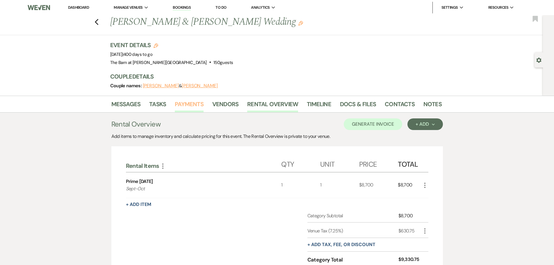
click at [182, 100] on link "Payments" at bounding box center [189, 106] width 29 height 13
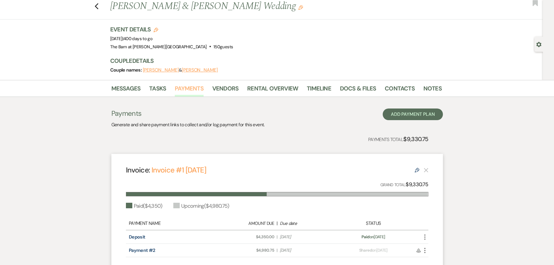
scroll to position [58, 0]
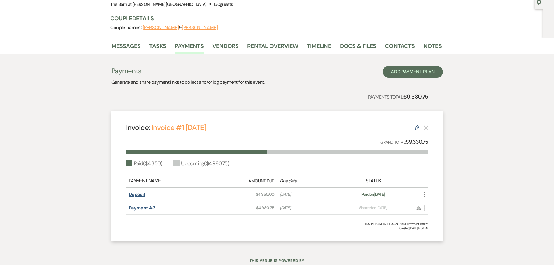
click at [142, 196] on link "Deposit" at bounding box center [137, 194] width 17 height 6
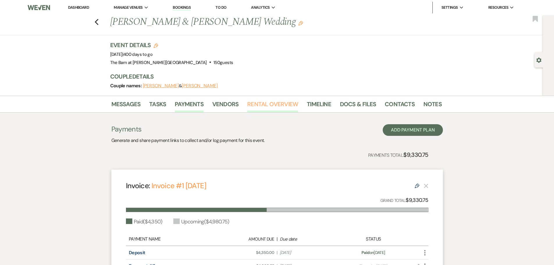
click at [273, 105] on link "Rental Overview" at bounding box center [272, 106] width 51 height 13
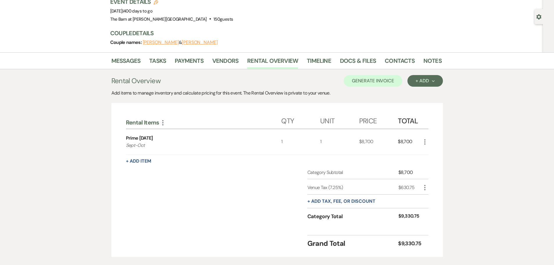
scroll to position [58, 0]
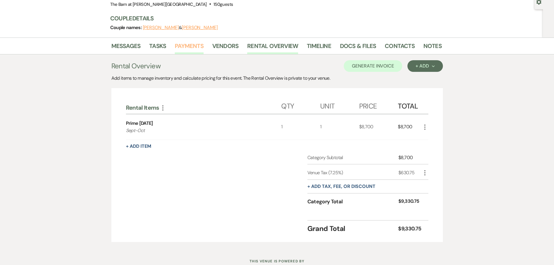
click at [192, 47] on link "Payments" at bounding box center [189, 47] width 29 height 13
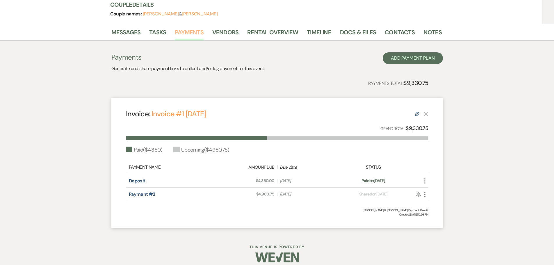
scroll to position [78, 0]
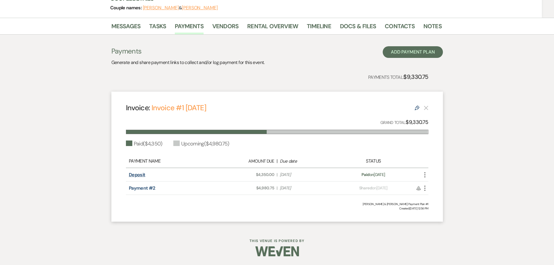
click at [135, 175] on link "Deposit" at bounding box center [137, 175] width 17 height 6
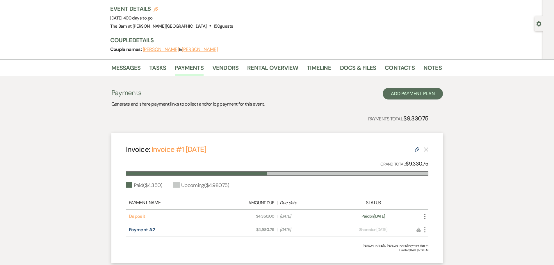
scroll to position [0, 0]
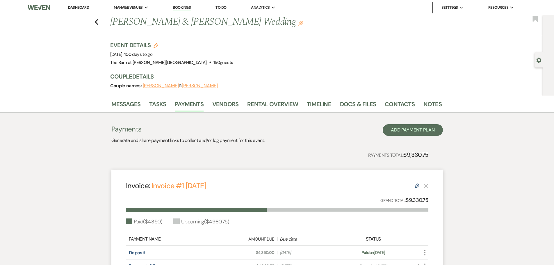
click at [75, 7] on link "Dashboard" at bounding box center [78, 7] width 21 height 5
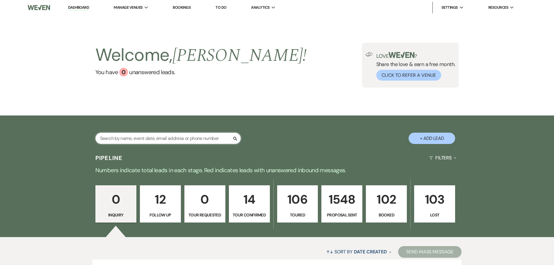
click at [117, 138] on input "text" at bounding box center [167, 138] width 145 height 11
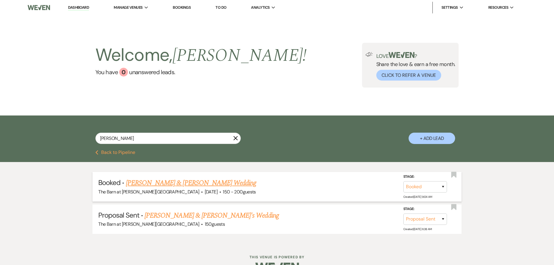
click at [160, 182] on link "[PERSON_NAME] & [PERSON_NAME] Wedding" at bounding box center [191, 183] width 130 height 10
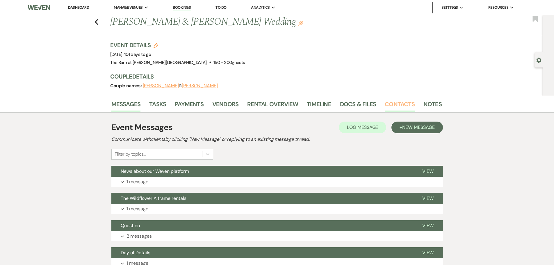
click at [406, 104] on link "Contacts" at bounding box center [400, 106] width 30 height 13
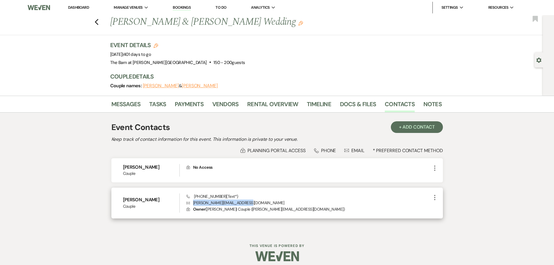
drag, startPoint x: 248, startPoint y: 203, endPoint x: 192, endPoint y: 205, distance: 55.9
click at [192, 205] on p "Envelope [PERSON_NAME][EMAIL_ADDRESS][DOMAIN_NAME]" at bounding box center [309, 203] width 245 height 6
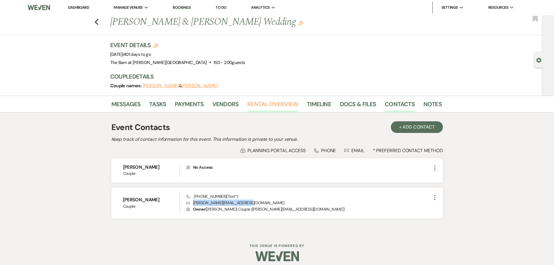
click at [262, 104] on link "Rental Overview" at bounding box center [272, 106] width 51 height 13
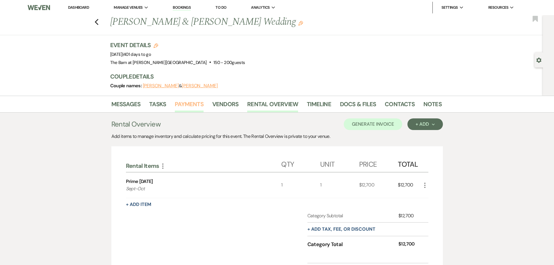
click at [182, 105] on link "Payments" at bounding box center [189, 106] width 29 height 13
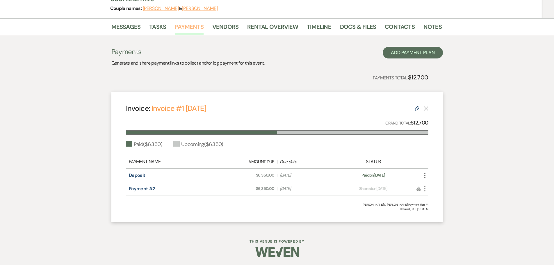
scroll to position [78, 0]
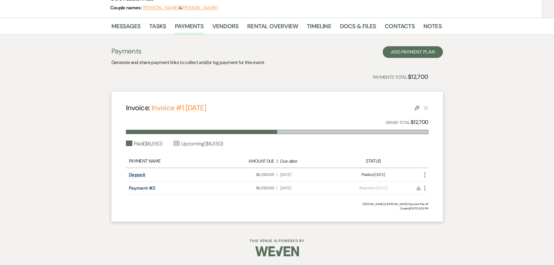
click at [143, 175] on link "Deposit" at bounding box center [137, 175] width 17 height 6
click at [250, 25] on link "Rental Overview" at bounding box center [272, 28] width 51 height 13
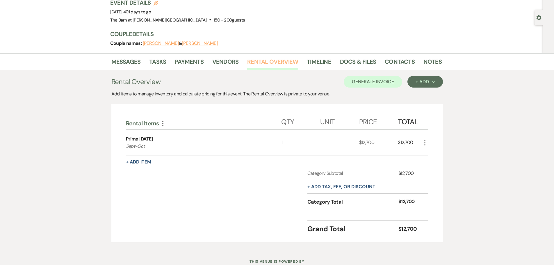
scroll to position [34, 0]
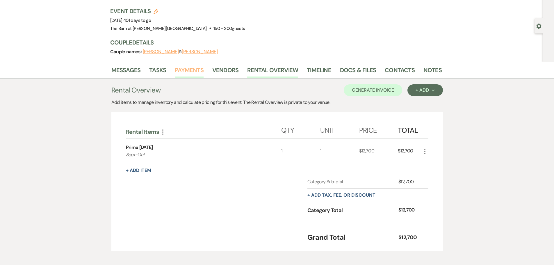
click at [191, 69] on link "Payments" at bounding box center [189, 71] width 29 height 13
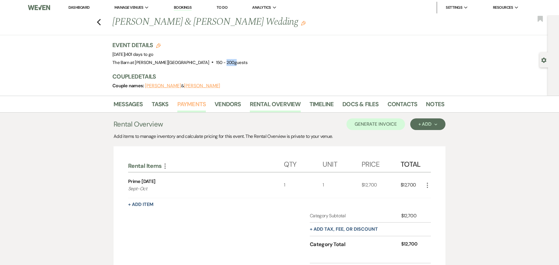
click at [191, 69] on div "Event Details Edit Event Date: [DATE] | 401 days to go Venue: [GEOGRAPHIC_DATA]…" at bounding box center [278, 68] width 332 height 55
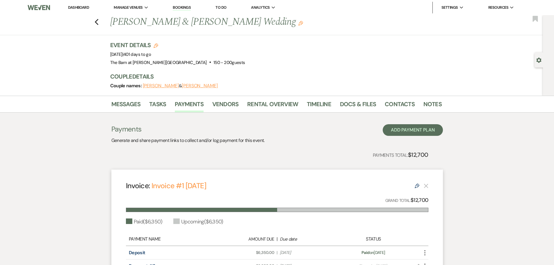
click at [151, 158] on div "Payments Total: $12,700" at bounding box center [269, 154] width 317 height 9
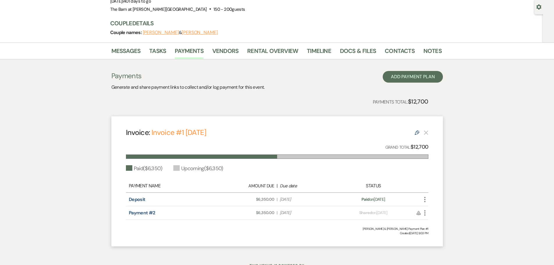
scroll to position [58, 0]
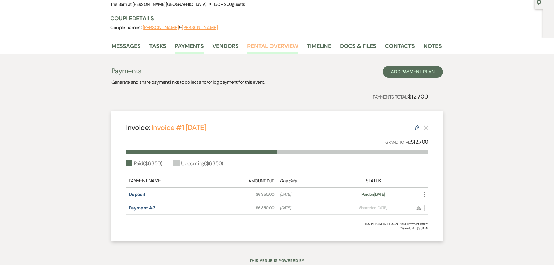
click at [275, 47] on link "Rental Overview" at bounding box center [272, 47] width 51 height 13
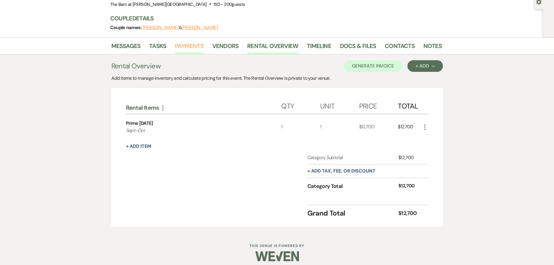
click at [193, 47] on link "Payments" at bounding box center [189, 47] width 29 height 13
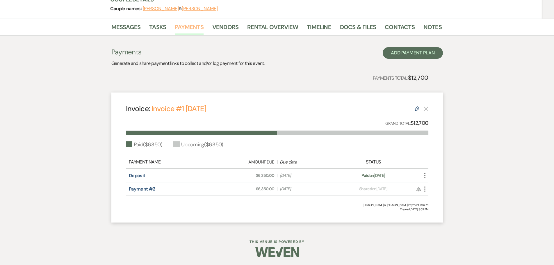
scroll to position [78, 0]
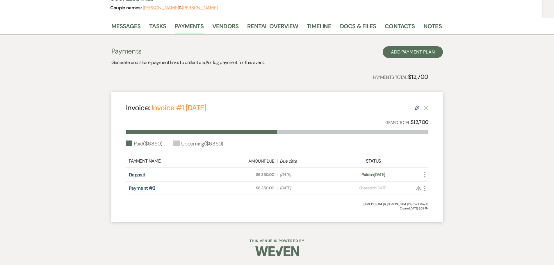
click at [138, 174] on link "Deposit" at bounding box center [137, 175] width 17 height 6
click at [398, 30] on link "Contacts" at bounding box center [400, 28] width 30 height 13
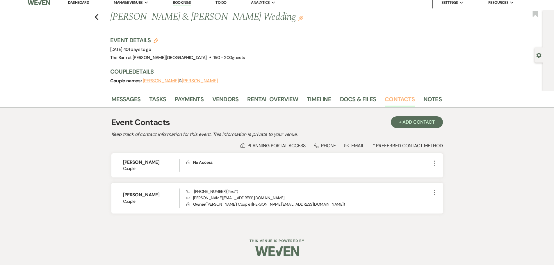
scroll to position [5, 0]
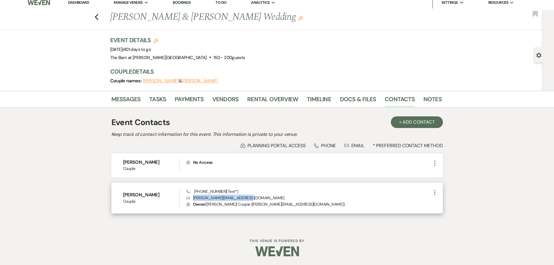
drag, startPoint x: 248, startPoint y: 198, endPoint x: 192, endPoint y: 198, distance: 56.2
click at [192, 198] on p "Envelope [PERSON_NAME][EMAIL_ADDRESS][DOMAIN_NAME]" at bounding box center [309, 198] width 245 height 6
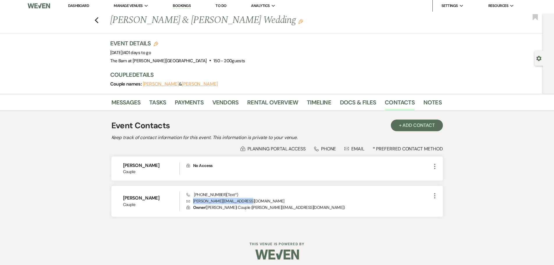
scroll to position [0, 0]
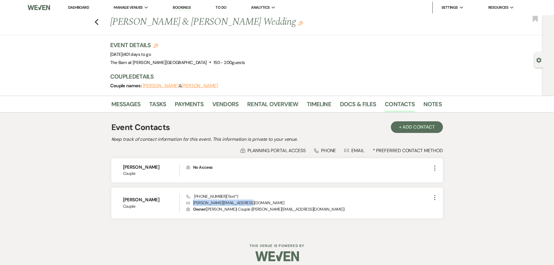
click at [73, 7] on link "Dashboard" at bounding box center [78, 7] width 21 height 5
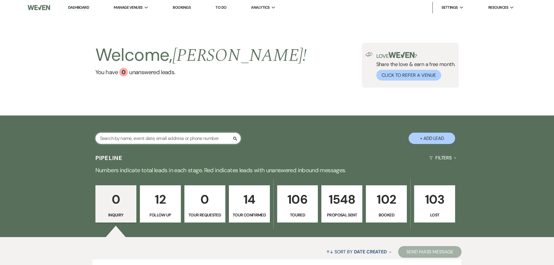
click at [135, 141] on input "text" at bounding box center [167, 138] width 145 height 11
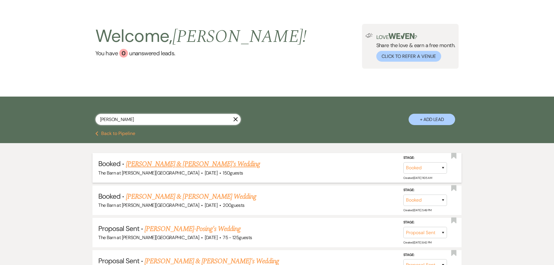
scroll to position [29, 0]
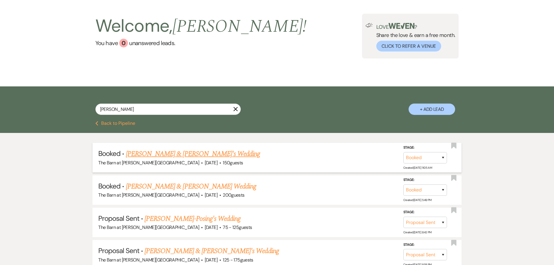
click at [169, 154] on link "[PERSON_NAME] & [PERSON_NAME]'s Wedding" at bounding box center [193, 154] width 134 height 10
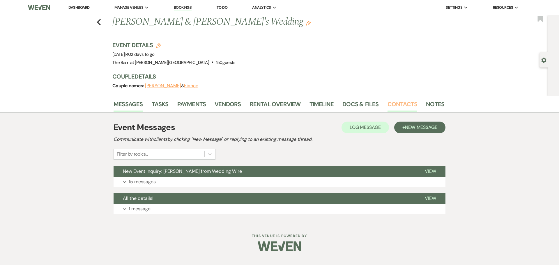
click at [390, 104] on link "Contacts" at bounding box center [402, 106] width 30 height 13
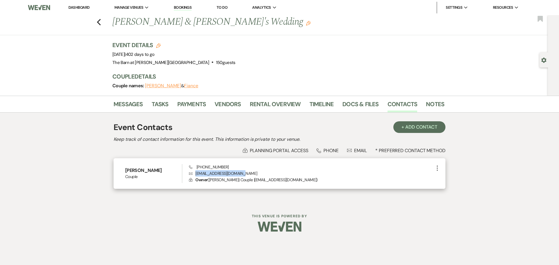
drag, startPoint x: 244, startPoint y: 173, endPoint x: 195, endPoint y: 175, distance: 49.2
click at [195, 175] on p "Envelope [EMAIL_ADDRESS][DOMAIN_NAME]" at bounding box center [311, 173] width 245 height 6
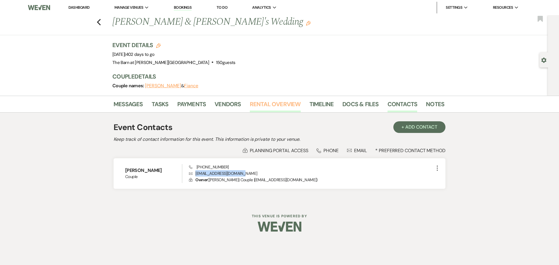
click at [279, 103] on link "Rental Overview" at bounding box center [275, 106] width 51 height 13
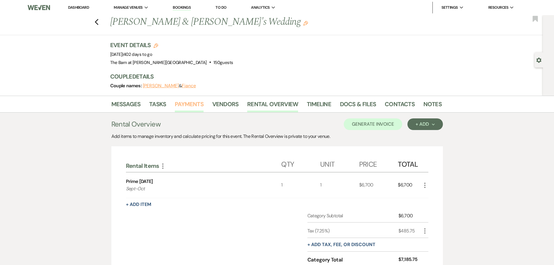
click at [190, 110] on link "Payments" at bounding box center [189, 106] width 29 height 13
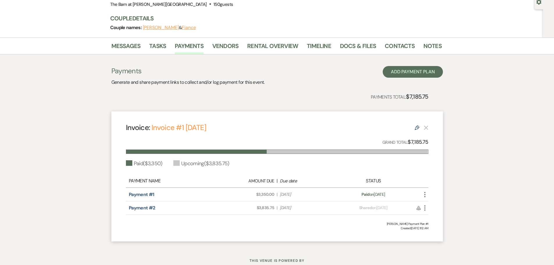
scroll to position [29, 0]
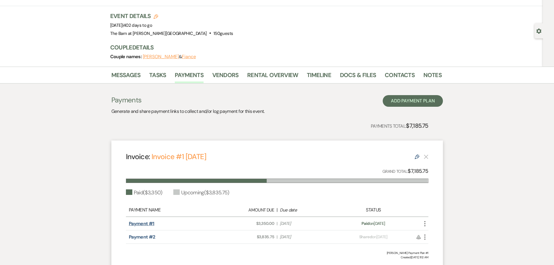
click at [145, 225] on link "Payment #1" at bounding box center [142, 224] width 26 height 6
click at [271, 77] on link "Rental Overview" at bounding box center [272, 76] width 51 height 13
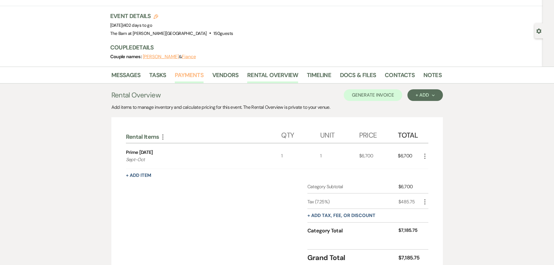
click at [193, 74] on link "Payments" at bounding box center [189, 76] width 29 height 13
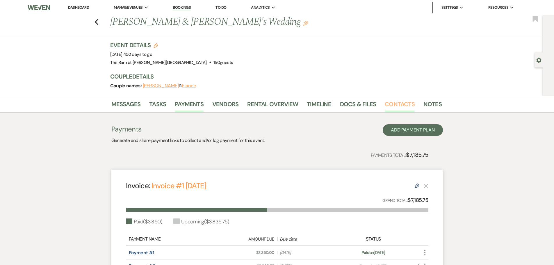
click at [392, 104] on link "Contacts" at bounding box center [400, 106] width 30 height 13
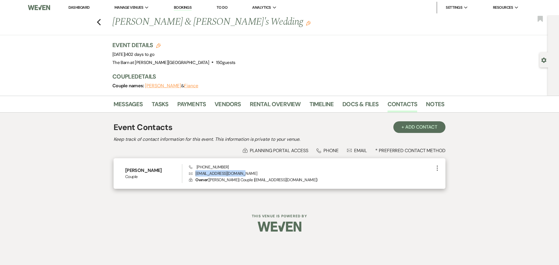
drag, startPoint x: 248, startPoint y: 173, endPoint x: 195, endPoint y: 175, distance: 53.3
click at [195, 175] on p "Envelope [EMAIL_ADDRESS][DOMAIN_NAME]" at bounding box center [311, 173] width 245 height 6
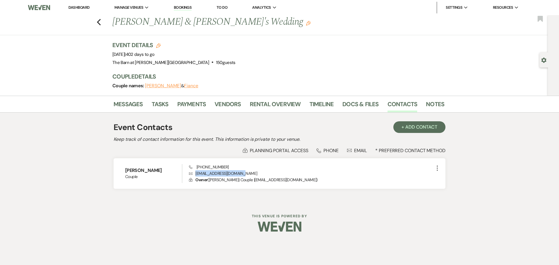
click at [82, 7] on link "Dashboard" at bounding box center [78, 7] width 21 height 5
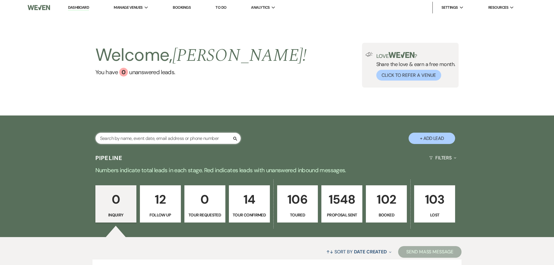
click at [136, 142] on input "text" at bounding box center [167, 138] width 145 height 11
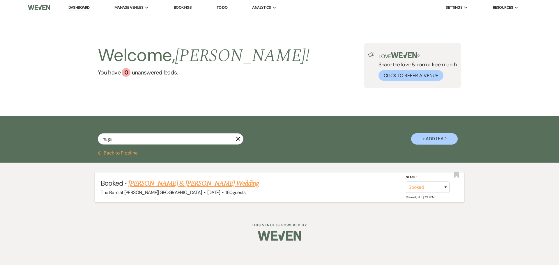
click at [144, 184] on link "[PERSON_NAME] & [PERSON_NAME] Wedding" at bounding box center [193, 183] width 130 height 10
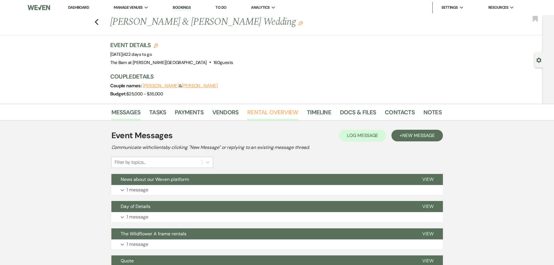
click at [267, 115] on link "Rental Overview" at bounding box center [272, 114] width 51 height 13
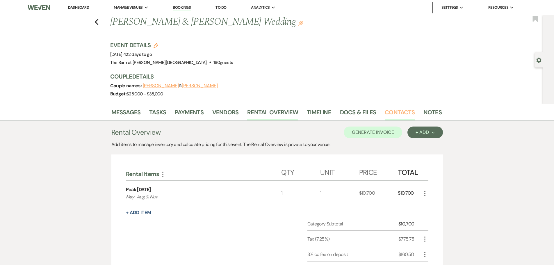
click at [395, 109] on link "Contacts" at bounding box center [400, 114] width 30 height 13
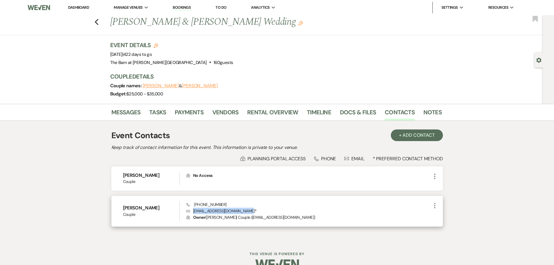
drag, startPoint x: 247, startPoint y: 212, endPoint x: 193, endPoint y: 211, distance: 54.1
click at [193, 211] on p "Envelope [EMAIL_ADDRESS][DOMAIN_NAME] *" at bounding box center [309, 211] width 245 height 6
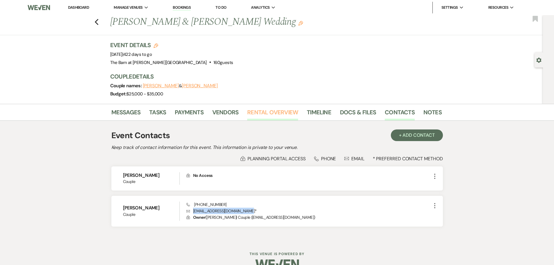
drag, startPoint x: 280, startPoint y: 113, endPoint x: 275, endPoint y: 113, distance: 4.9
click at [280, 113] on link "Rental Overview" at bounding box center [272, 114] width 51 height 13
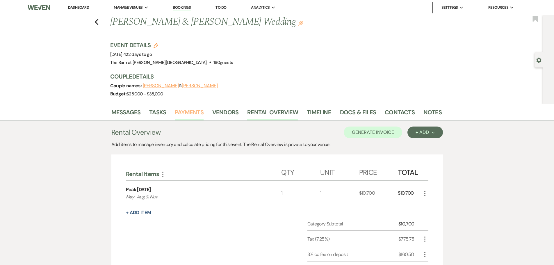
click at [187, 113] on link "Payments" at bounding box center [189, 114] width 29 height 13
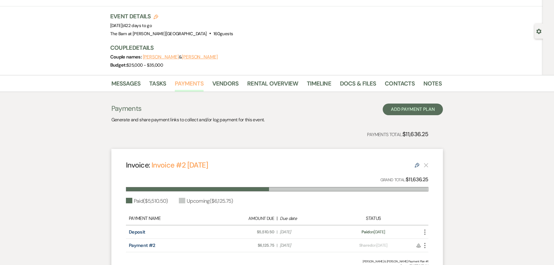
scroll to position [29, 0]
click at [133, 232] on link "Deposit" at bounding box center [137, 232] width 17 height 6
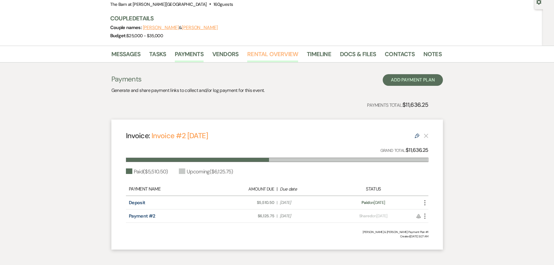
click at [261, 58] on link "Rental Overview" at bounding box center [272, 55] width 51 height 13
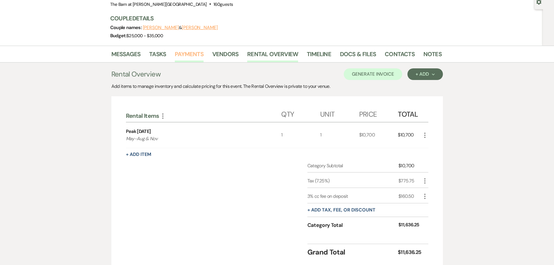
click at [193, 57] on link "Payments" at bounding box center [189, 55] width 29 height 13
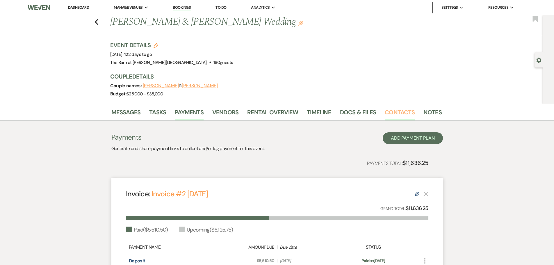
click at [395, 110] on link "Contacts" at bounding box center [400, 114] width 30 height 13
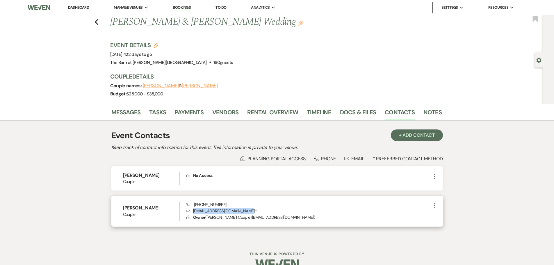
drag, startPoint x: 247, startPoint y: 212, endPoint x: 193, endPoint y: 213, distance: 54.4
click at [193, 213] on p "Envelope [EMAIL_ADDRESS][DOMAIN_NAME] *" at bounding box center [309, 211] width 245 height 6
click at [76, 6] on link "Dashboard" at bounding box center [78, 7] width 21 height 5
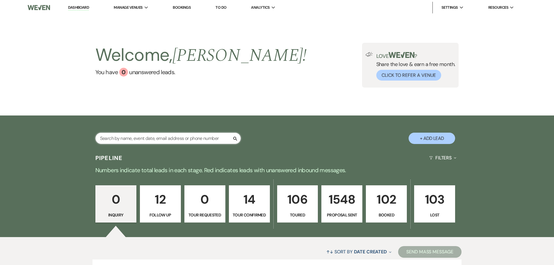
click at [120, 142] on input "text" at bounding box center [167, 138] width 145 height 11
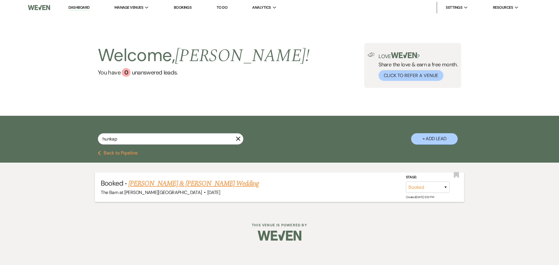
click at [201, 176] on li "Booked · [PERSON_NAME] & [PERSON_NAME] Wedding The Barn at [PERSON_NAME][GEOGRA…" at bounding box center [279, 187] width 369 height 29
click at [199, 182] on link "[PERSON_NAME] & [PERSON_NAME] Wedding" at bounding box center [193, 183] width 130 height 10
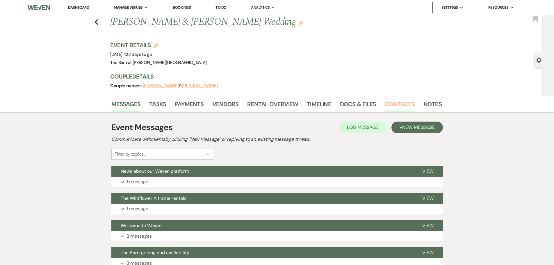
click at [399, 107] on link "Contacts" at bounding box center [400, 106] width 30 height 13
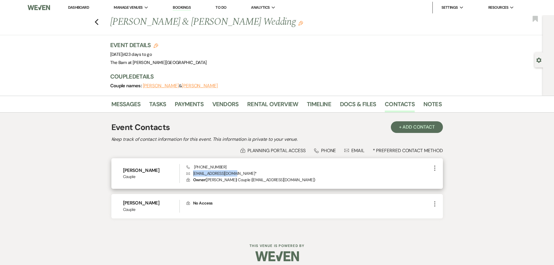
drag, startPoint x: 233, startPoint y: 174, endPoint x: 193, endPoint y: 175, distance: 40.5
click at [193, 175] on p "Envelope [EMAIL_ADDRESS][DOMAIN_NAME] *" at bounding box center [309, 173] width 245 height 6
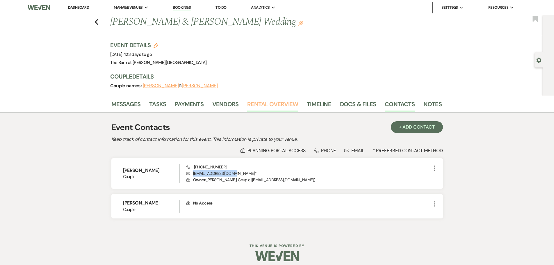
click at [280, 100] on link "Rental Overview" at bounding box center [272, 106] width 51 height 13
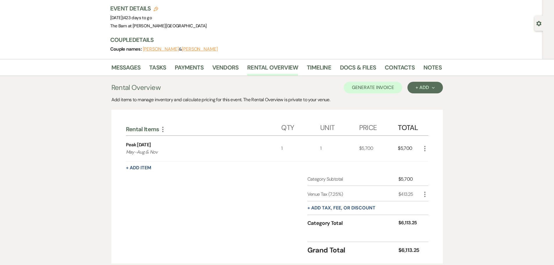
scroll to position [79, 0]
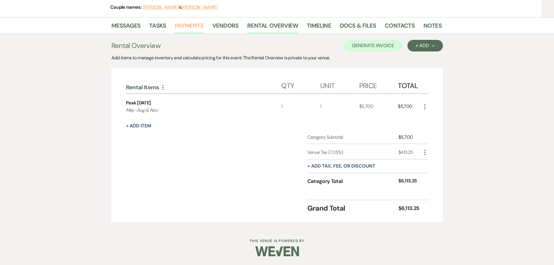
click at [187, 27] on link "Payments" at bounding box center [189, 27] width 29 height 13
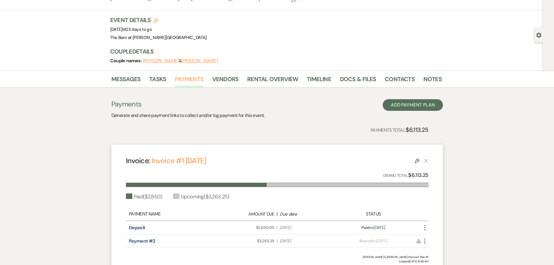
scroll to position [78, 0]
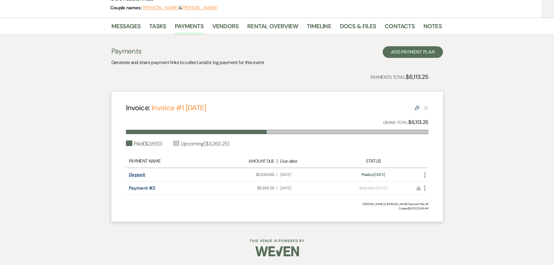
click at [136, 174] on link "Deposit" at bounding box center [137, 175] width 17 height 6
click at [266, 29] on link "Rental Overview" at bounding box center [272, 28] width 51 height 13
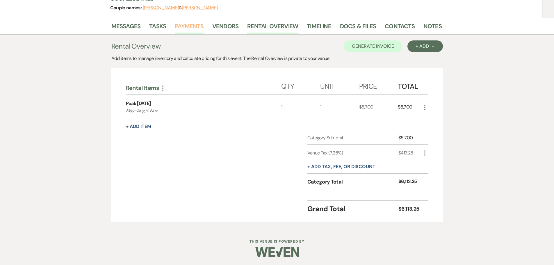
click at [187, 28] on link "Payments" at bounding box center [189, 28] width 29 height 13
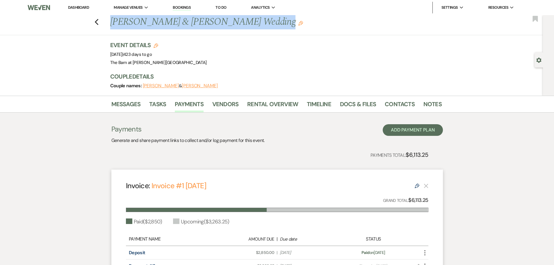
drag, startPoint x: 251, startPoint y: 21, endPoint x: 112, endPoint y: 22, distance: 138.5
click at [112, 22] on h1 "[PERSON_NAME] & [PERSON_NAME] Wedding Edit" at bounding box center [240, 22] width 261 height 14
click at [404, 108] on link "Contacts" at bounding box center [400, 106] width 30 height 13
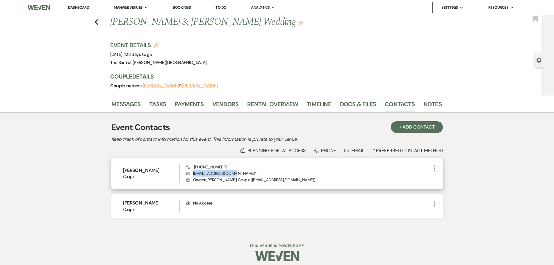
drag, startPoint x: 234, startPoint y: 172, endPoint x: 193, endPoint y: 172, distance: 41.3
click at [193, 172] on p "Envelope [EMAIL_ADDRESS][DOMAIN_NAME] *" at bounding box center [309, 173] width 245 height 6
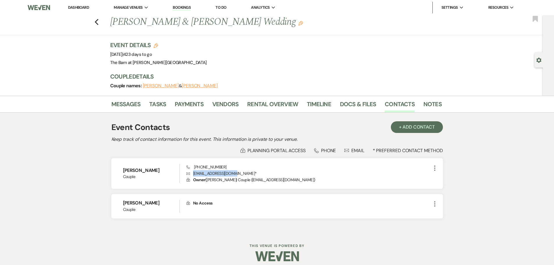
click at [84, 8] on link "Dashboard" at bounding box center [78, 7] width 21 height 5
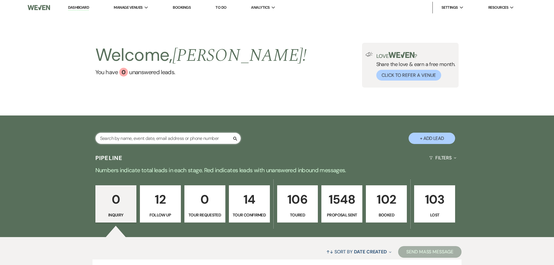
click at [129, 138] on input "text" at bounding box center [167, 138] width 145 height 11
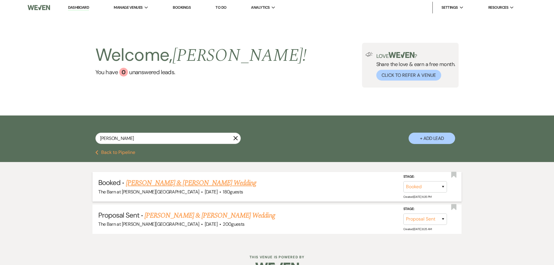
click at [138, 181] on link "[PERSON_NAME] & [PERSON_NAME] Wedding" at bounding box center [191, 183] width 130 height 10
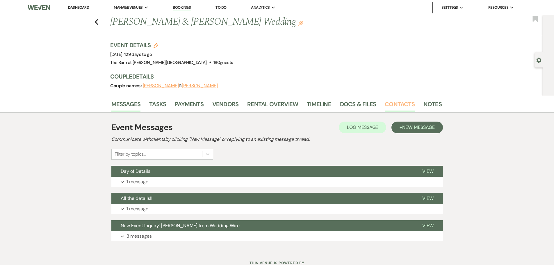
click at [386, 103] on link "Contacts" at bounding box center [400, 106] width 30 height 13
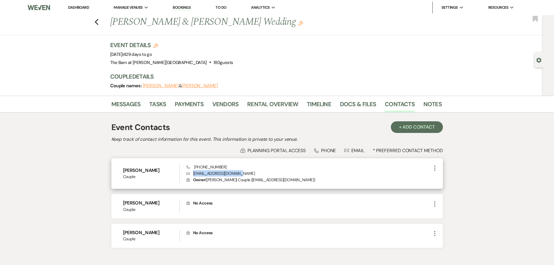
drag, startPoint x: 243, startPoint y: 173, endPoint x: 193, endPoint y: 174, distance: 49.5
click at [193, 174] on p "Envelope [EMAIL_ADDRESS][DOMAIN_NAME]" at bounding box center [309, 173] width 245 height 6
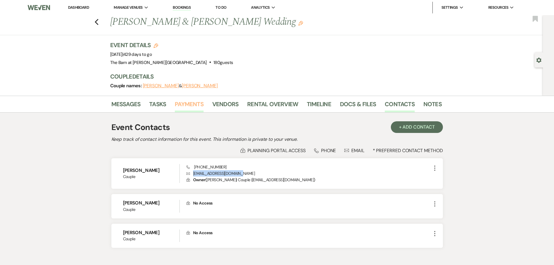
click at [193, 110] on link "Payments" at bounding box center [189, 106] width 29 height 13
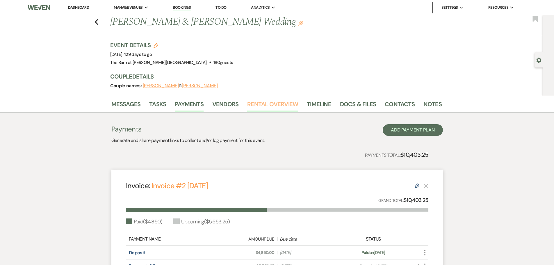
click at [274, 105] on link "Rental Overview" at bounding box center [272, 106] width 51 height 13
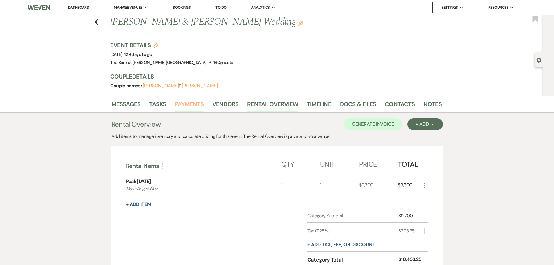
click at [188, 107] on link "Payments" at bounding box center [189, 106] width 29 height 13
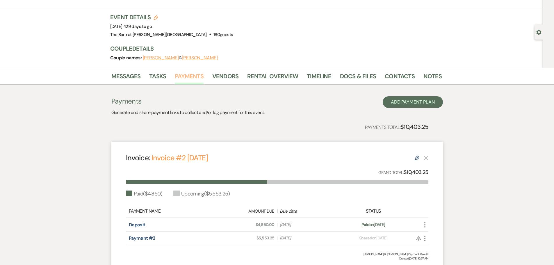
scroll to position [78, 0]
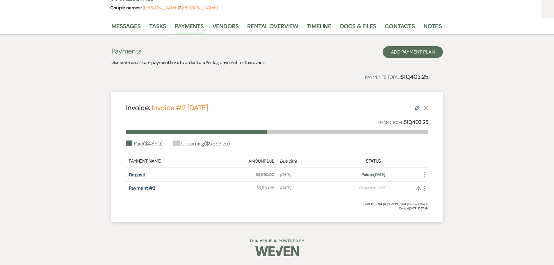
click at [139, 175] on link "Deposit" at bounding box center [137, 175] width 17 height 6
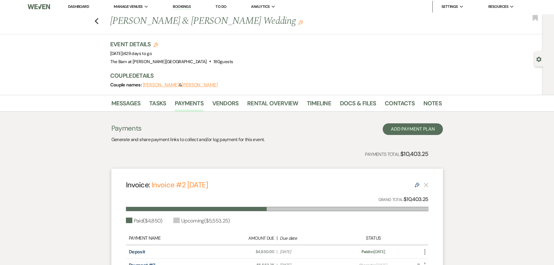
scroll to position [0, 0]
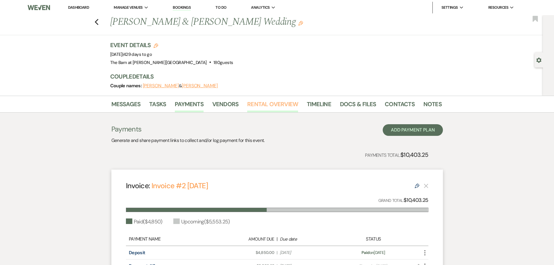
click at [267, 104] on link "Rental Overview" at bounding box center [272, 106] width 51 height 13
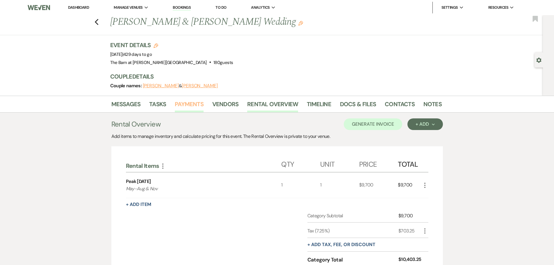
click at [184, 105] on link "Payments" at bounding box center [189, 106] width 29 height 13
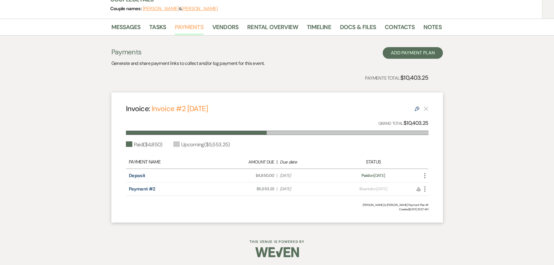
scroll to position [78, 0]
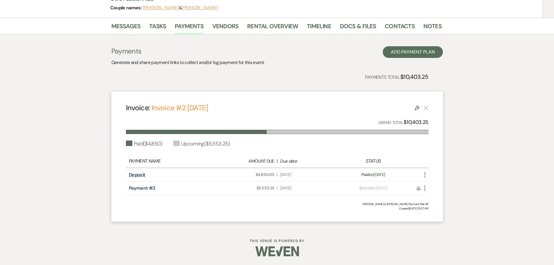
click at [141, 175] on link "Deposit" at bounding box center [137, 175] width 17 height 6
click at [392, 30] on link "Contacts" at bounding box center [400, 28] width 30 height 13
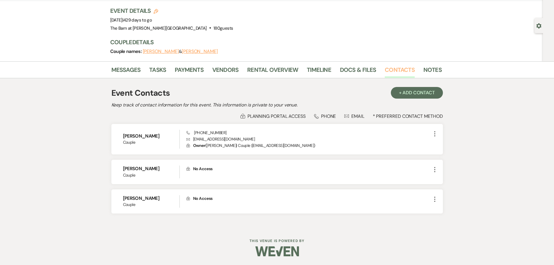
scroll to position [34, 0]
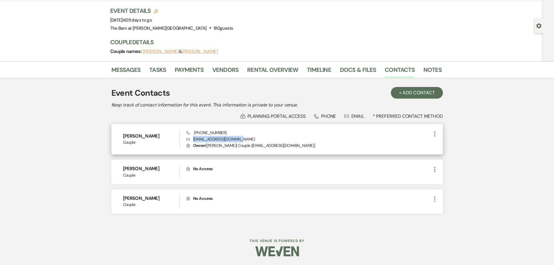
drag, startPoint x: 244, startPoint y: 139, endPoint x: 193, endPoint y: 140, distance: 51.5
click at [193, 140] on p "Envelope [EMAIL_ADDRESS][DOMAIN_NAME]" at bounding box center [309, 139] width 245 height 6
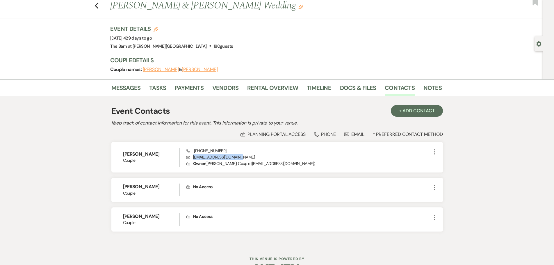
scroll to position [0, 0]
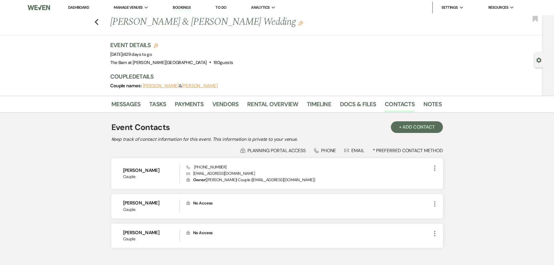
click at [78, 4] on li "Dashboard" at bounding box center [78, 8] width 27 height 12
click at [84, 8] on link "Dashboard" at bounding box center [78, 7] width 21 height 5
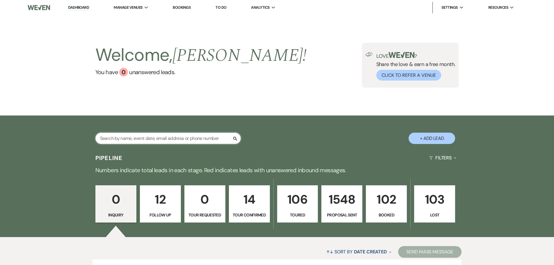
click at [152, 142] on input "text" at bounding box center [167, 138] width 145 height 11
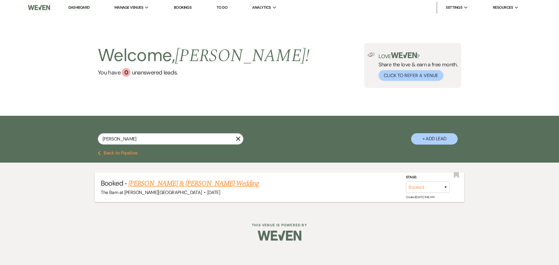
click at [163, 181] on link "[PERSON_NAME] & [PERSON_NAME] Wedding" at bounding box center [193, 183] width 130 height 10
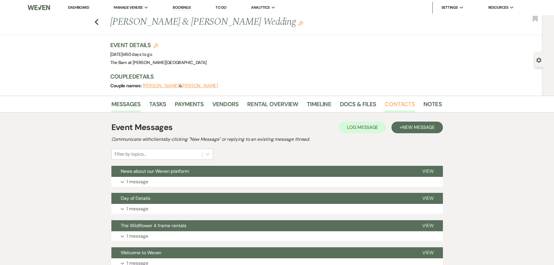
click at [400, 104] on link "Contacts" at bounding box center [400, 106] width 30 height 13
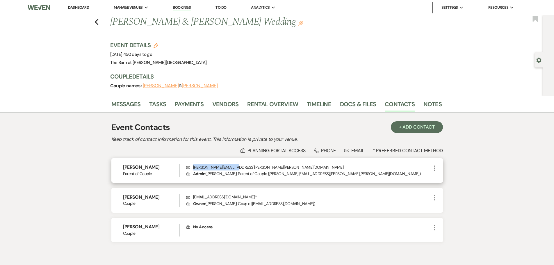
drag, startPoint x: 241, startPoint y: 167, endPoint x: 192, endPoint y: 169, distance: 49.2
click at [192, 169] on p "Envelope [PERSON_NAME][EMAIL_ADDRESS][PERSON_NAME][PERSON_NAME][DOMAIN_NAME]" at bounding box center [309, 167] width 245 height 6
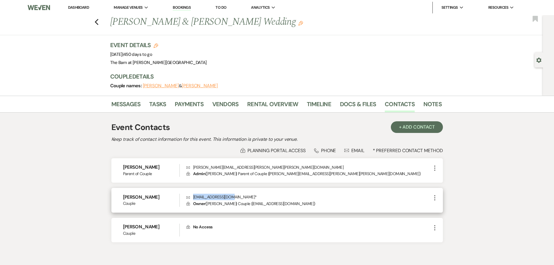
drag, startPoint x: 230, startPoint y: 198, endPoint x: 191, endPoint y: 197, distance: 38.1
click at [191, 197] on p "Envelope [EMAIL_ADDRESS][DOMAIN_NAME] *" at bounding box center [309, 197] width 245 height 6
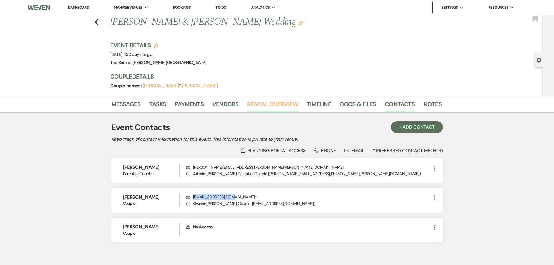
click at [270, 110] on link "Rental Overview" at bounding box center [272, 106] width 51 height 13
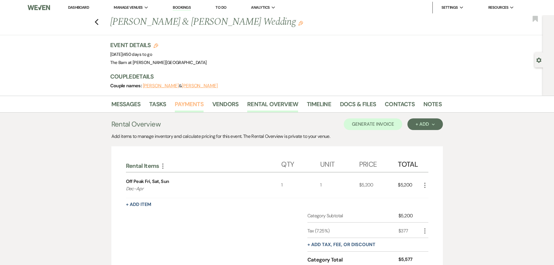
click at [189, 104] on link "Payments" at bounding box center [189, 106] width 29 height 13
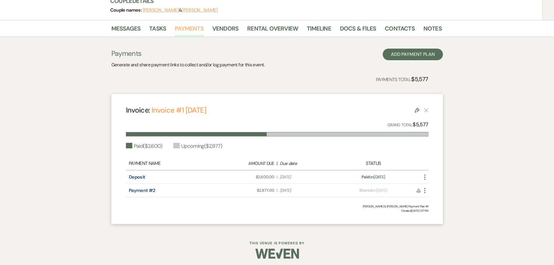
scroll to position [78, 0]
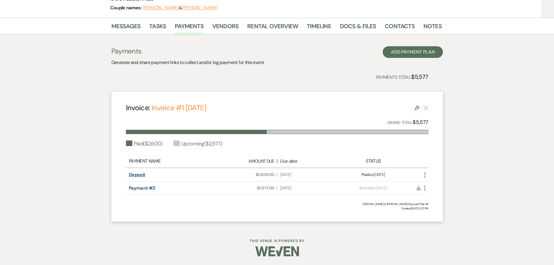
click at [142, 175] on link "Deposit" at bounding box center [137, 175] width 17 height 6
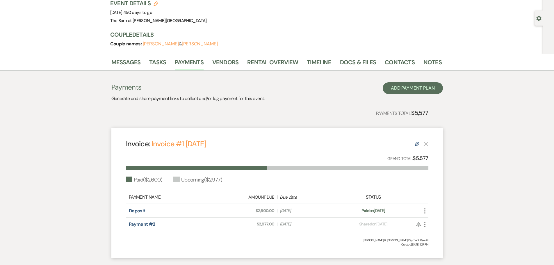
scroll to position [0, 0]
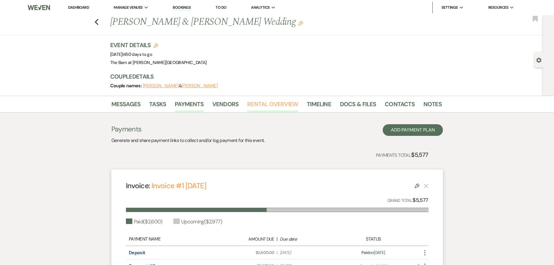
click at [273, 104] on link "Rental Overview" at bounding box center [272, 106] width 51 height 13
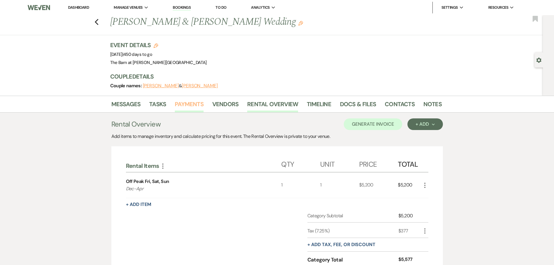
click at [192, 104] on link "Payments" at bounding box center [189, 106] width 29 height 13
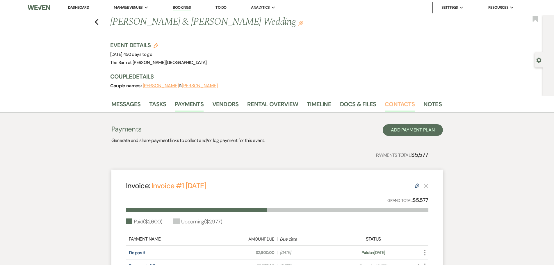
drag, startPoint x: 399, startPoint y: 107, endPoint x: 396, endPoint y: 107, distance: 2.9
click at [399, 107] on link "Contacts" at bounding box center [400, 106] width 30 height 13
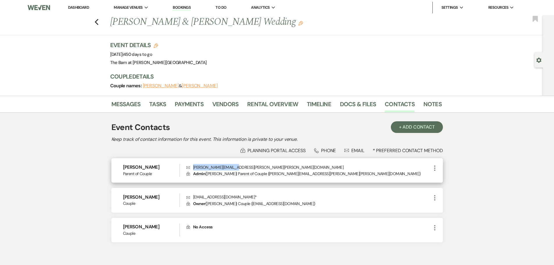
drag, startPoint x: 239, startPoint y: 166, endPoint x: 193, endPoint y: 169, distance: 46.4
click at [193, 169] on p "Envelope [PERSON_NAME][EMAIL_ADDRESS][PERSON_NAME][PERSON_NAME][DOMAIN_NAME]" at bounding box center [309, 167] width 245 height 6
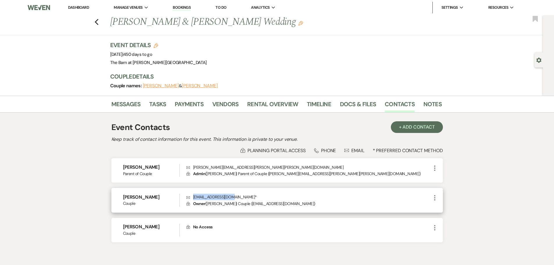
drag, startPoint x: 230, startPoint y: 198, endPoint x: 193, endPoint y: 198, distance: 36.4
click at [193, 198] on p "Envelope [EMAIL_ADDRESS][DOMAIN_NAME] *" at bounding box center [309, 197] width 245 height 6
click at [76, 9] on link "Dashboard" at bounding box center [78, 7] width 21 height 5
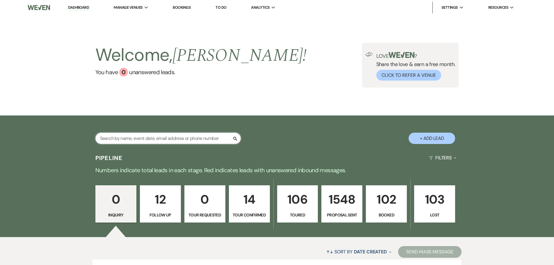
click at [172, 142] on input "text" at bounding box center [167, 138] width 145 height 11
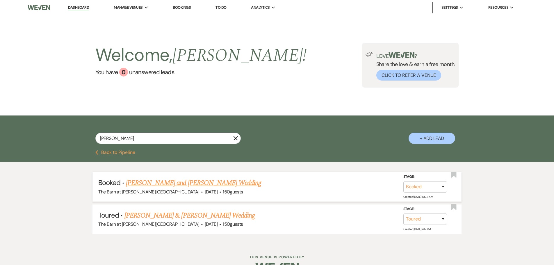
click at [171, 184] on link "[PERSON_NAME] and [PERSON_NAME] Wedding" at bounding box center [194, 183] width 136 height 10
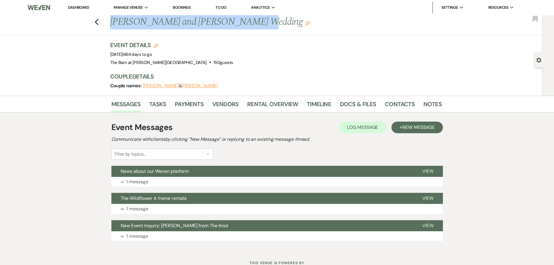
drag, startPoint x: 238, startPoint y: 22, endPoint x: 110, endPoint y: 26, distance: 127.5
click at [110, 26] on div "Previous [PERSON_NAME] and [PERSON_NAME] Wedding Edit" at bounding box center [273, 22] width 332 height 14
click at [385, 102] on link "Contacts" at bounding box center [400, 106] width 30 height 13
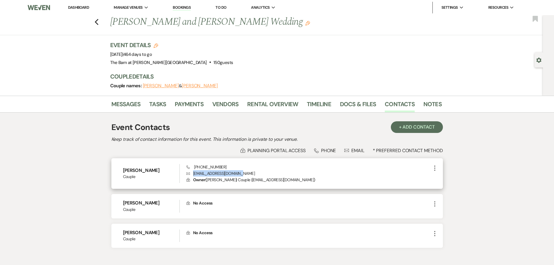
drag, startPoint x: 241, startPoint y: 173, endPoint x: 193, endPoint y: 175, distance: 47.8
click at [193, 175] on p "Envelope [EMAIL_ADDRESS][DOMAIN_NAME]" at bounding box center [309, 173] width 245 height 6
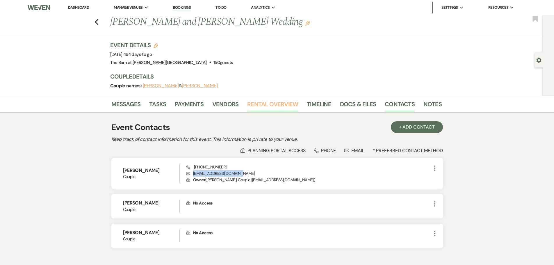
click at [275, 103] on link "Rental Overview" at bounding box center [272, 106] width 51 height 13
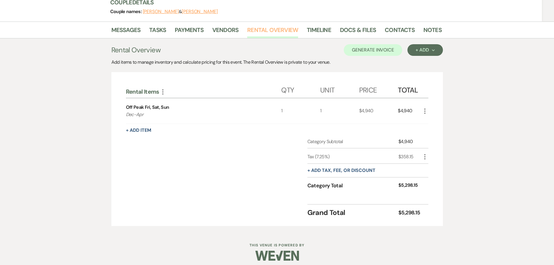
scroll to position [79, 0]
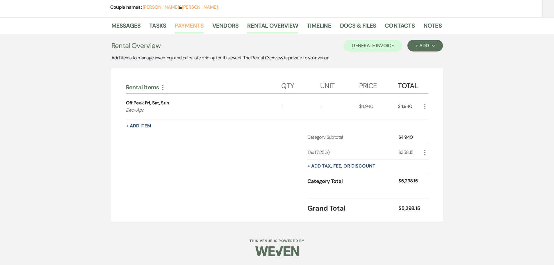
click at [184, 28] on link "Payments" at bounding box center [189, 27] width 29 height 13
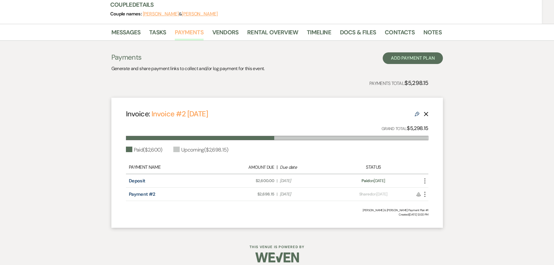
scroll to position [78, 0]
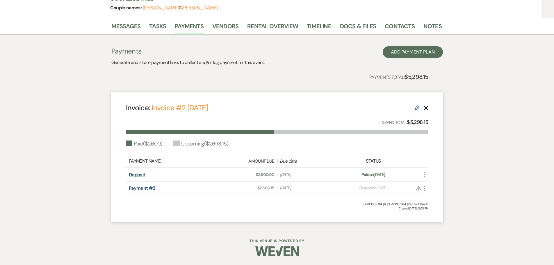
click at [143, 173] on link "Deposit" at bounding box center [137, 175] width 17 height 6
click at [255, 21] on li "Rental Overview" at bounding box center [277, 27] width 60 height 14
click at [255, 24] on link "Rental Overview" at bounding box center [272, 28] width 51 height 13
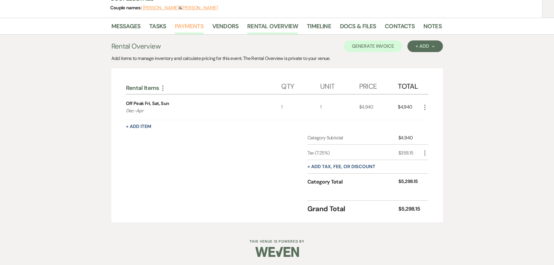
click at [195, 25] on link "Payments" at bounding box center [189, 28] width 29 height 13
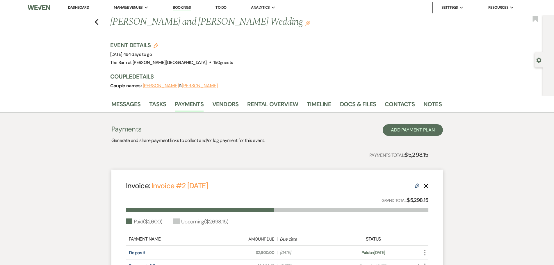
scroll to position [29, 0]
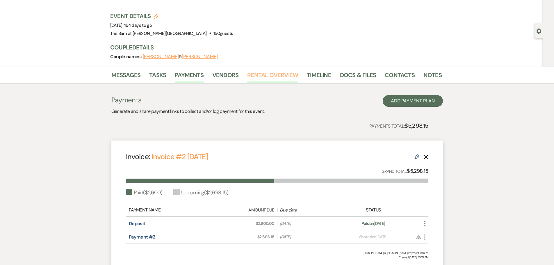
click at [276, 77] on link "Rental Overview" at bounding box center [272, 76] width 51 height 13
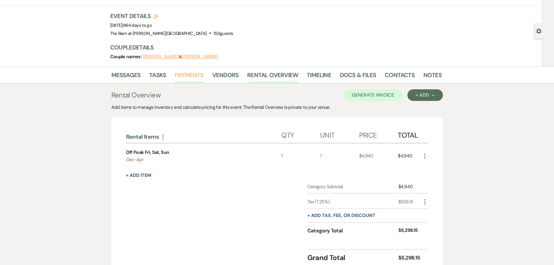
click at [191, 77] on link "Payments" at bounding box center [189, 76] width 29 height 13
